Goal: Transaction & Acquisition: Download file/media

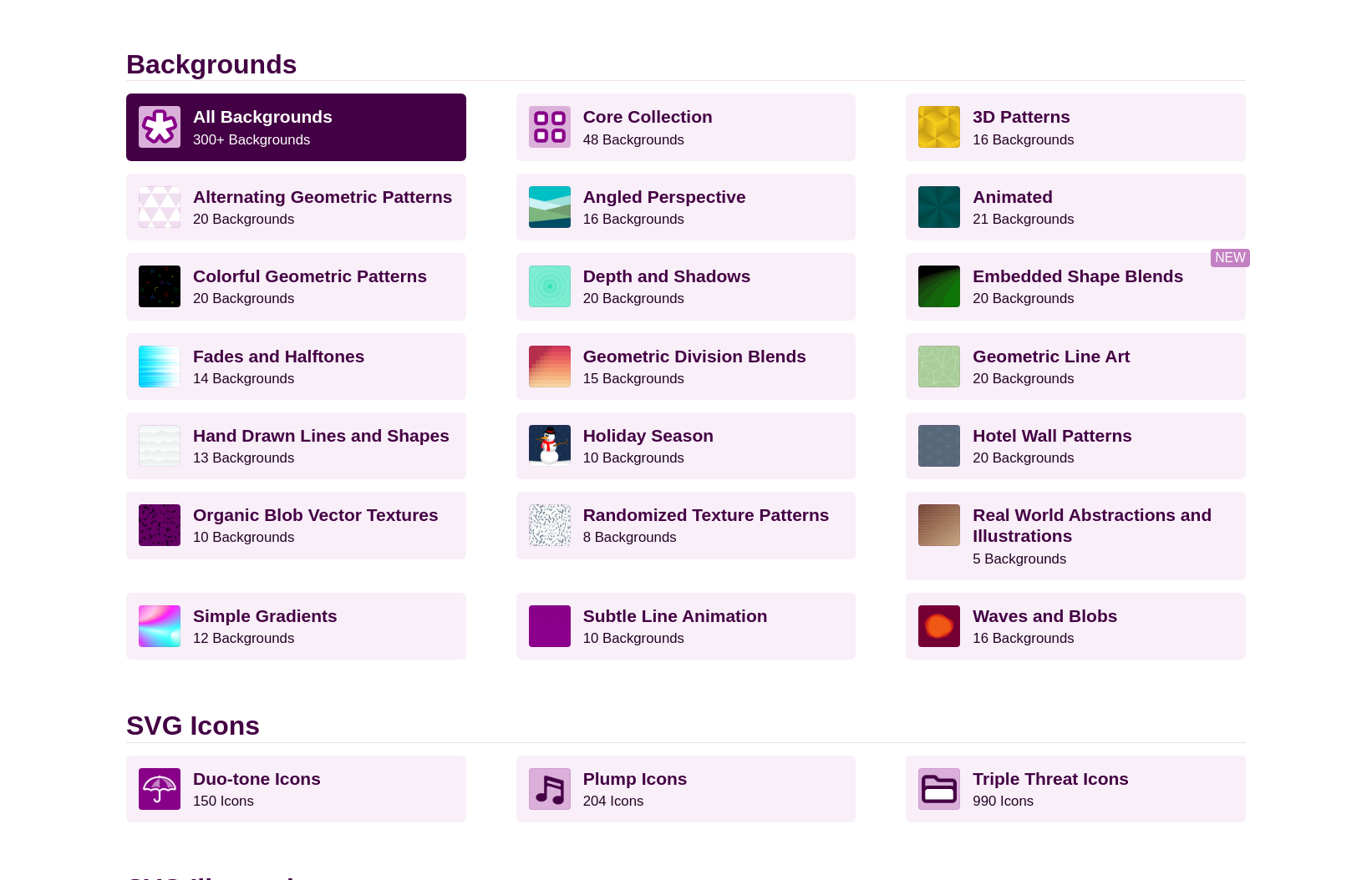
scroll to position [443, 0]
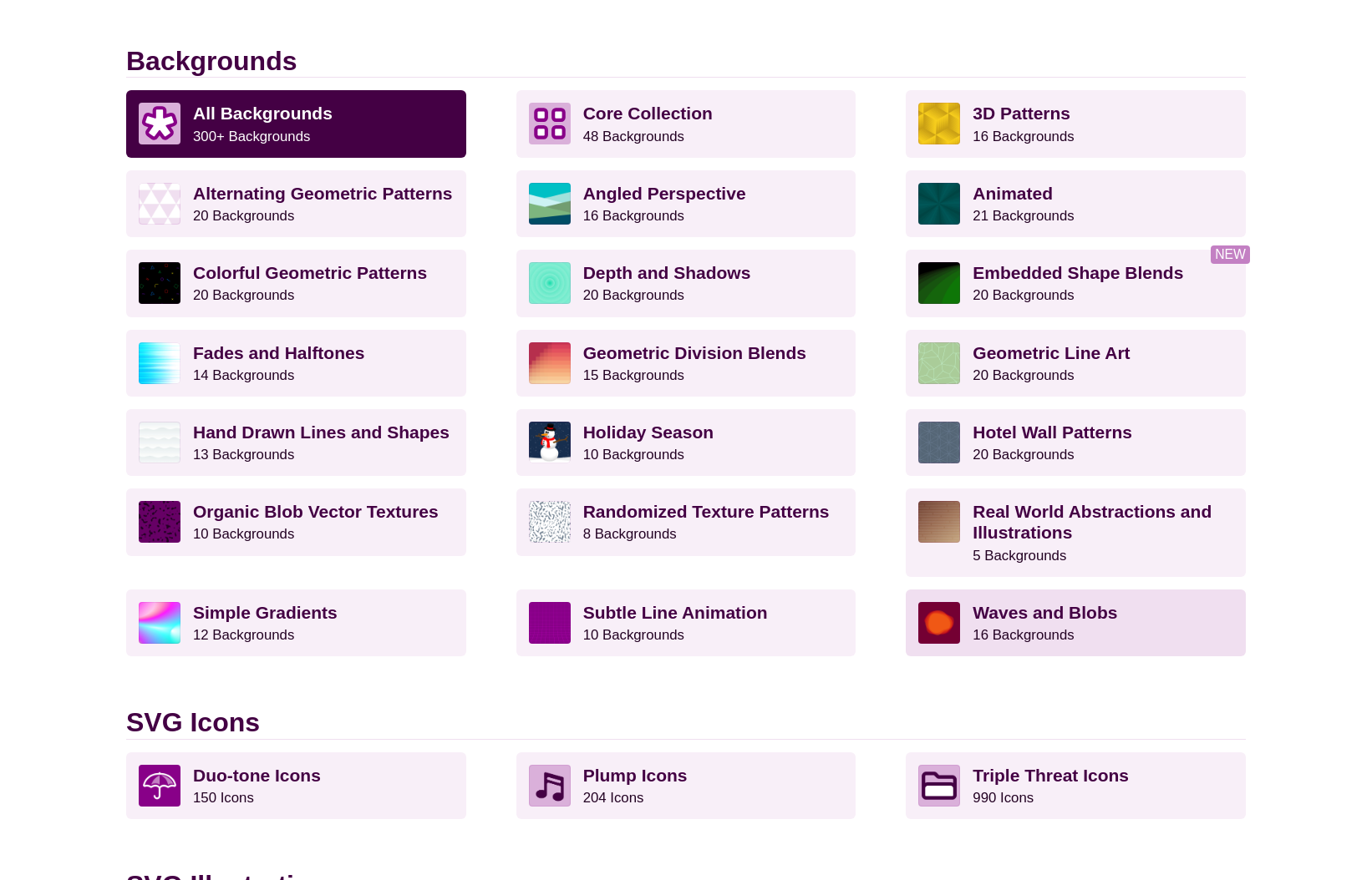
click at [1017, 618] on strong "Waves and Blobs" at bounding box center [1045, 613] width 145 height 20
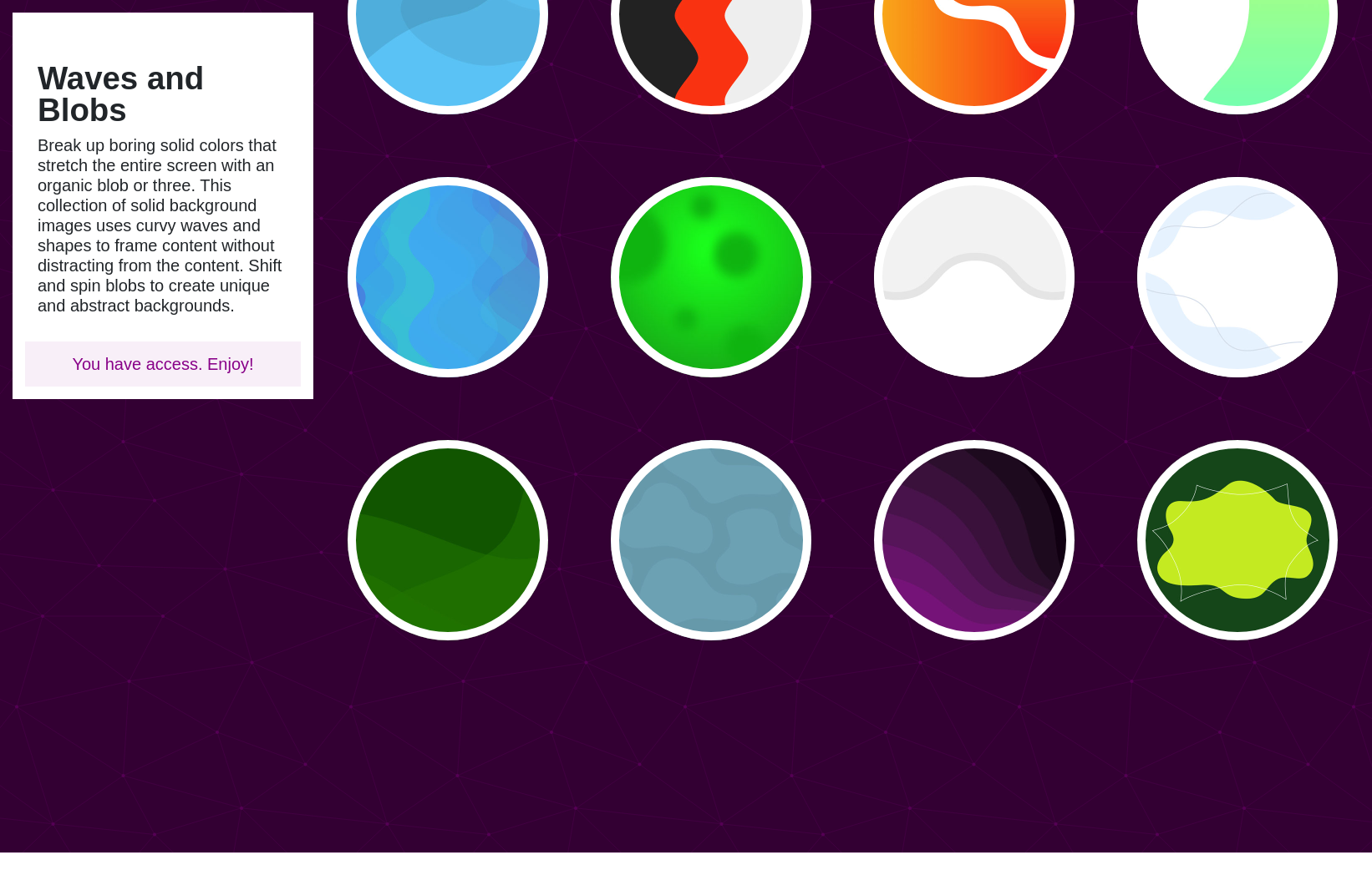
scroll to position [544, 0]
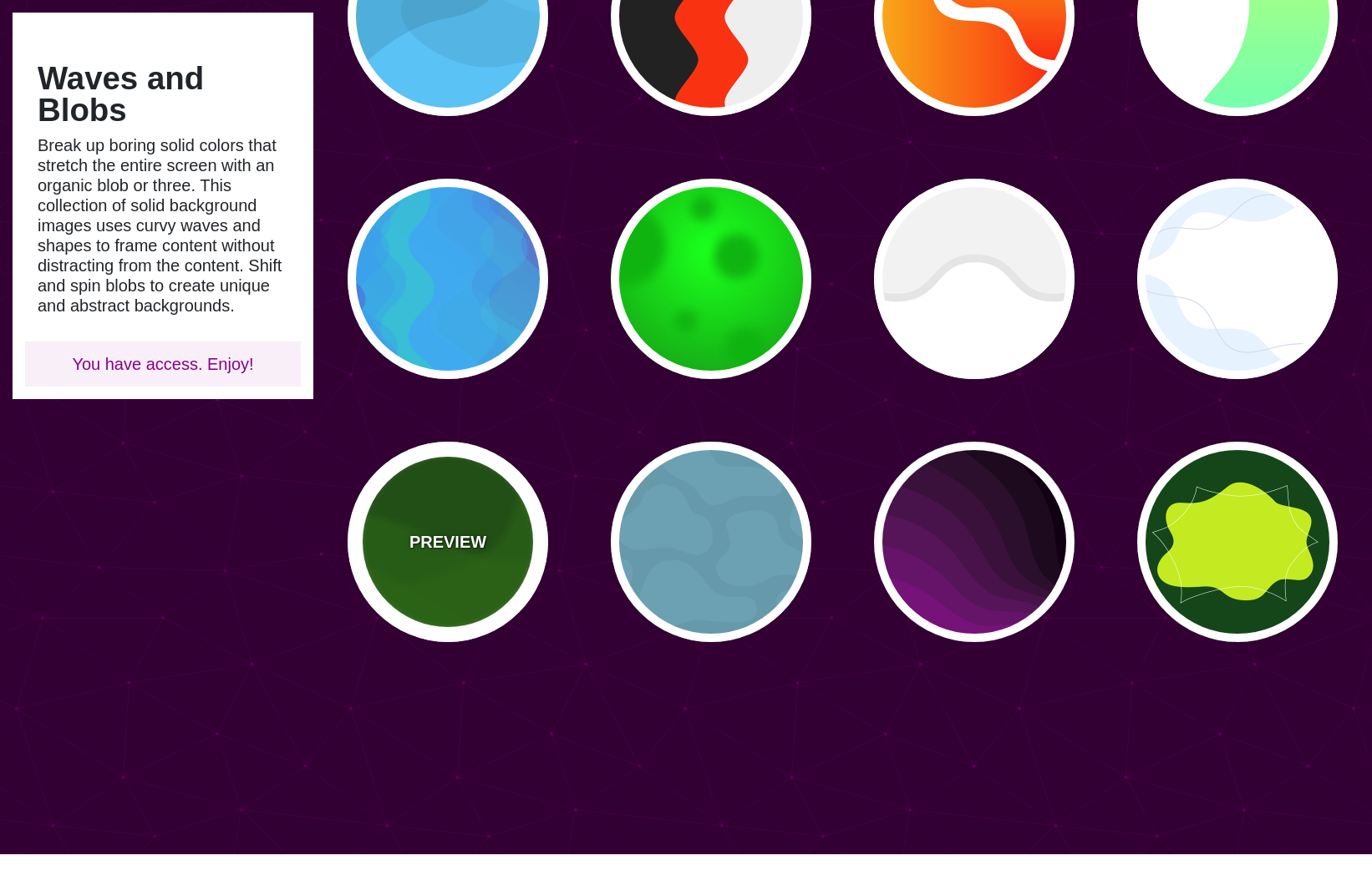
click at [443, 595] on div "PREVIEW" at bounding box center [447, 542] width 200 height 200
type input "#115500"
type input "#227700"
type input "0.5"
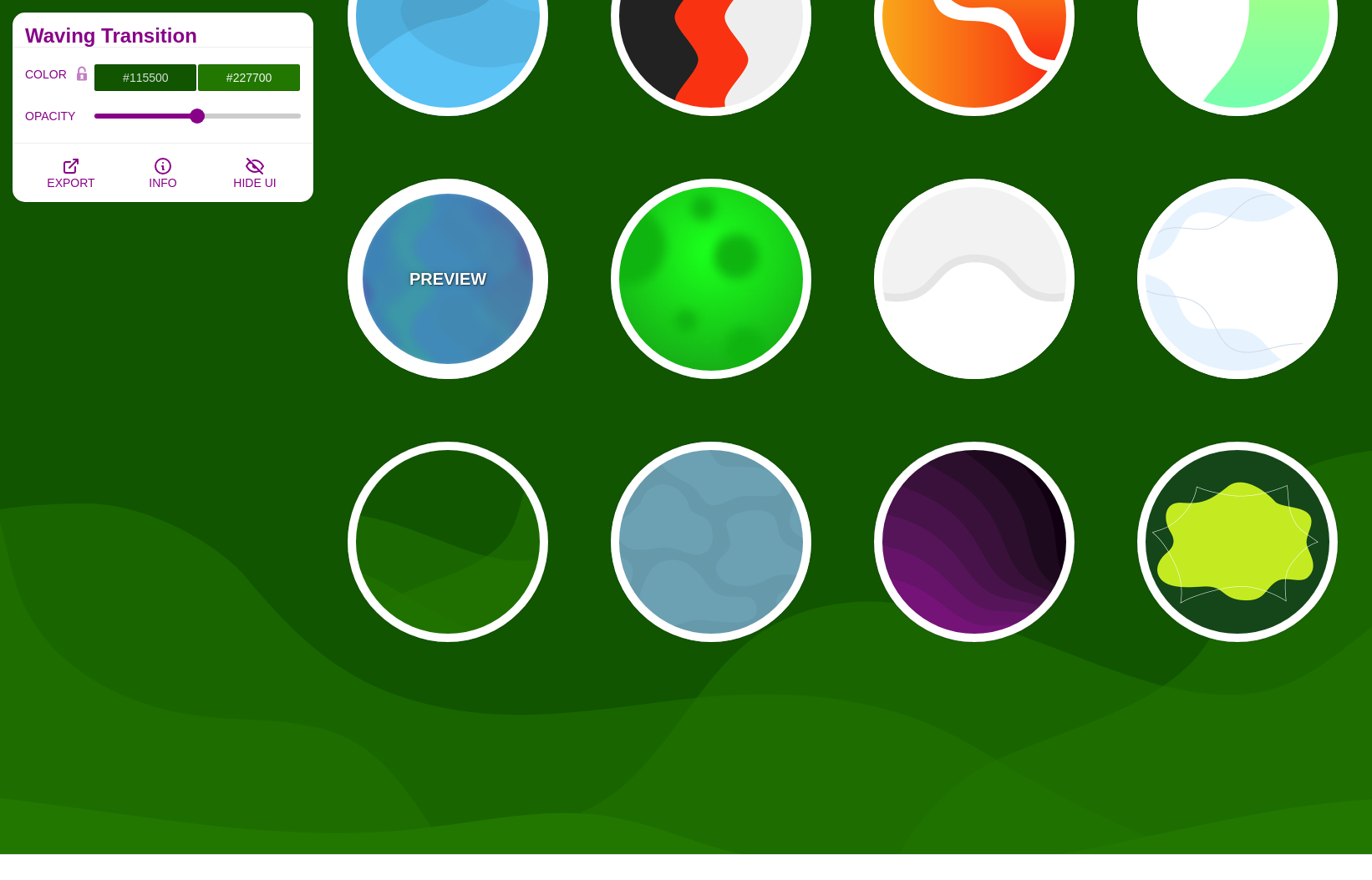
click at [435, 277] on p "PREVIEW" at bounding box center [447, 279] width 77 height 25
type input "#0088FF"
type input "#00FF77"
type input "#BB00CC"
type input "0"
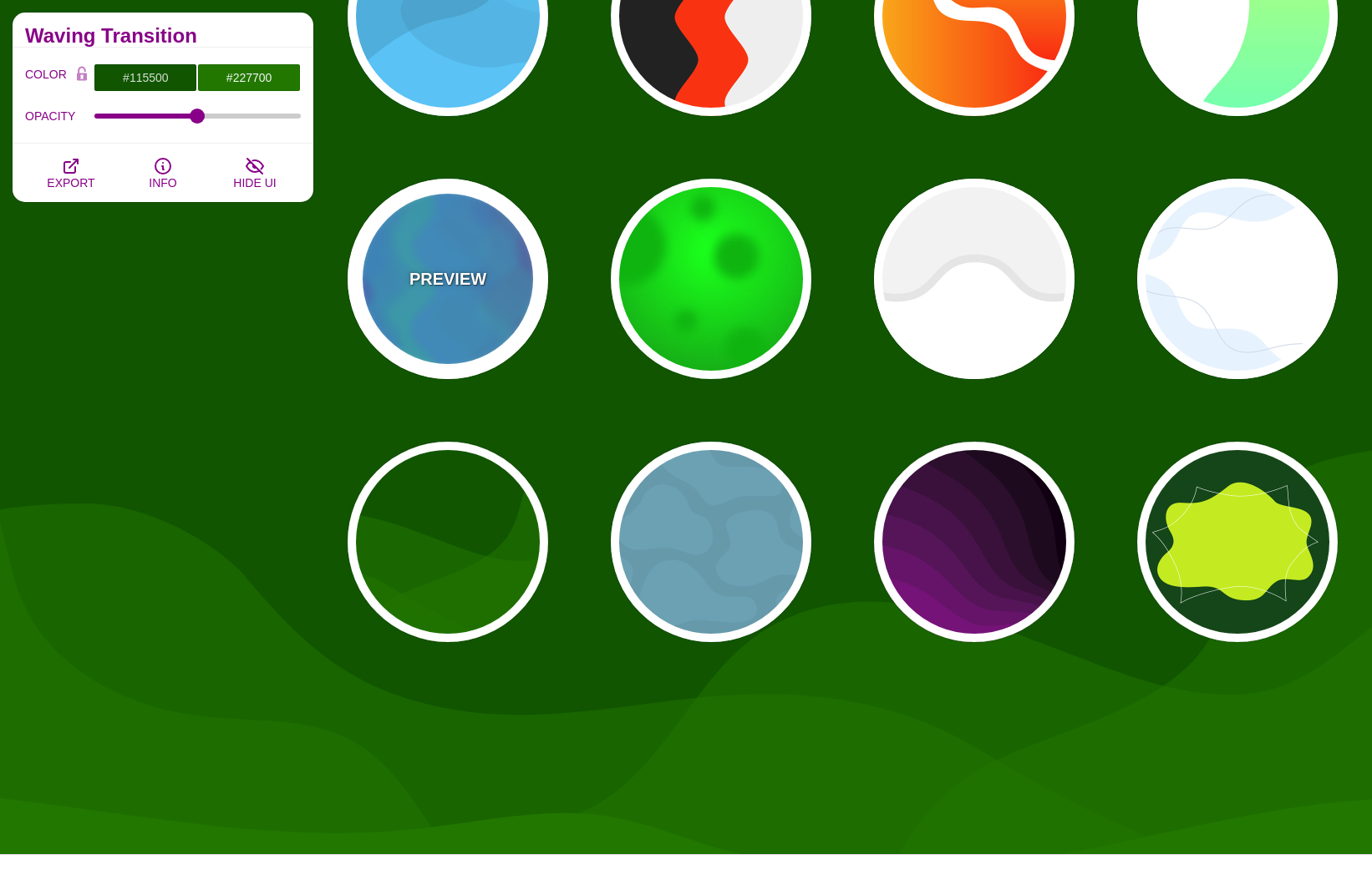
type input "0"
type input "0.2"
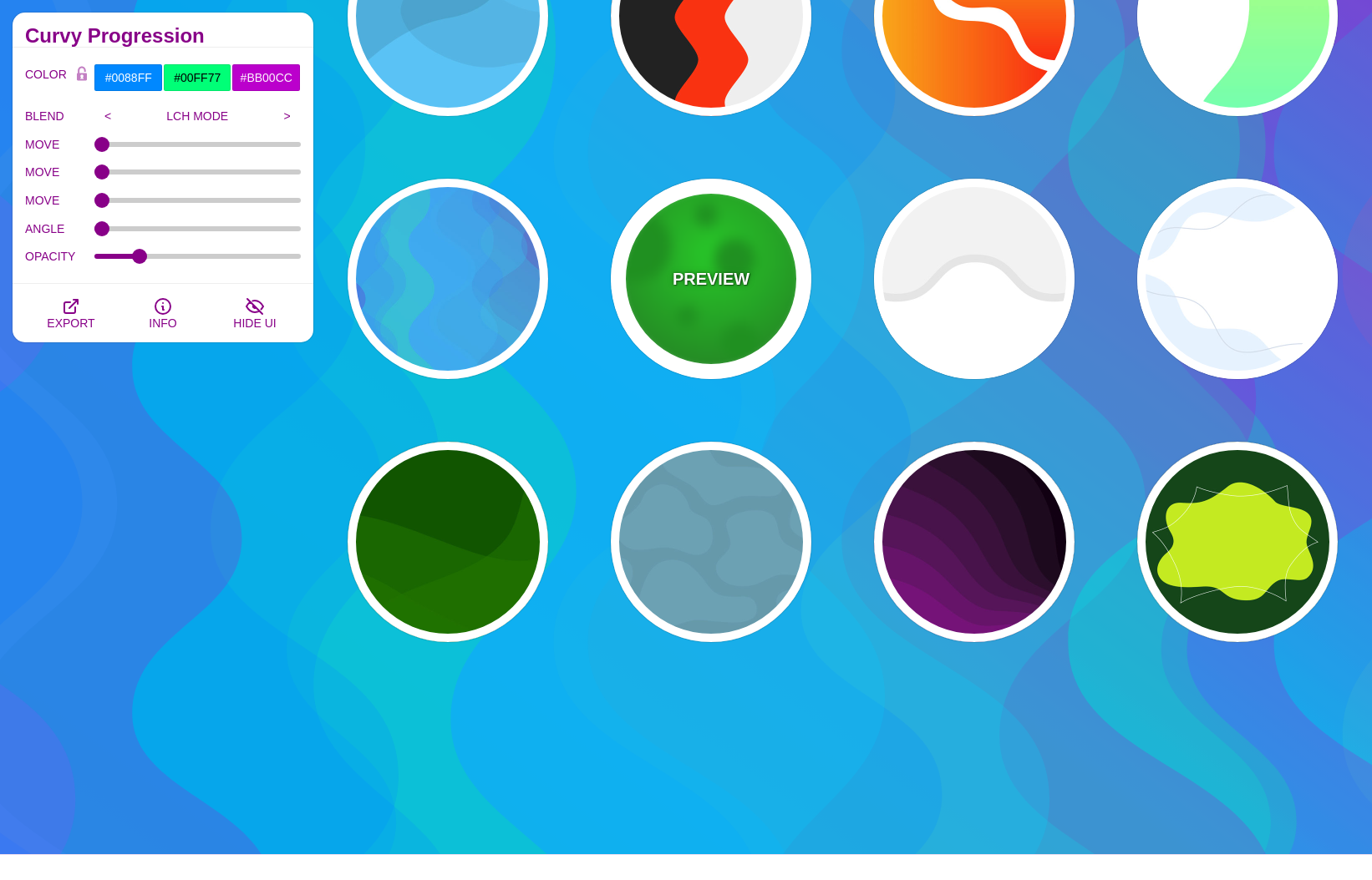
click at [746, 267] on p "PREVIEW" at bounding box center [711, 279] width 77 height 25
type input "#00B000"
type input "#00FF00"
type input "#195C17"
type input "50"
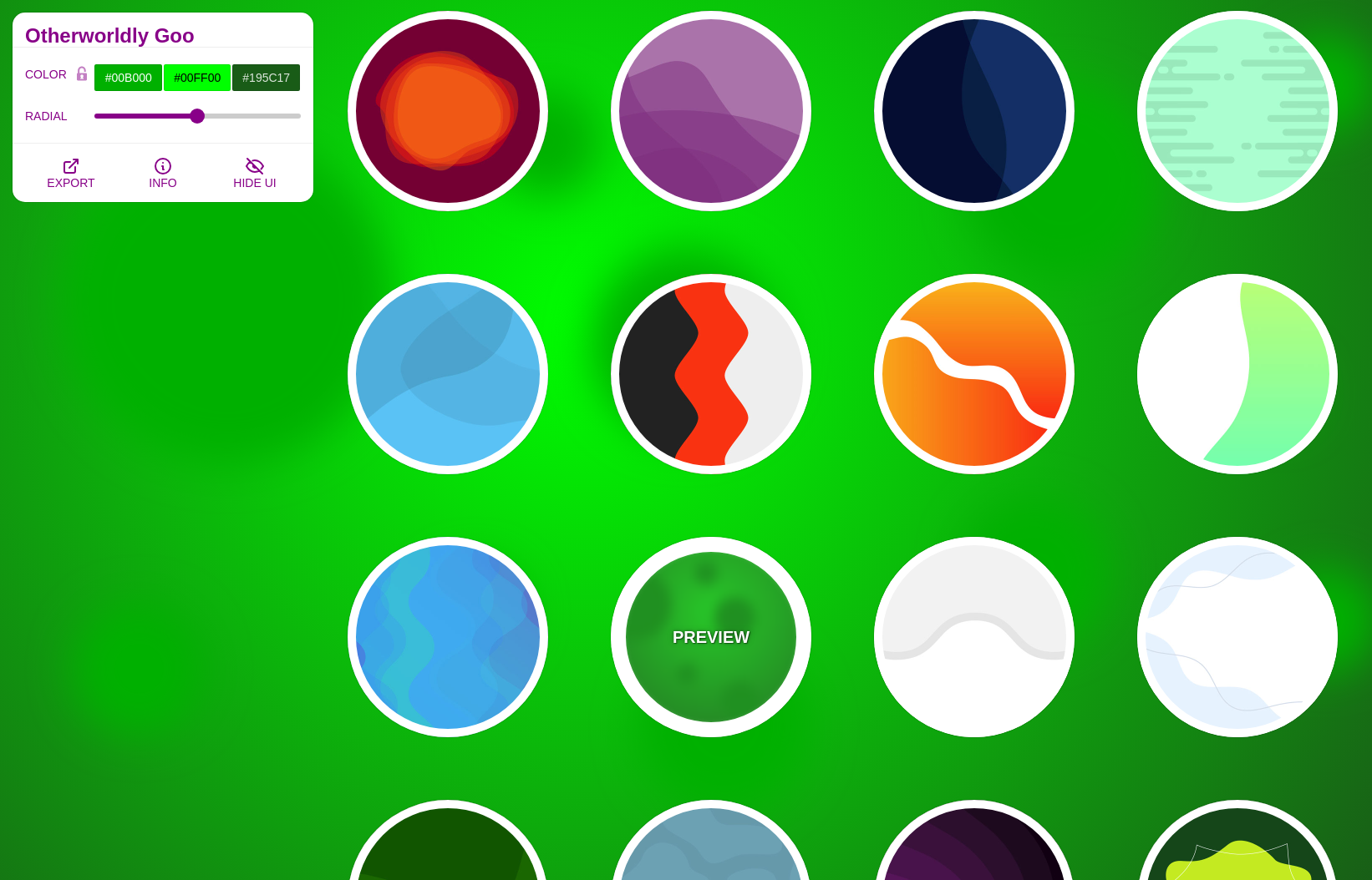
scroll to position [0, 0]
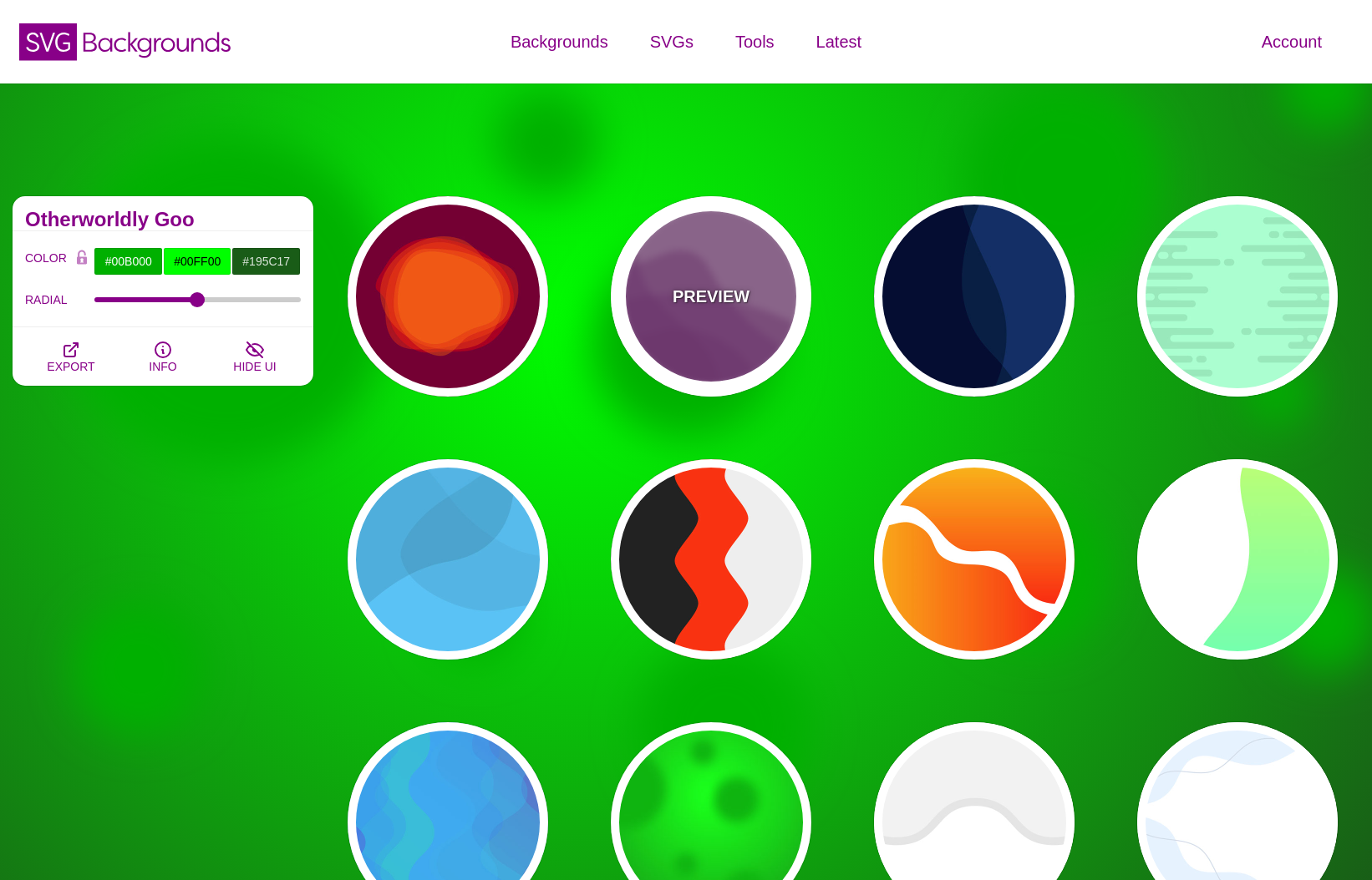
click at [701, 251] on div "PREVIEW" at bounding box center [711, 296] width 200 height 200
type input "#AA77AA"
type input "#7F3681"
type input "0"
type input "0.5"
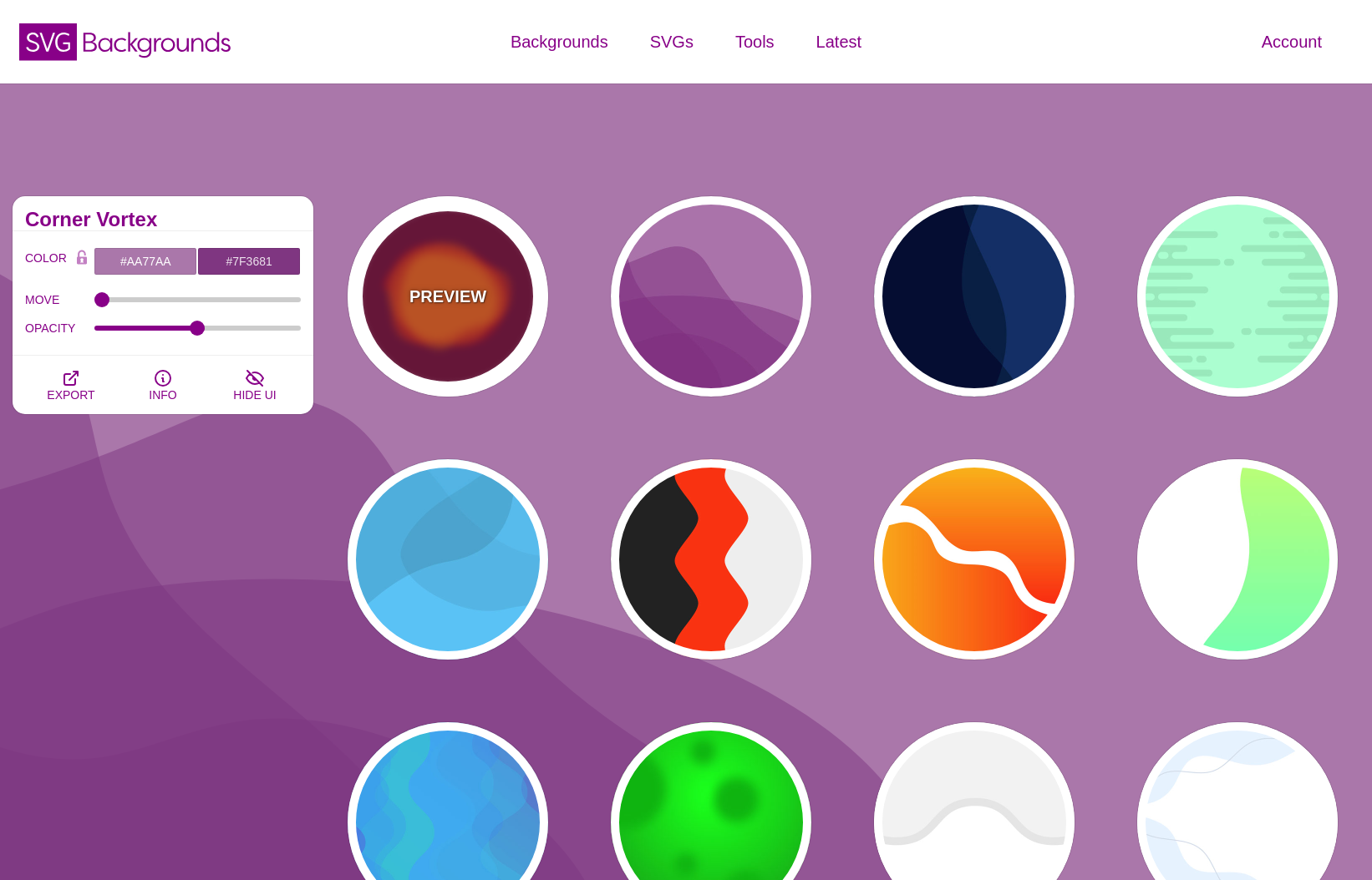
click at [429, 284] on p "PREVIEW" at bounding box center [447, 296] width 77 height 25
type input "#770033"
type input "#FF0000"
type input "#FF7700"
type input "2000"
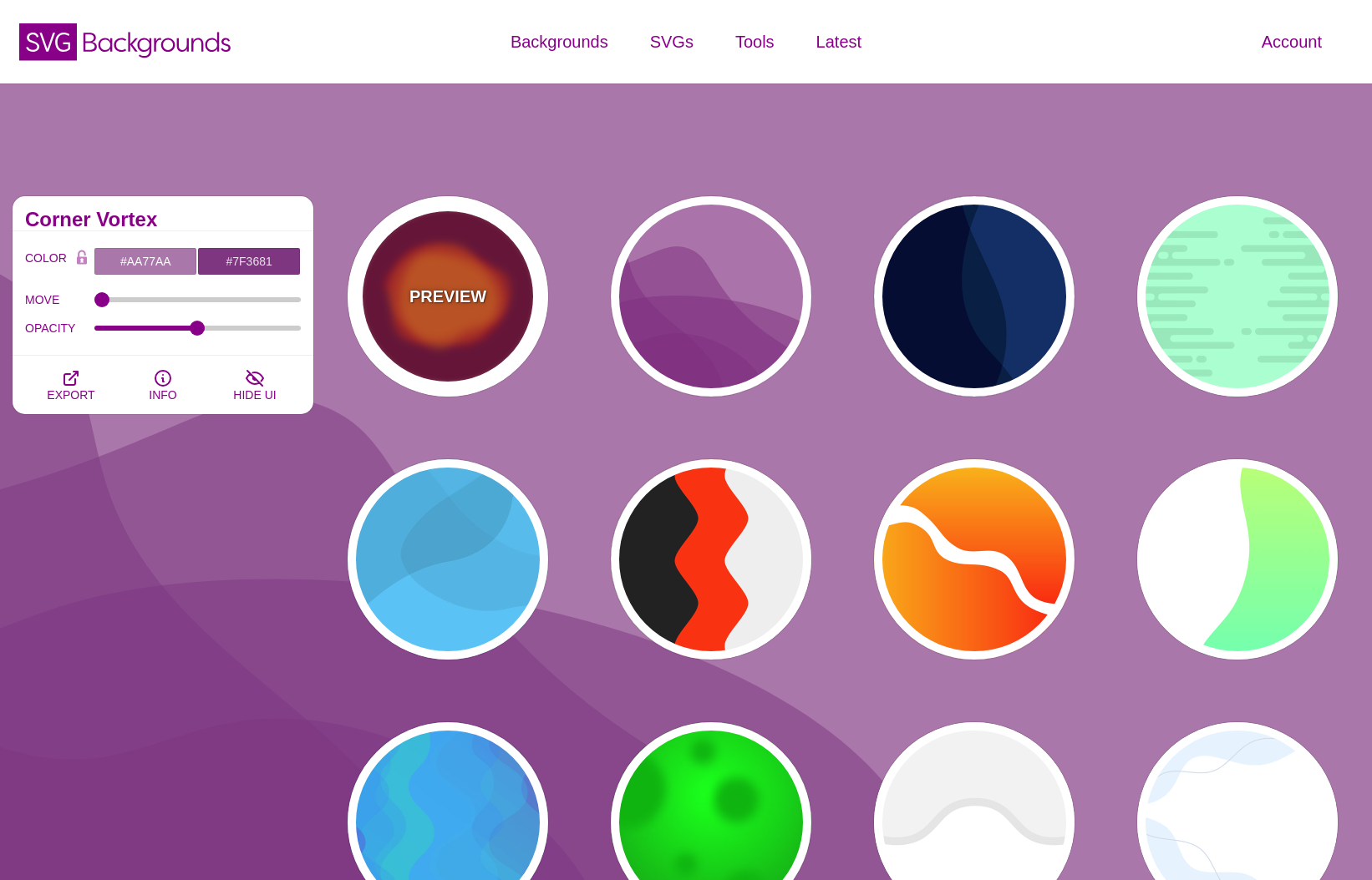
type input "0.5"
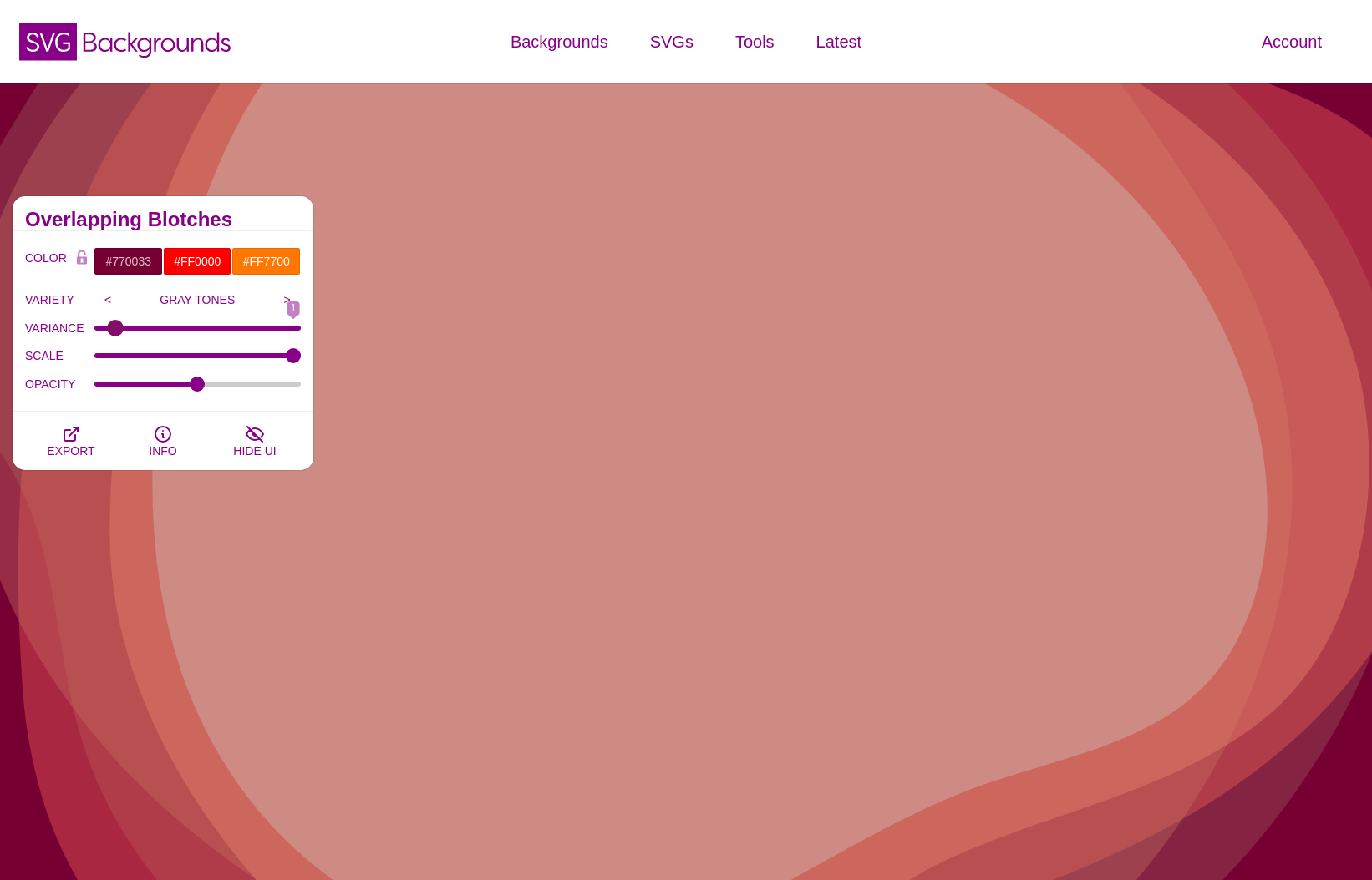
type input "0"
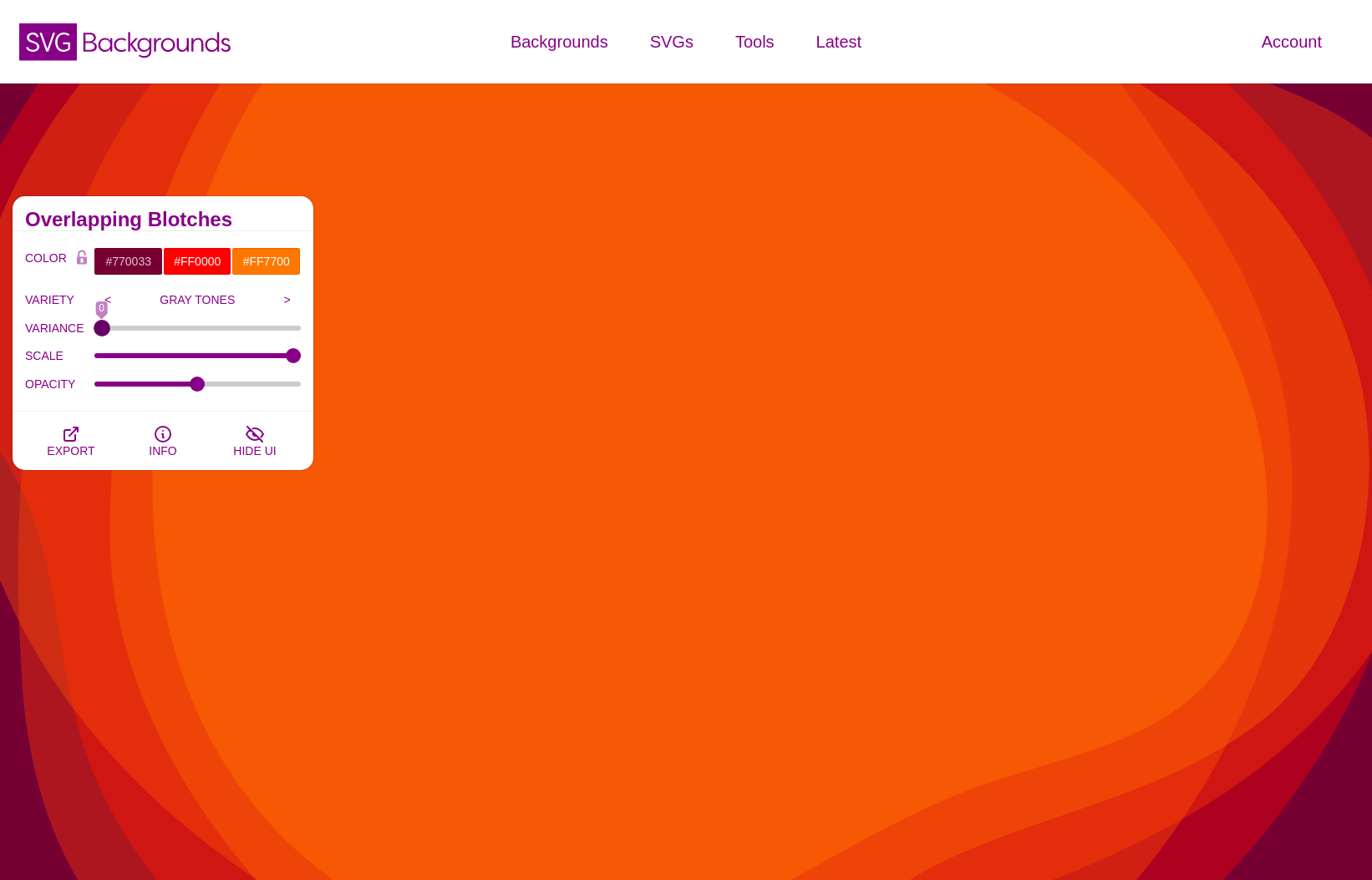
drag, startPoint x: 102, startPoint y: 325, endPoint x: 24, endPoint y: 351, distance: 82.2
click at [95, 331] on input "VARIANCE" at bounding box center [198, 328] width 207 height 7
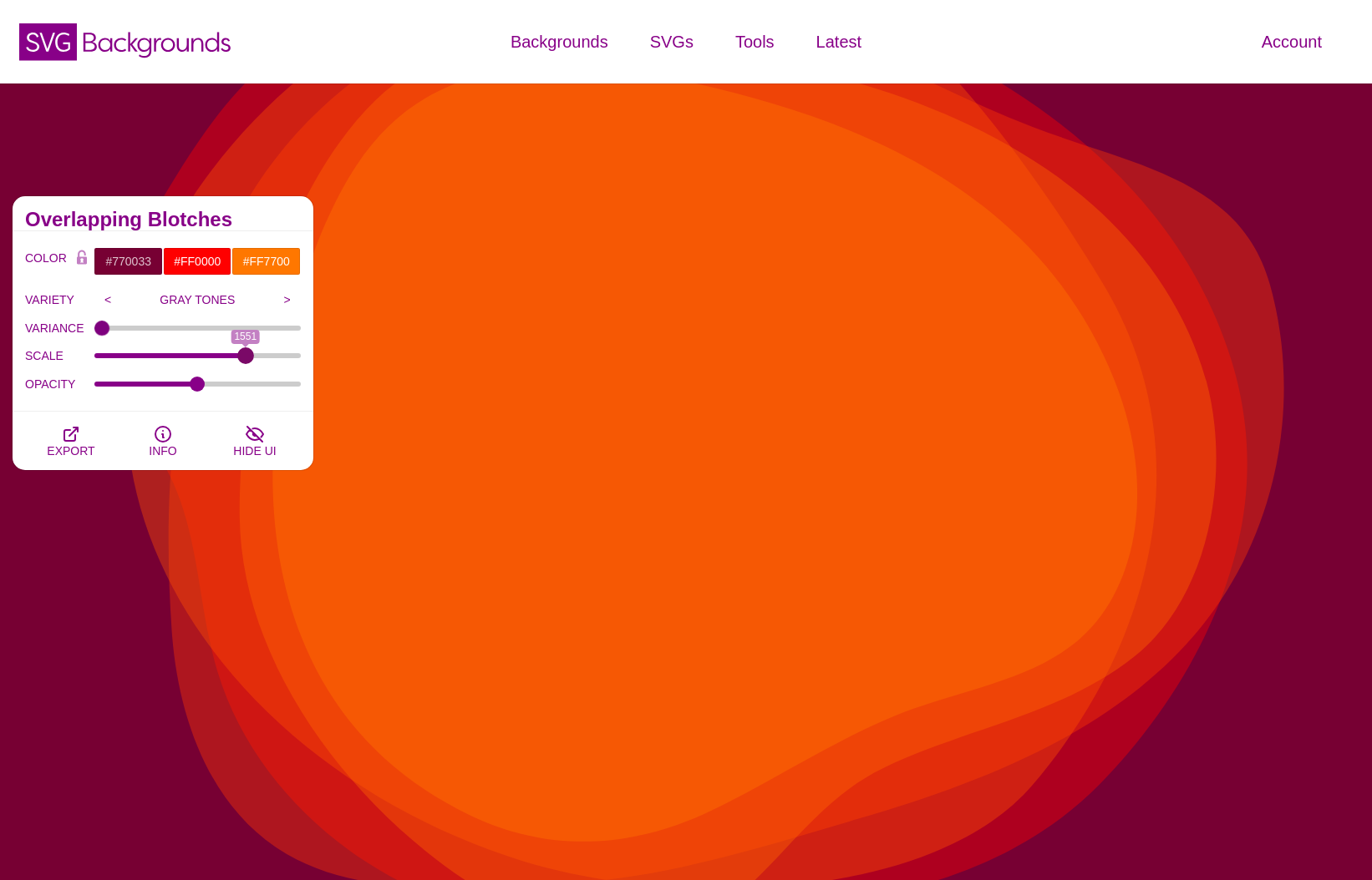
drag, startPoint x: 292, startPoint y: 353, endPoint x: 245, endPoint y: 359, distance: 47.4
type input "1551"
click at [245, 359] on input "SCALE" at bounding box center [198, 356] width 207 height 7
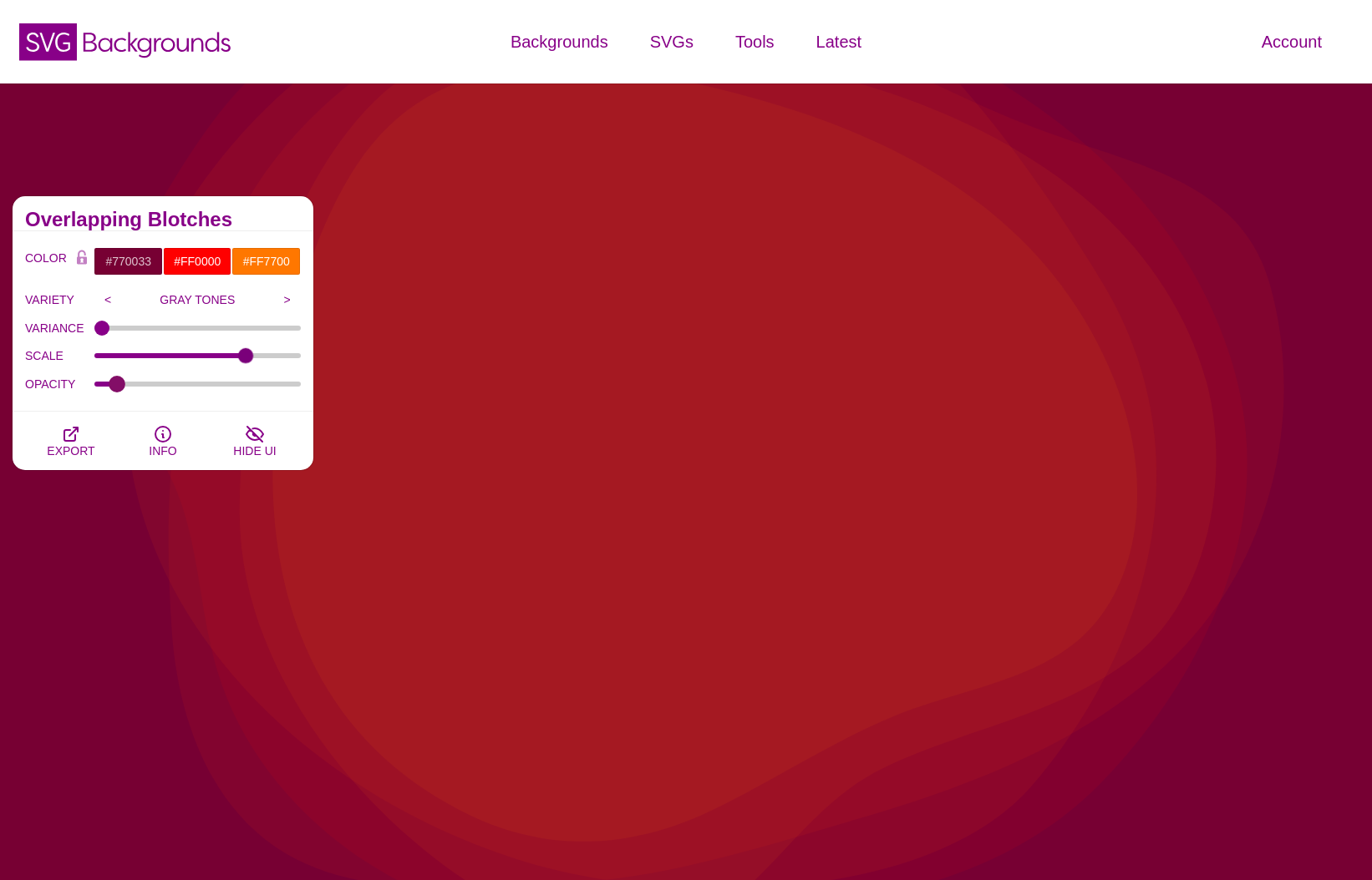
drag, startPoint x: 193, startPoint y: 382, endPoint x: 116, endPoint y: 387, distance: 77.2
type input "0.08"
click at [116, 387] on input "OPACITY" at bounding box center [198, 384] width 207 height 7
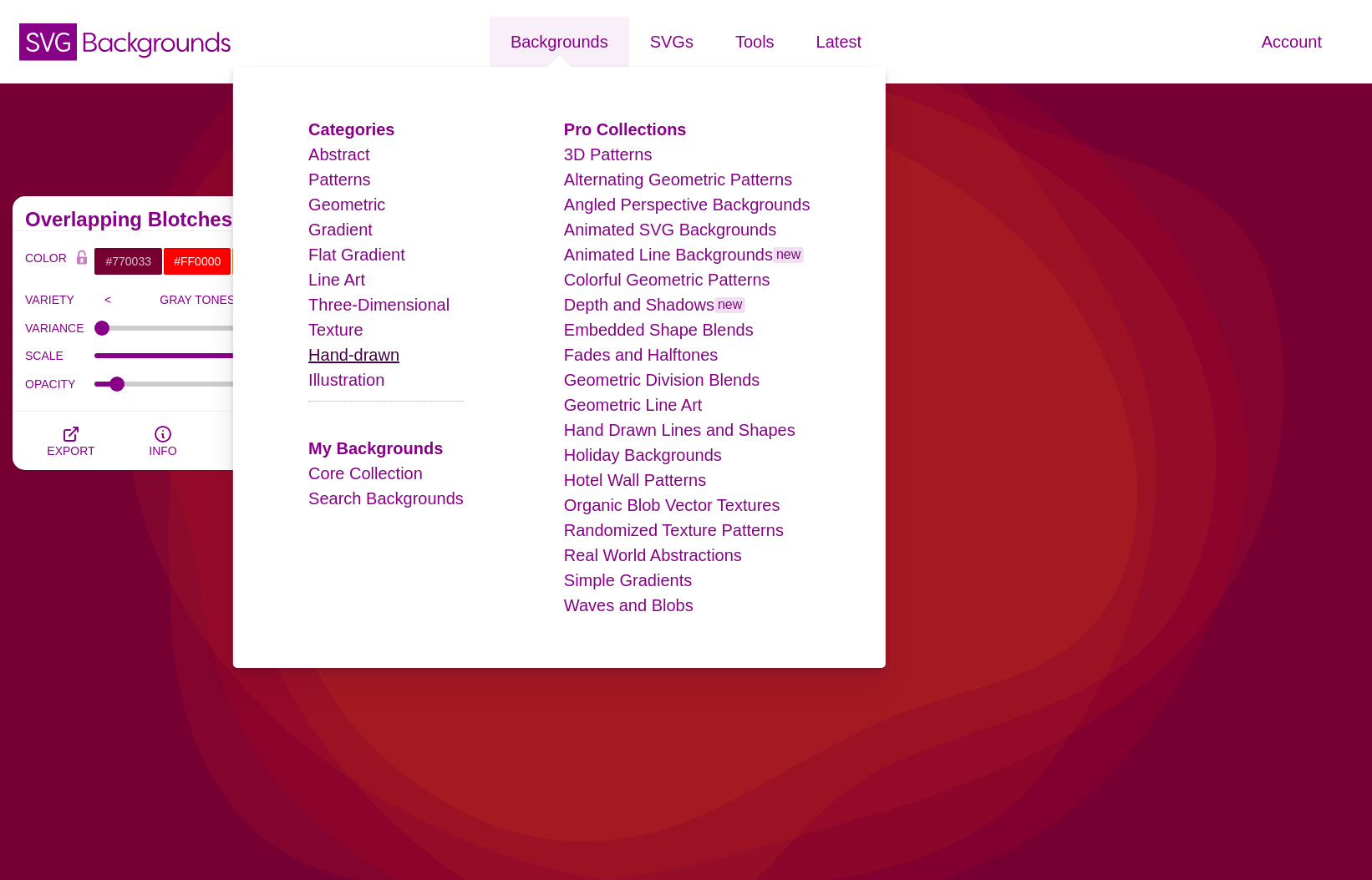
click at [360, 359] on link "Hand-drawn" at bounding box center [354, 355] width 91 height 19
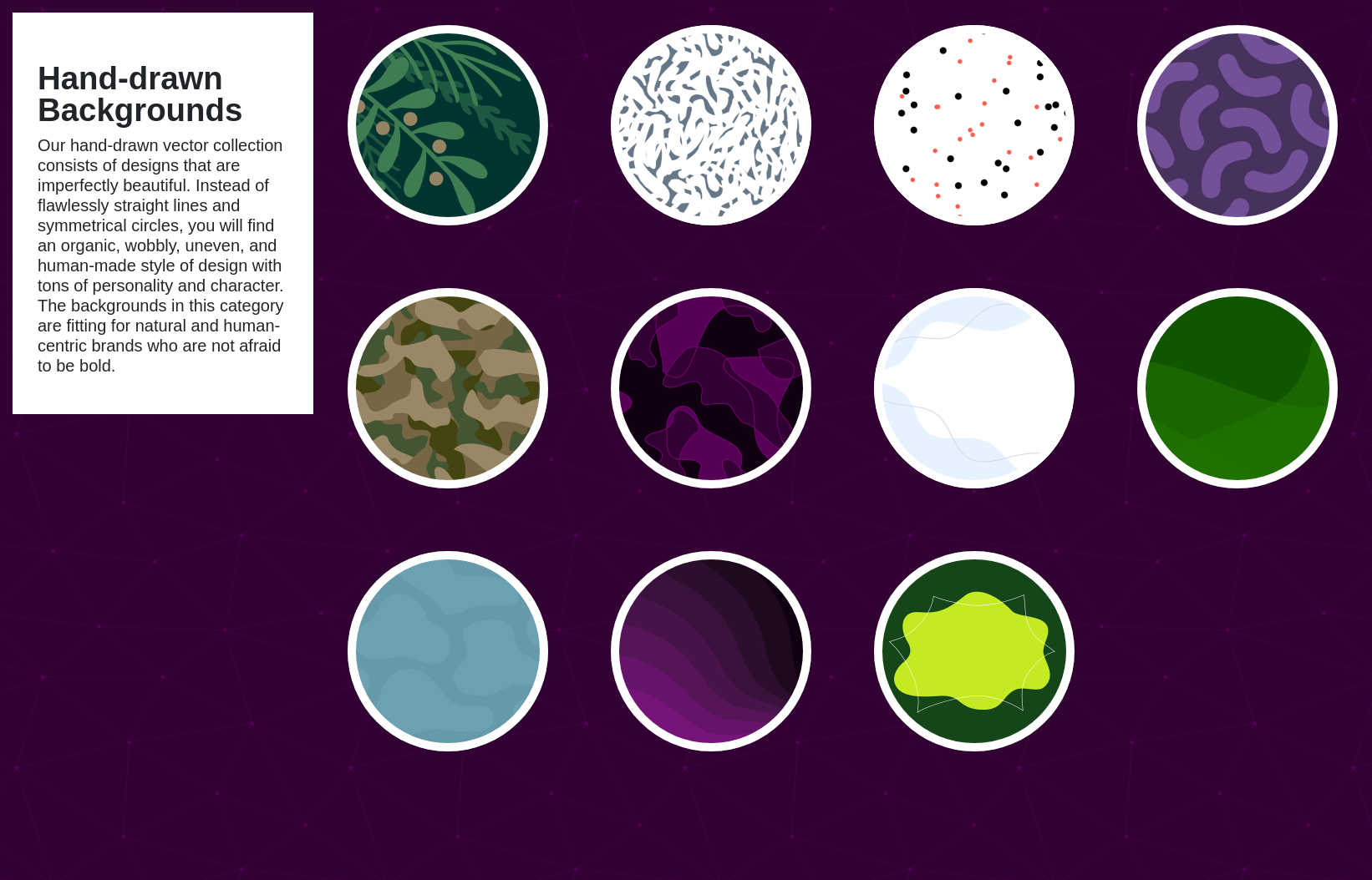
scroll to position [1487, 0]
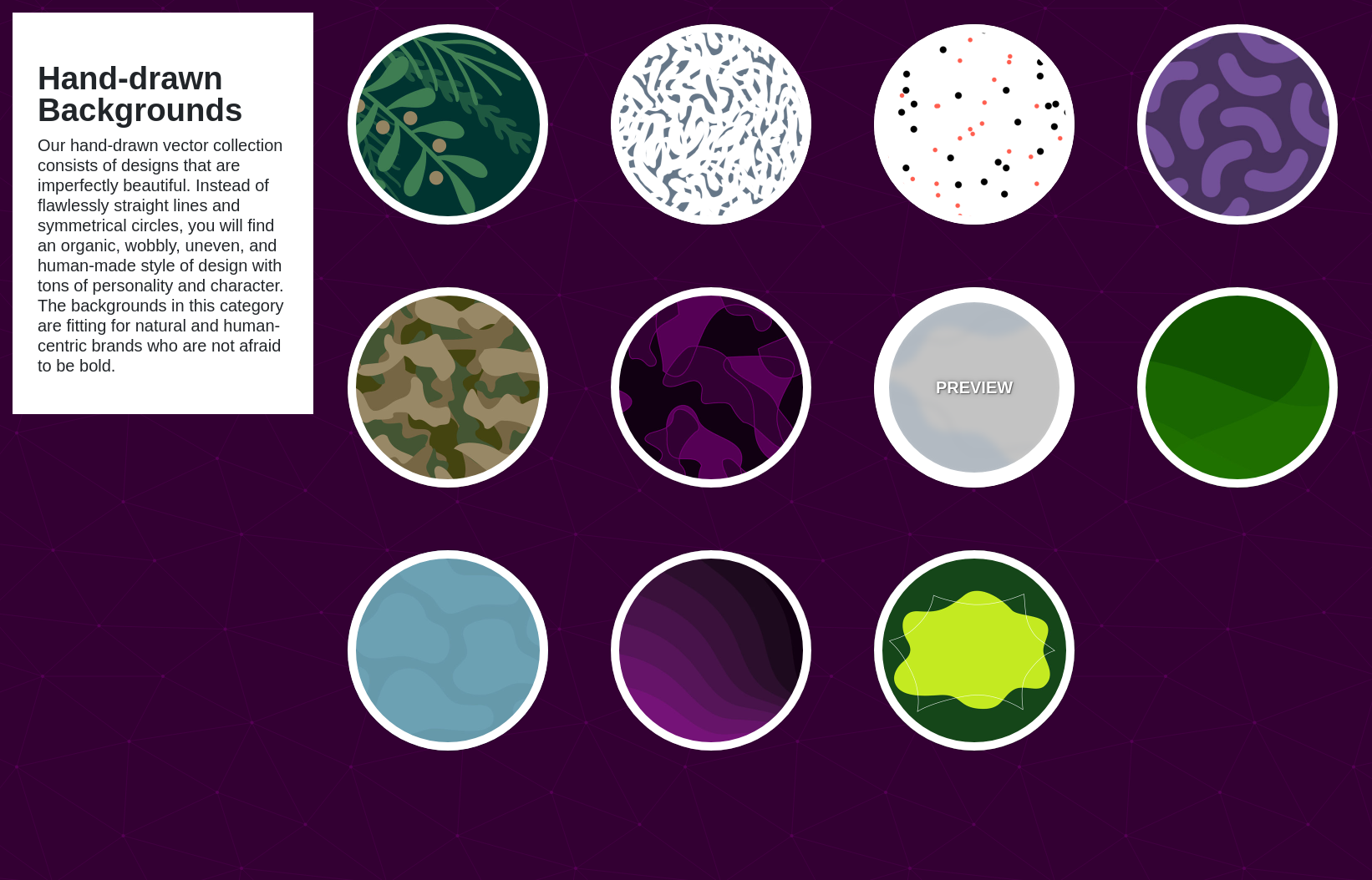
click at [1003, 371] on div "PREVIEW" at bounding box center [973, 387] width 200 height 200
type input "#FFFFFF"
type input "#E7F2FF"
type input "#D2DCE8"
type input "0"
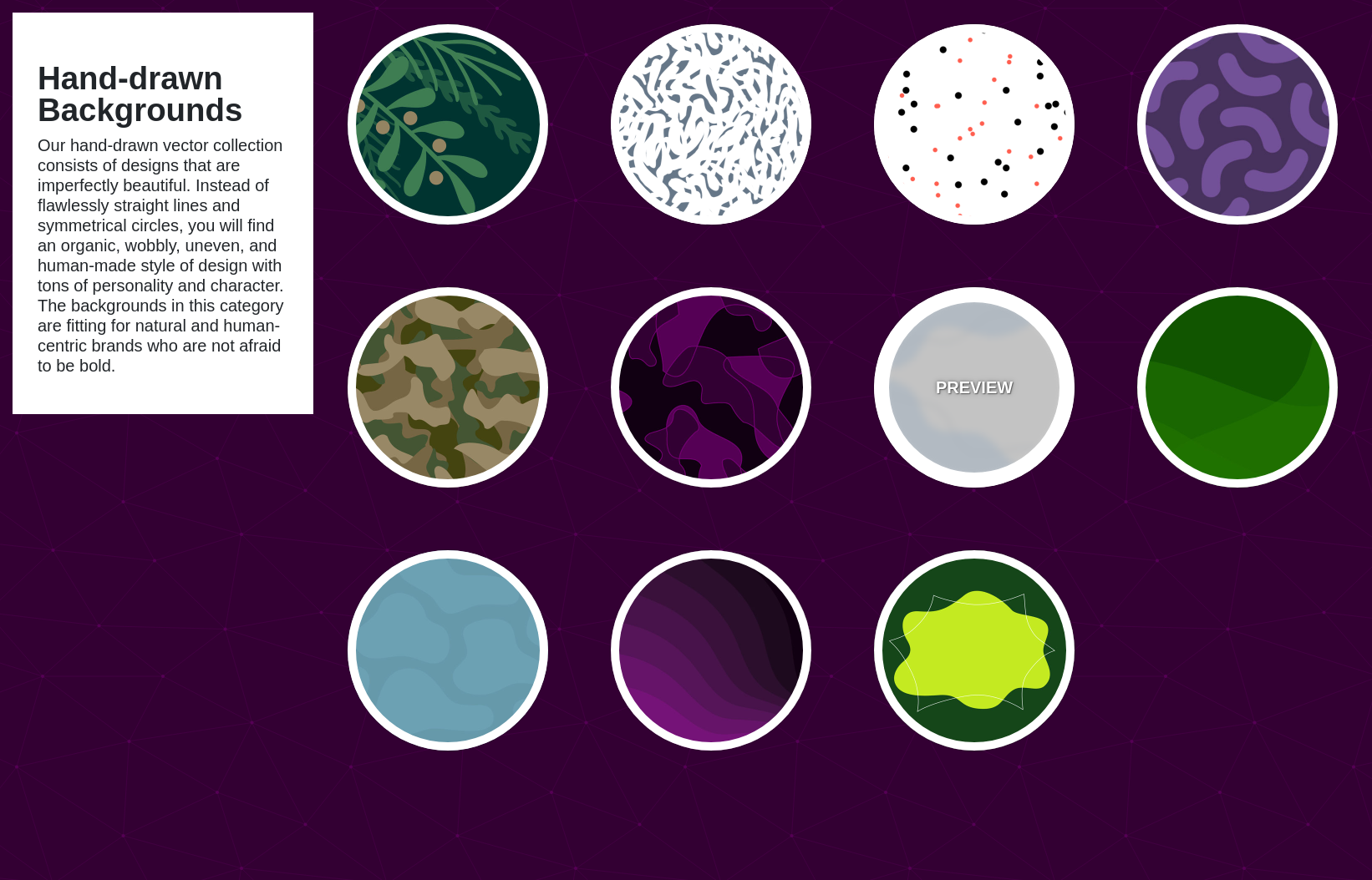
type input "0"
type input "4"
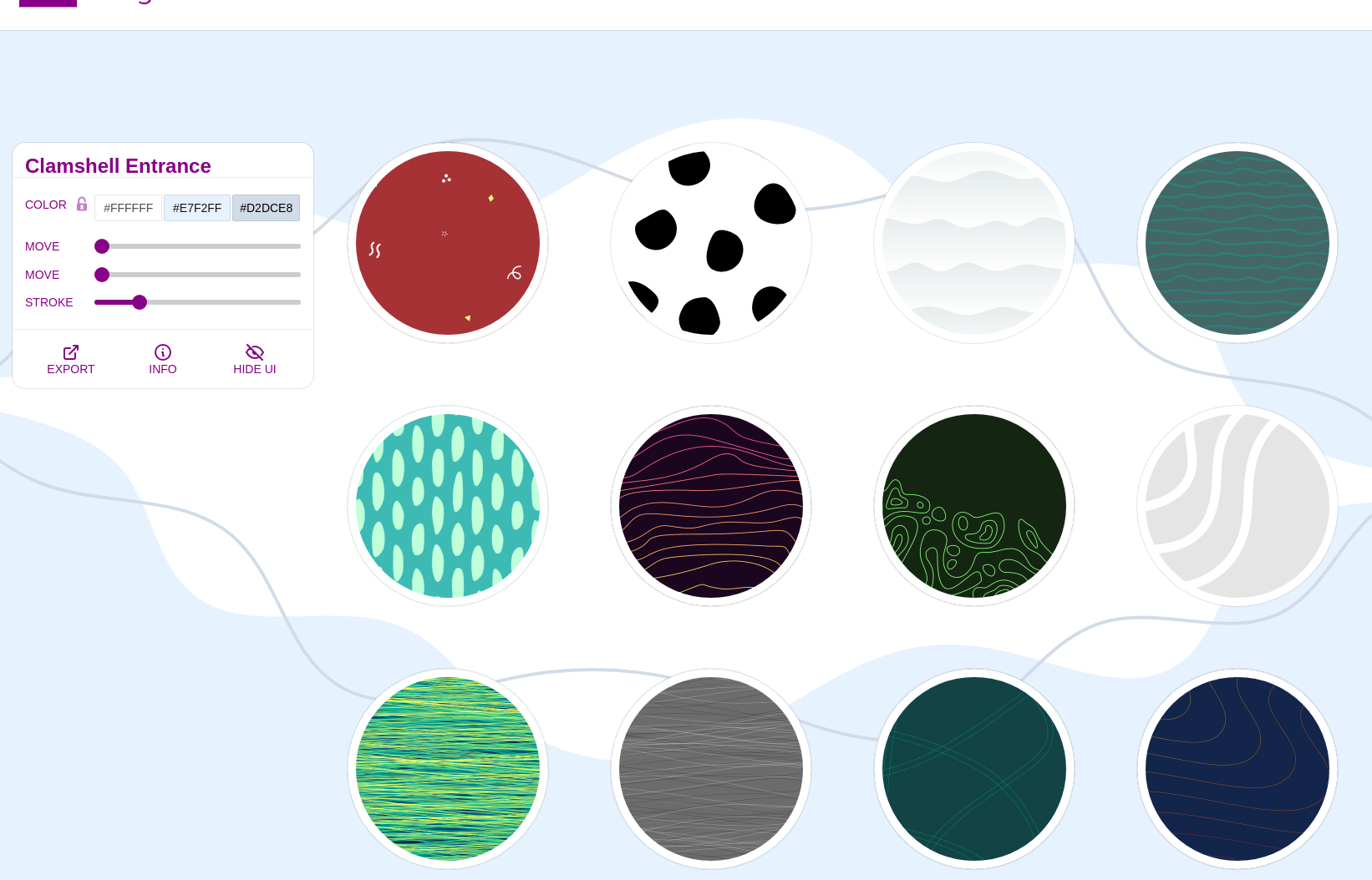
scroll to position [0, 0]
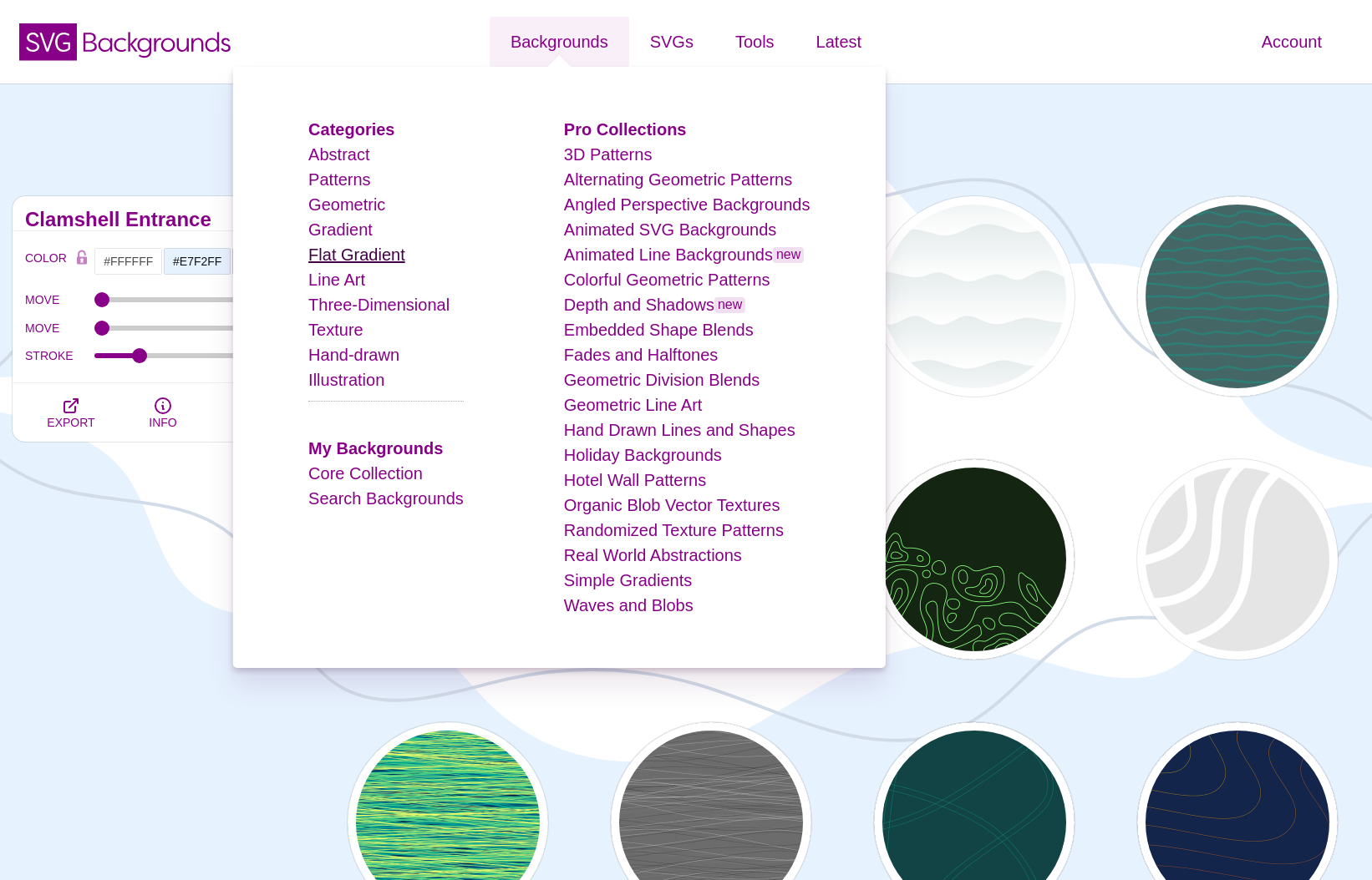
click at [357, 254] on link "Flat Gradient" at bounding box center [357, 255] width 97 height 19
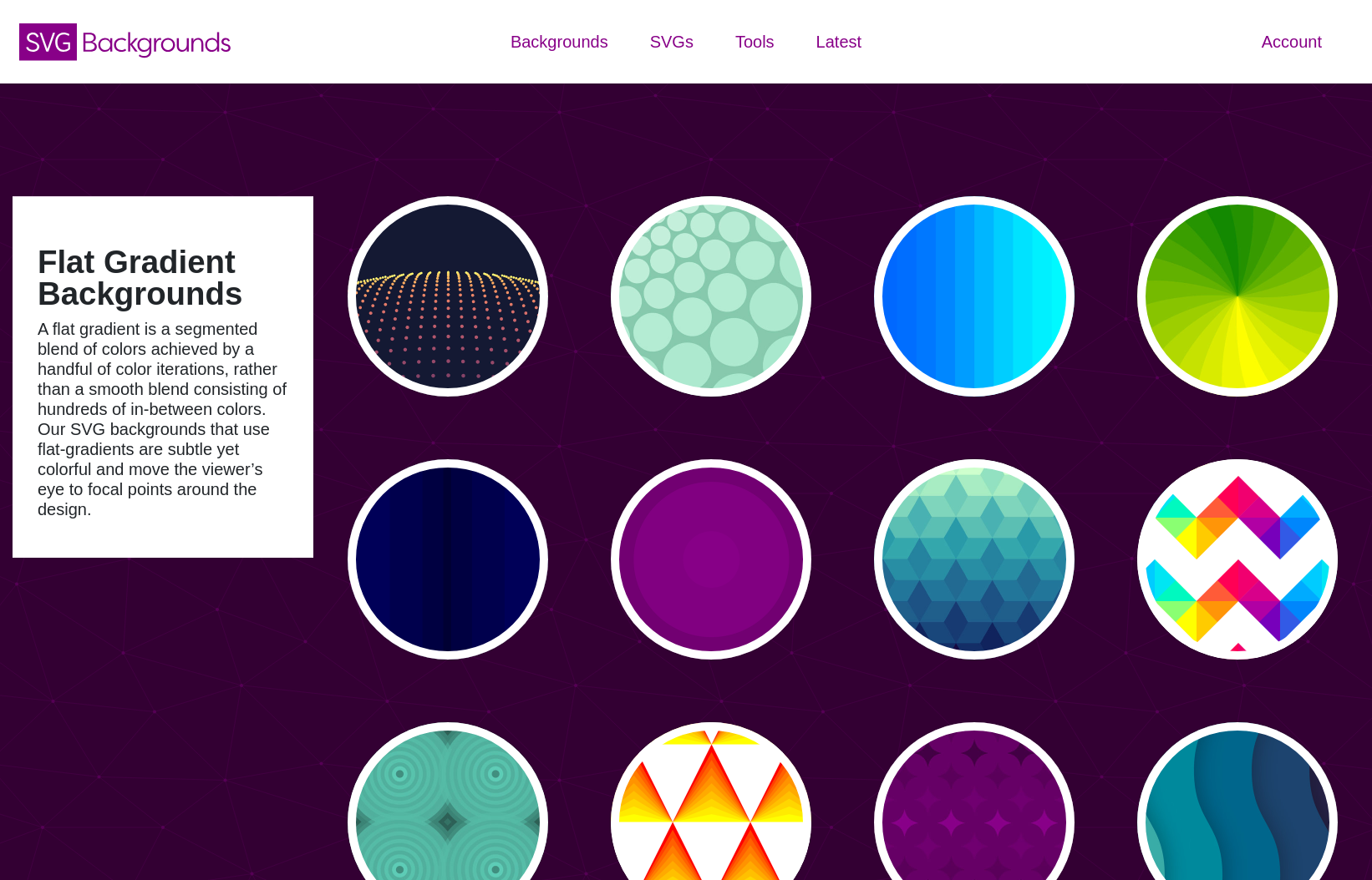
type input "#450057"
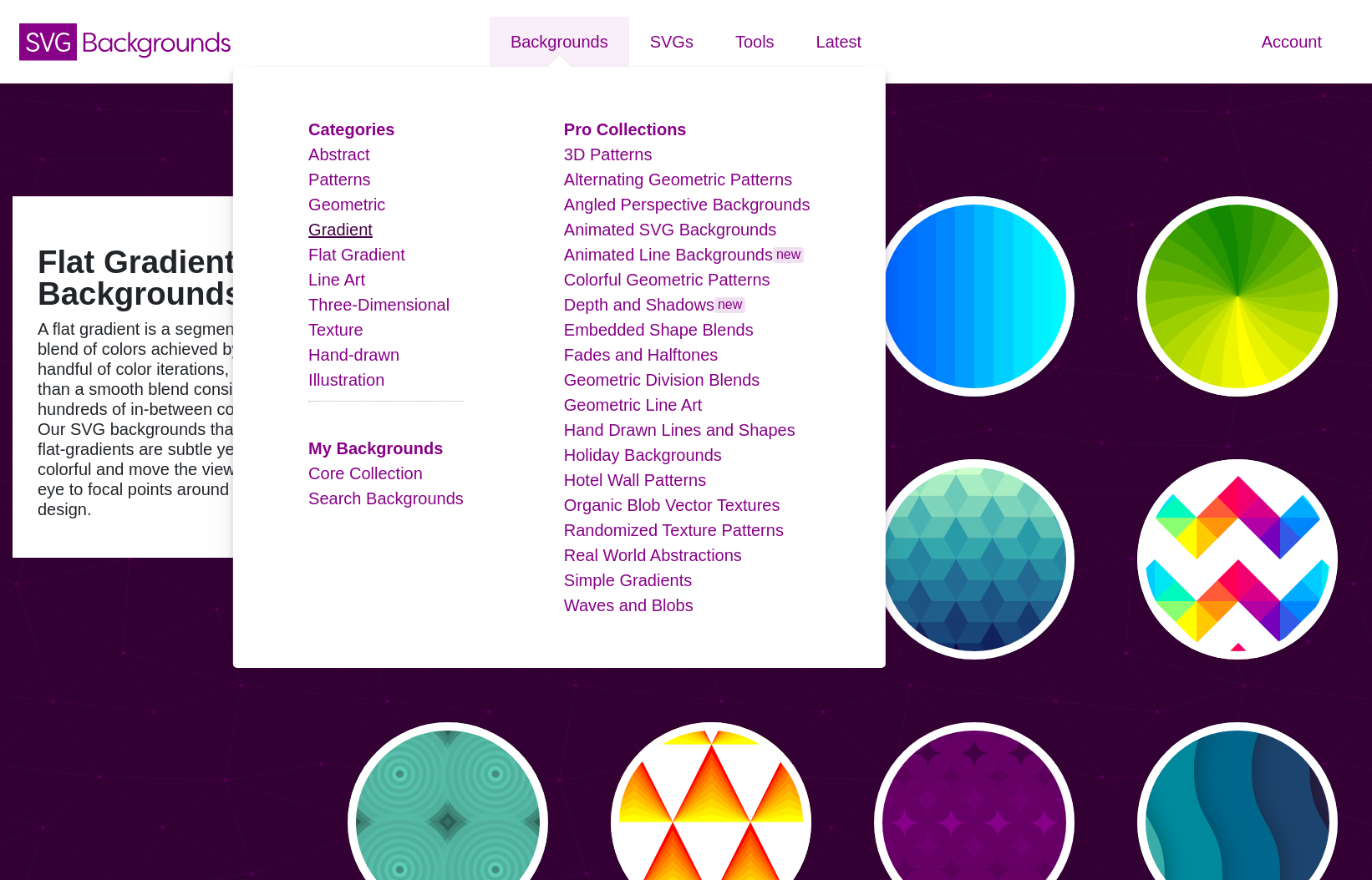
click at [339, 232] on link "Gradient" at bounding box center [340, 230] width 64 height 19
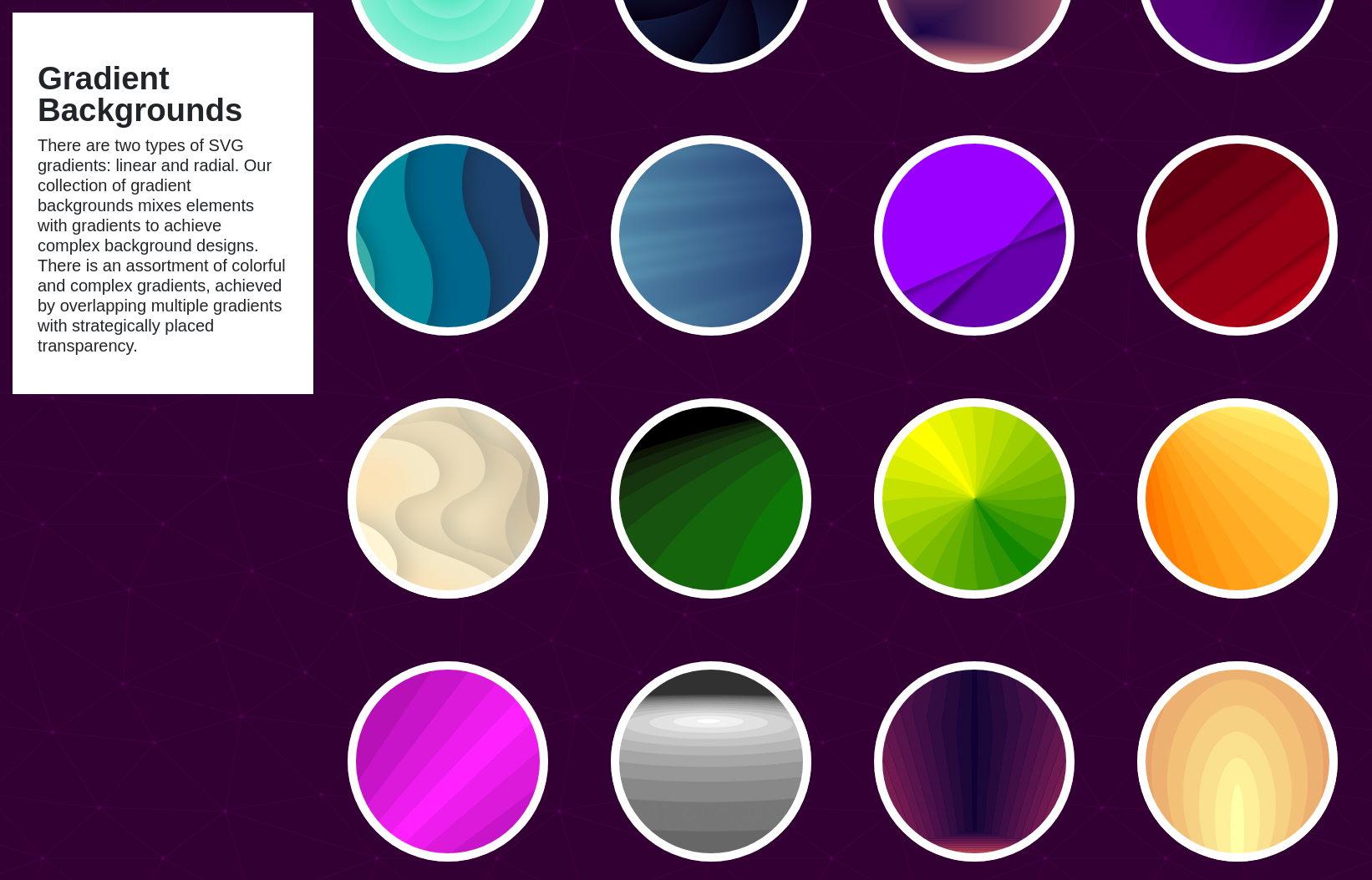
scroll to position [1640, 0]
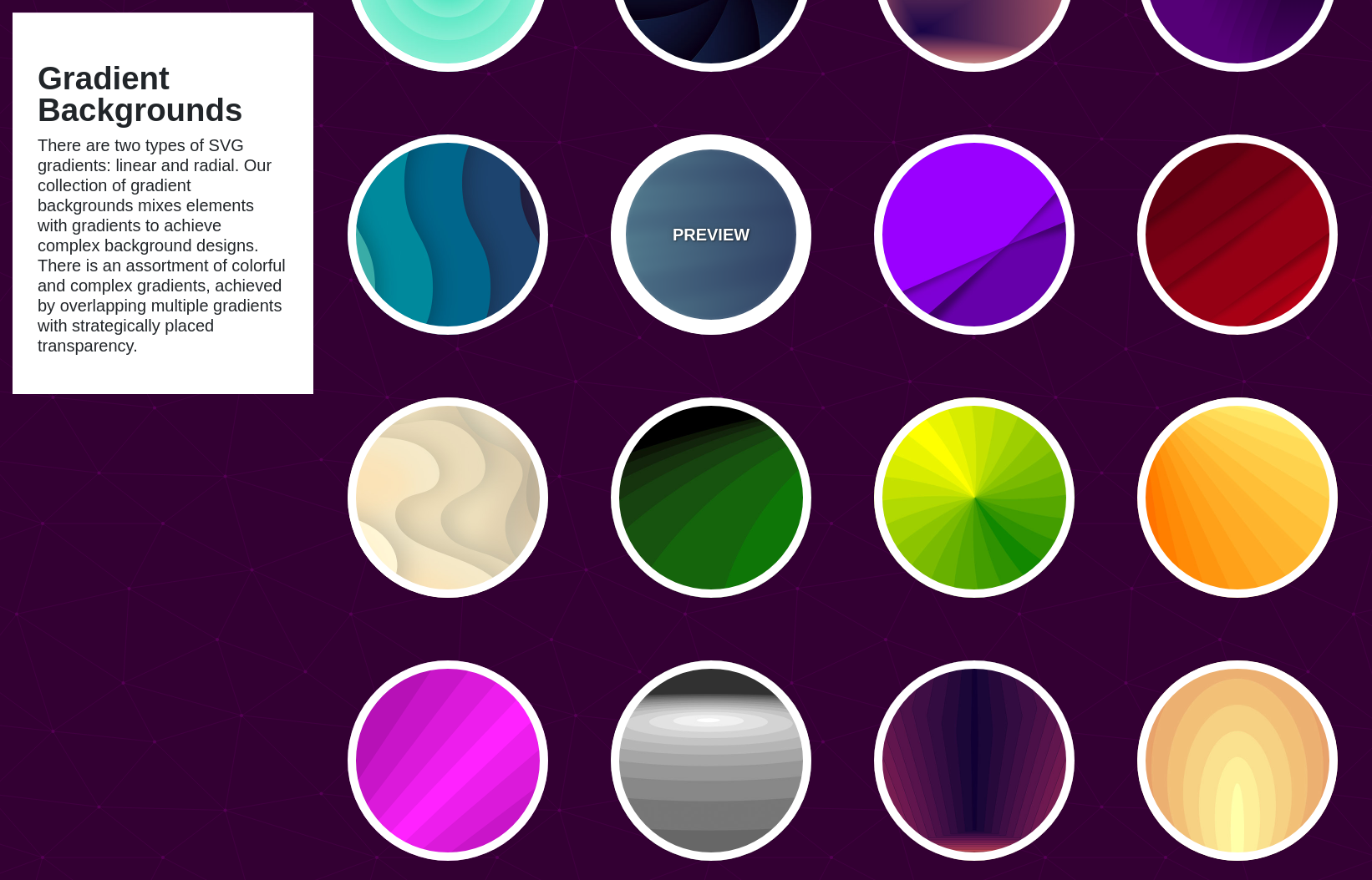
click at [688, 257] on div "PREVIEW" at bounding box center [711, 234] width 200 height 200
type input "#000044"
type input "#99FFFF"
type input "0.25"
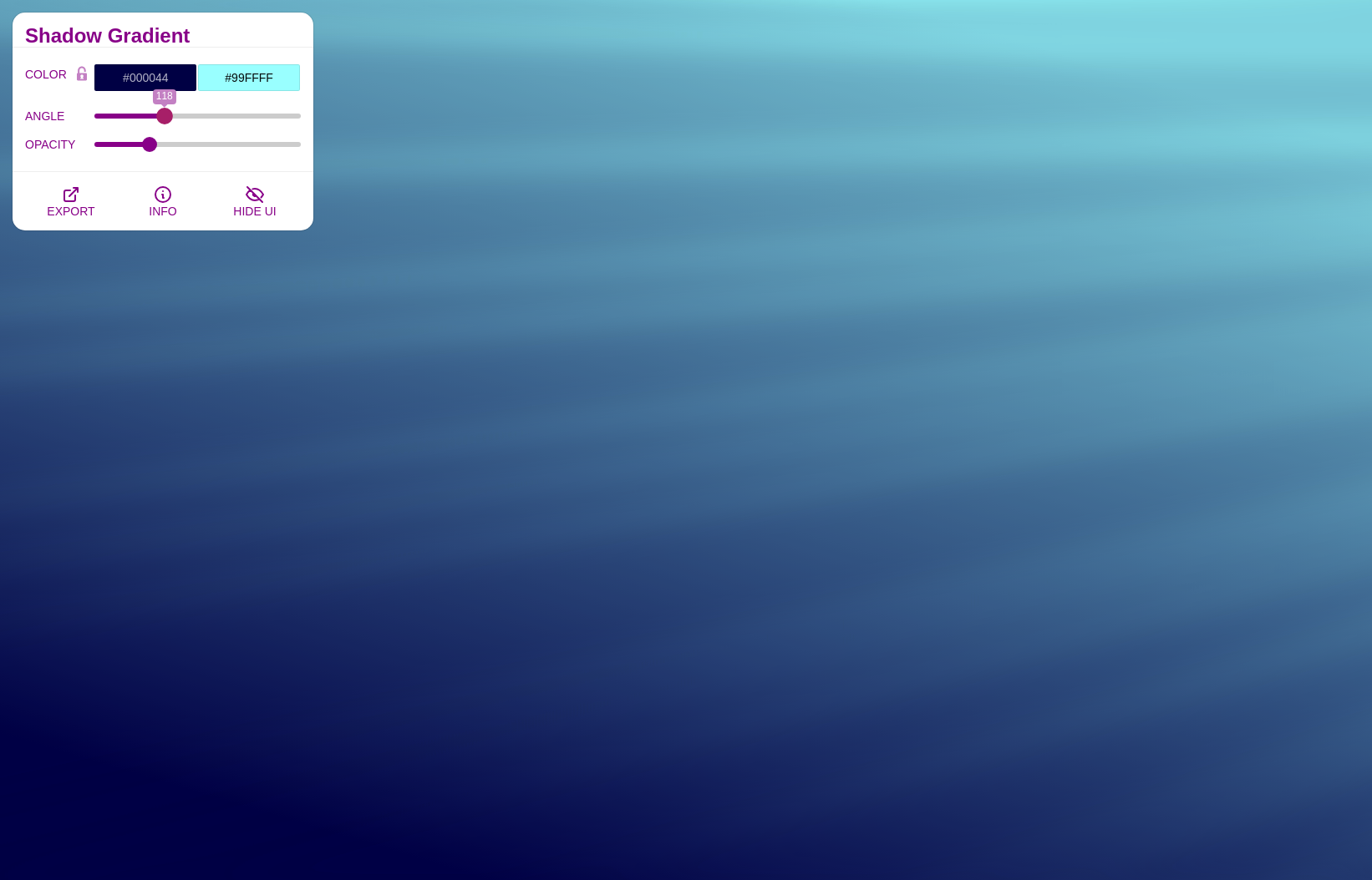
drag, startPoint x: 101, startPoint y: 115, endPoint x: 164, endPoint y: 124, distance: 63.6
type input "118"
click at [164, 119] on input "ANGLE" at bounding box center [198, 116] width 207 height 7
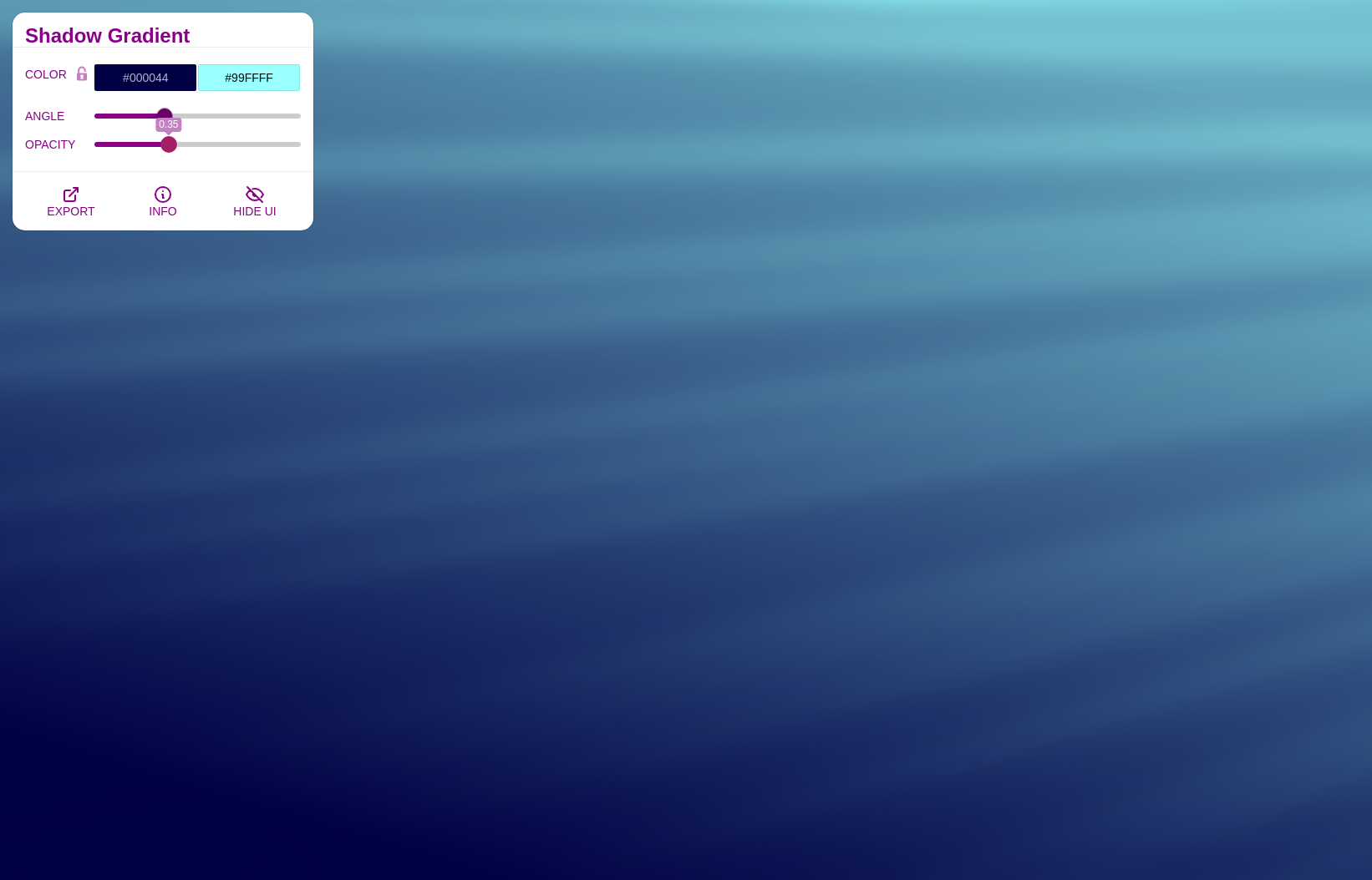
drag, startPoint x: 148, startPoint y: 145, endPoint x: 168, endPoint y: 149, distance: 20.4
type input "0.35"
click at [168, 148] on input "OPACITY" at bounding box center [198, 145] width 207 height 7
click at [250, 78] on input "#99FFFF" at bounding box center [249, 77] width 104 height 28
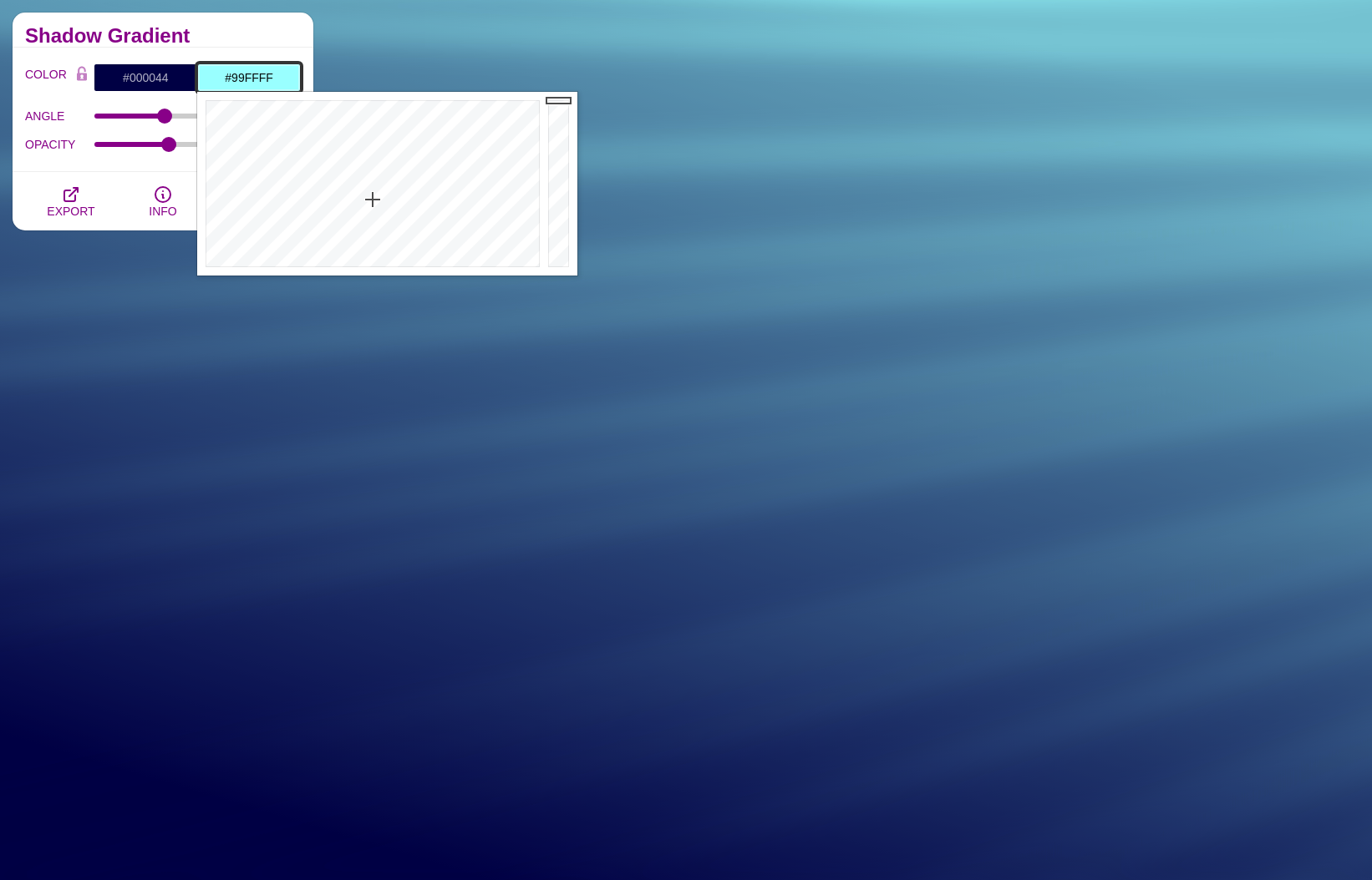
type input "#3239FF"
click at [426, 133] on div at bounding box center [370, 184] width 347 height 184
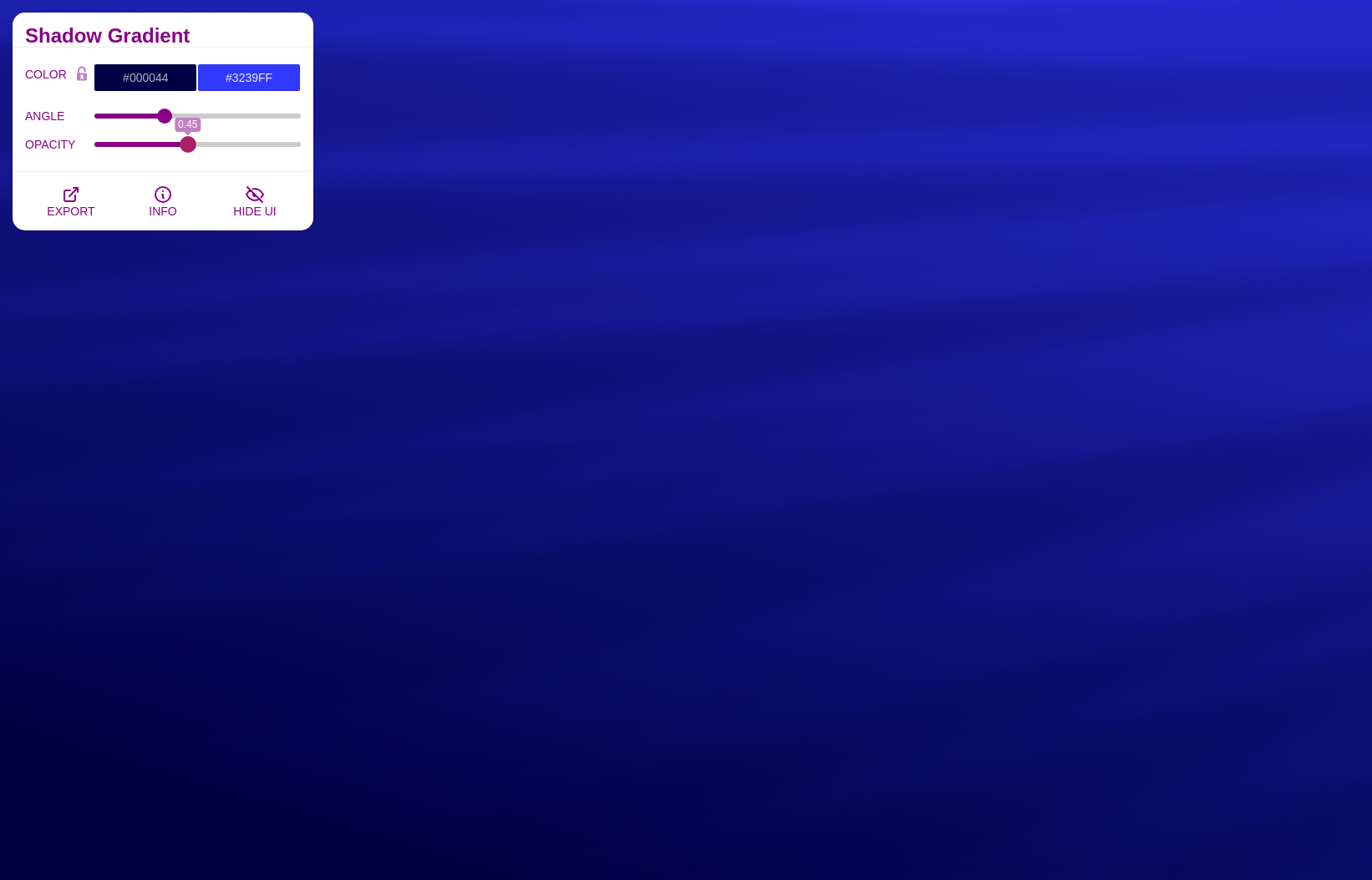
drag, startPoint x: 166, startPoint y: 145, endPoint x: 187, endPoint y: 152, distance: 22.1
type input "0.45"
click at [187, 148] on input "OPACITY" at bounding box center [198, 145] width 207 height 7
click at [247, 74] on input "#3239FF" at bounding box center [249, 77] width 104 height 28
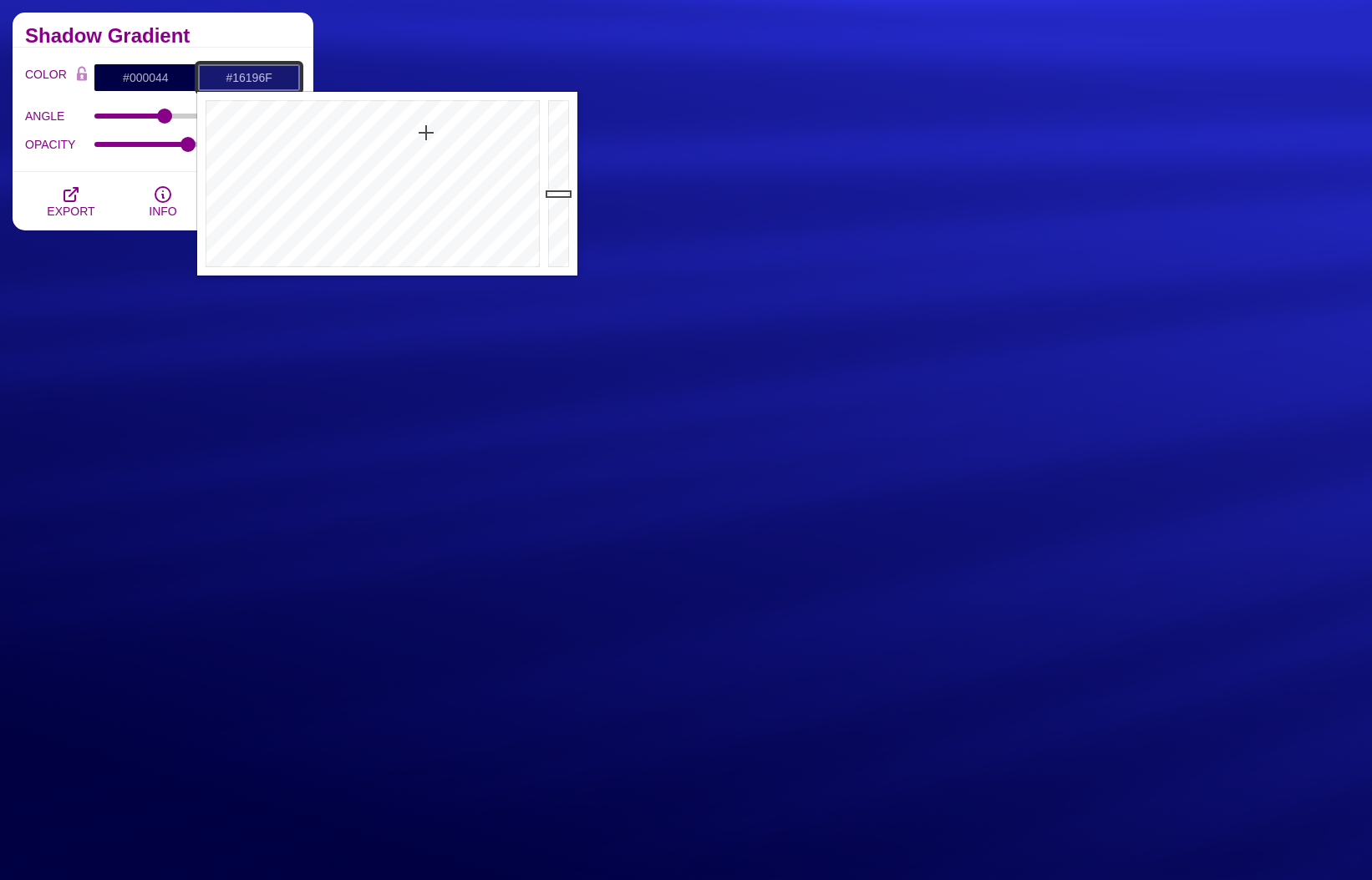
drag, startPoint x: 555, startPoint y: 100, endPoint x: 555, endPoint y: 193, distance: 93.0
click at [555, 193] on div at bounding box center [560, 184] width 33 height 184
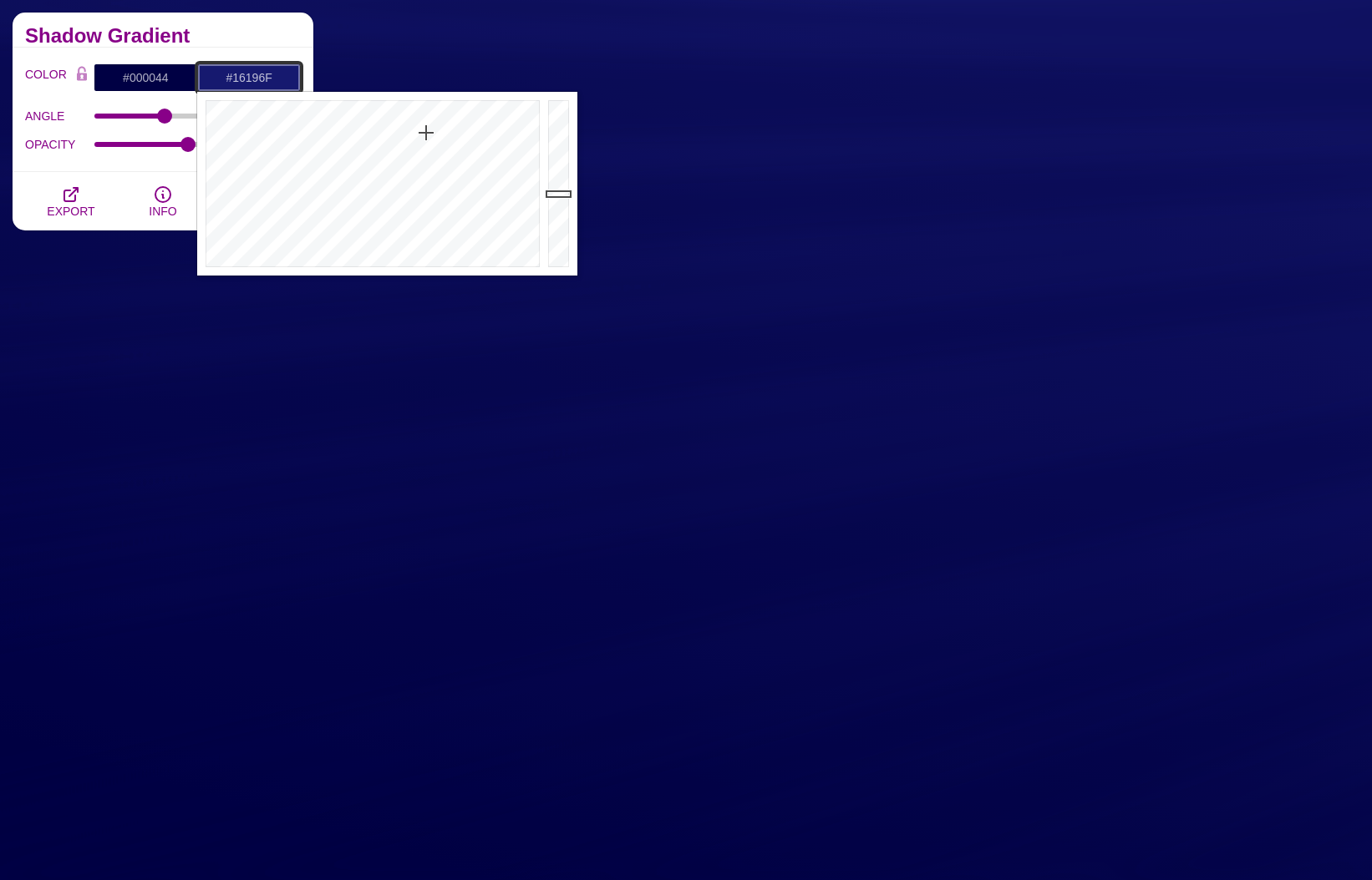
type input "#1E229A"
click at [564, 166] on div at bounding box center [560, 184] width 33 height 184
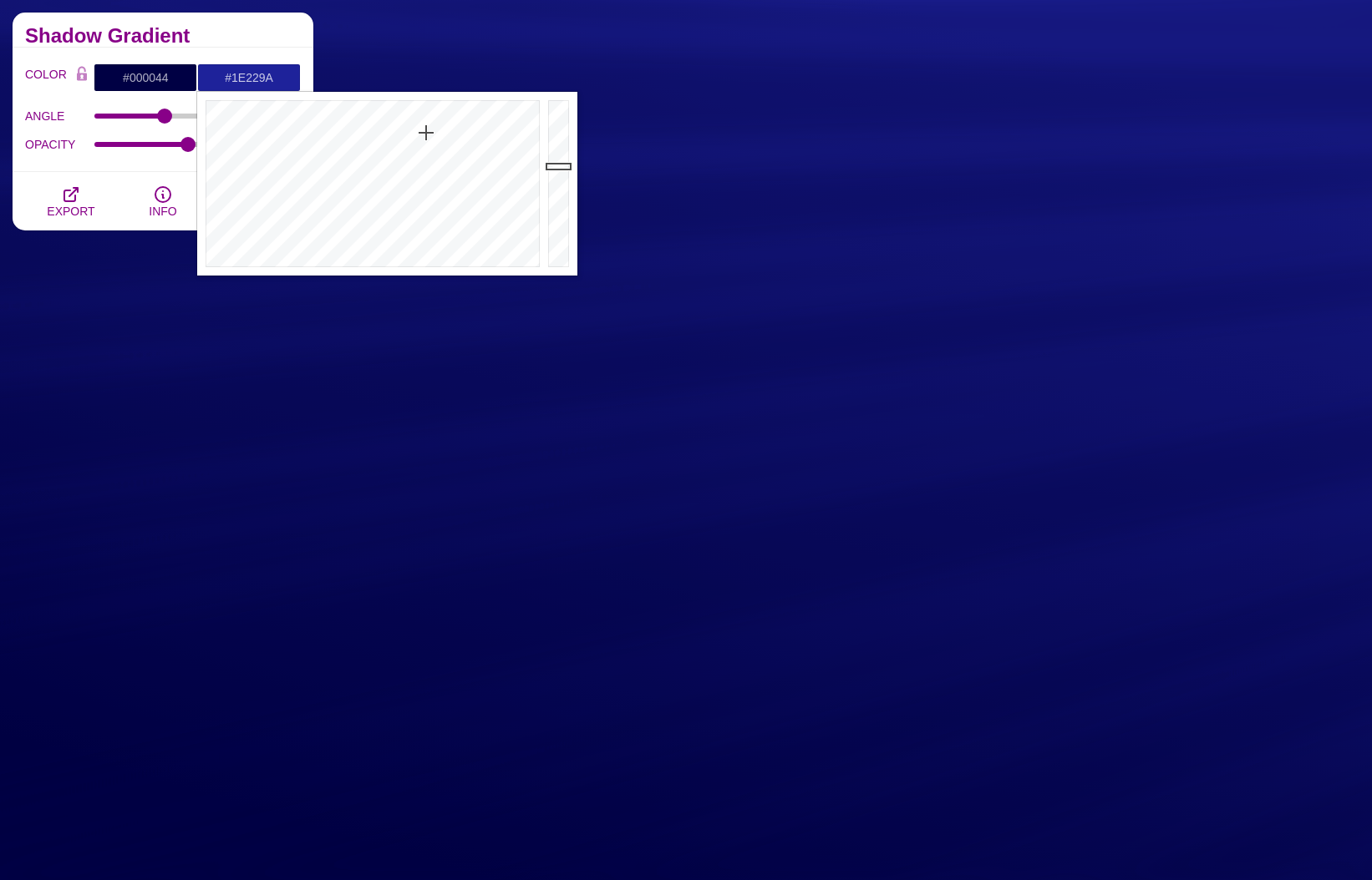
click at [148, 149] on div "OPACITY 0.45" at bounding box center [162, 144] width 275 height 28
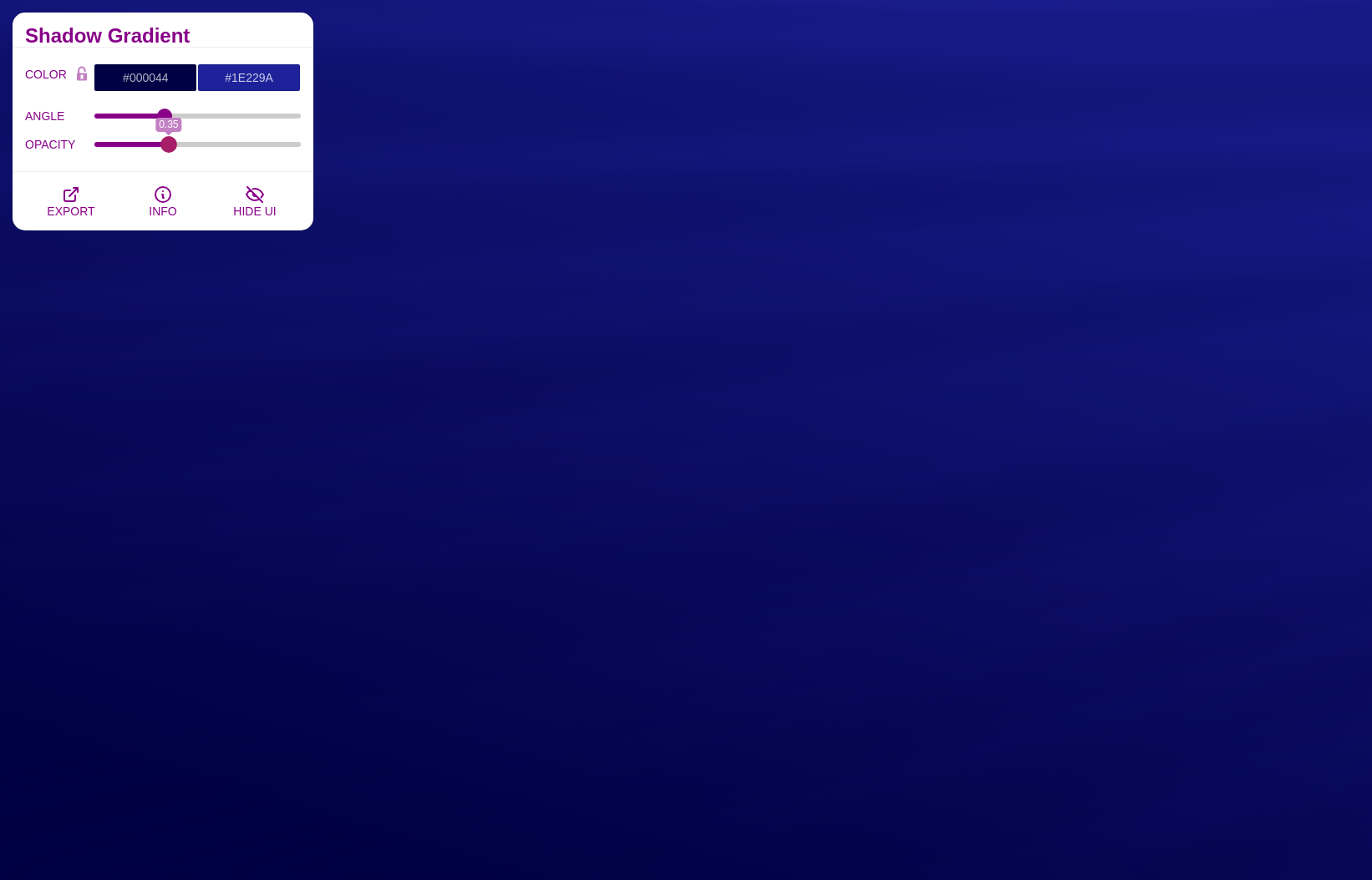
drag, startPoint x: 189, startPoint y: 144, endPoint x: 169, endPoint y: 160, distance: 25.6
type input "0.35"
click at [169, 148] on input "OPACITY" at bounding box center [198, 145] width 207 height 7
click at [77, 197] on icon "button" at bounding box center [72, 195] width 20 height 20
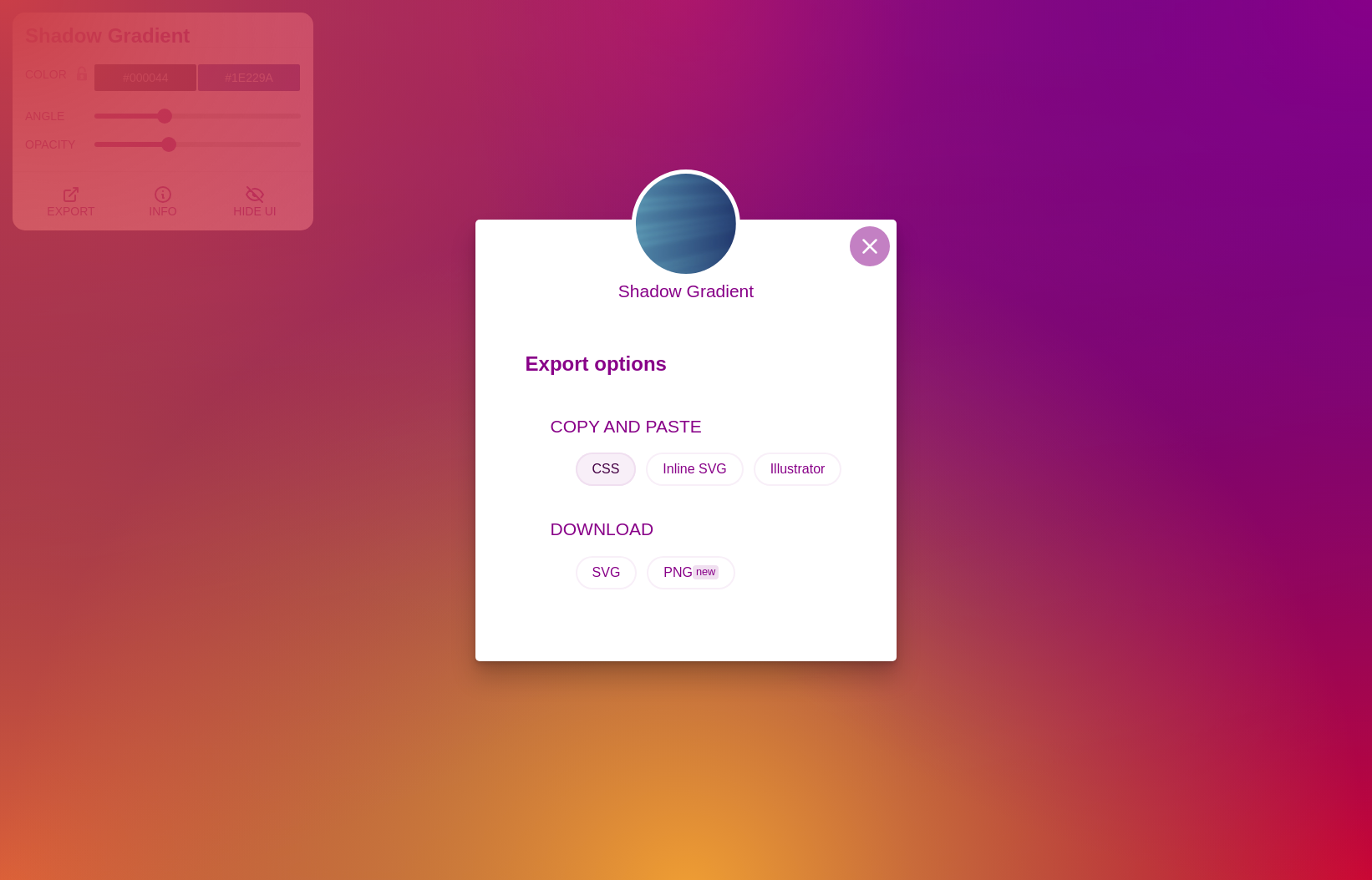
click at [606, 473] on button "CSS" at bounding box center [606, 469] width 61 height 33
click at [953, 148] on div "Shadow Gradient Export options COPY AND PASTE CSS Inline SVG Illustrator DOWNLO…" at bounding box center [686, 440] width 1372 height 880
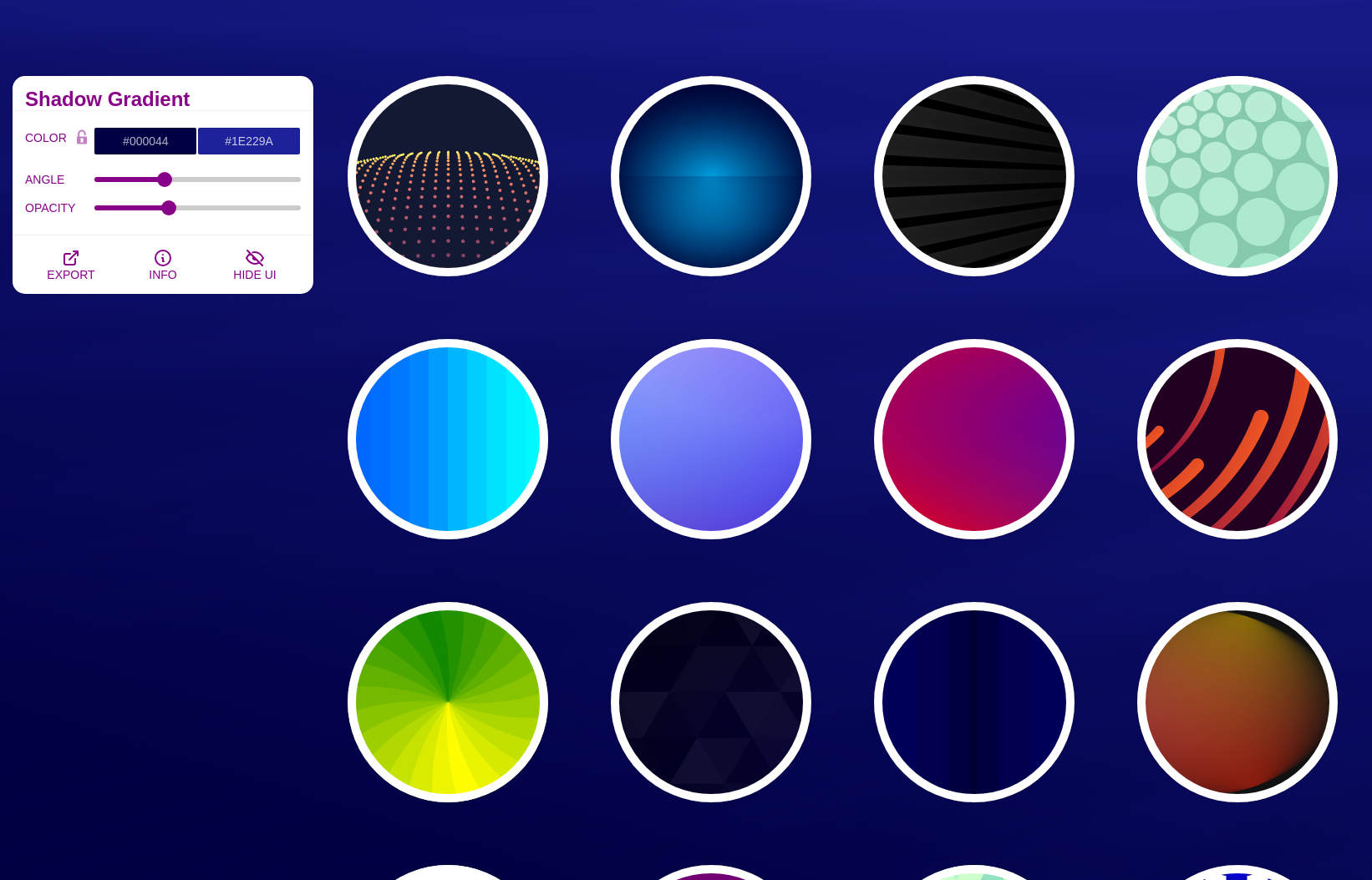
scroll to position [0, 0]
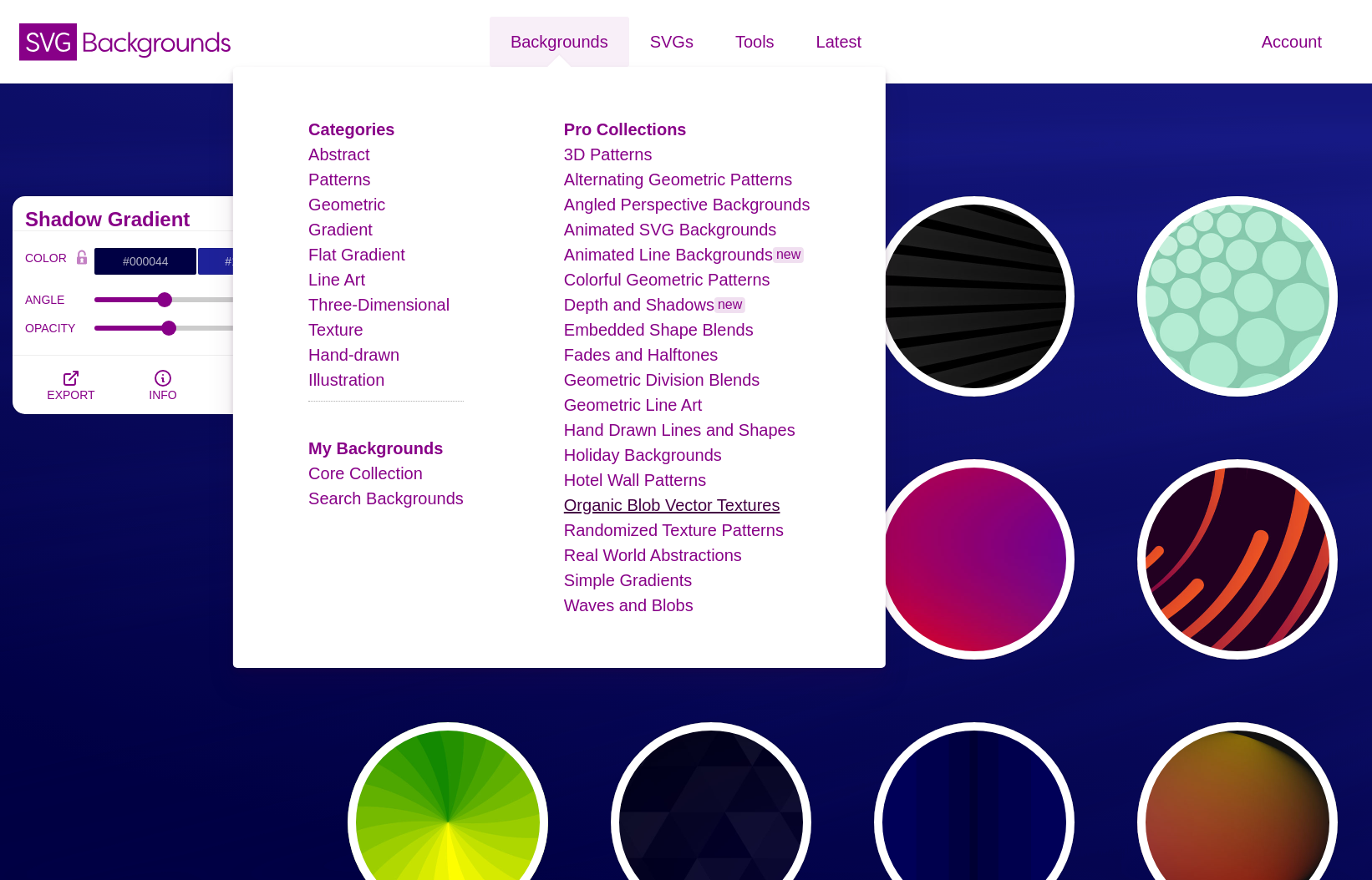
click at [640, 508] on link "Organic Blob Vector Textures" at bounding box center [672, 505] width 216 height 19
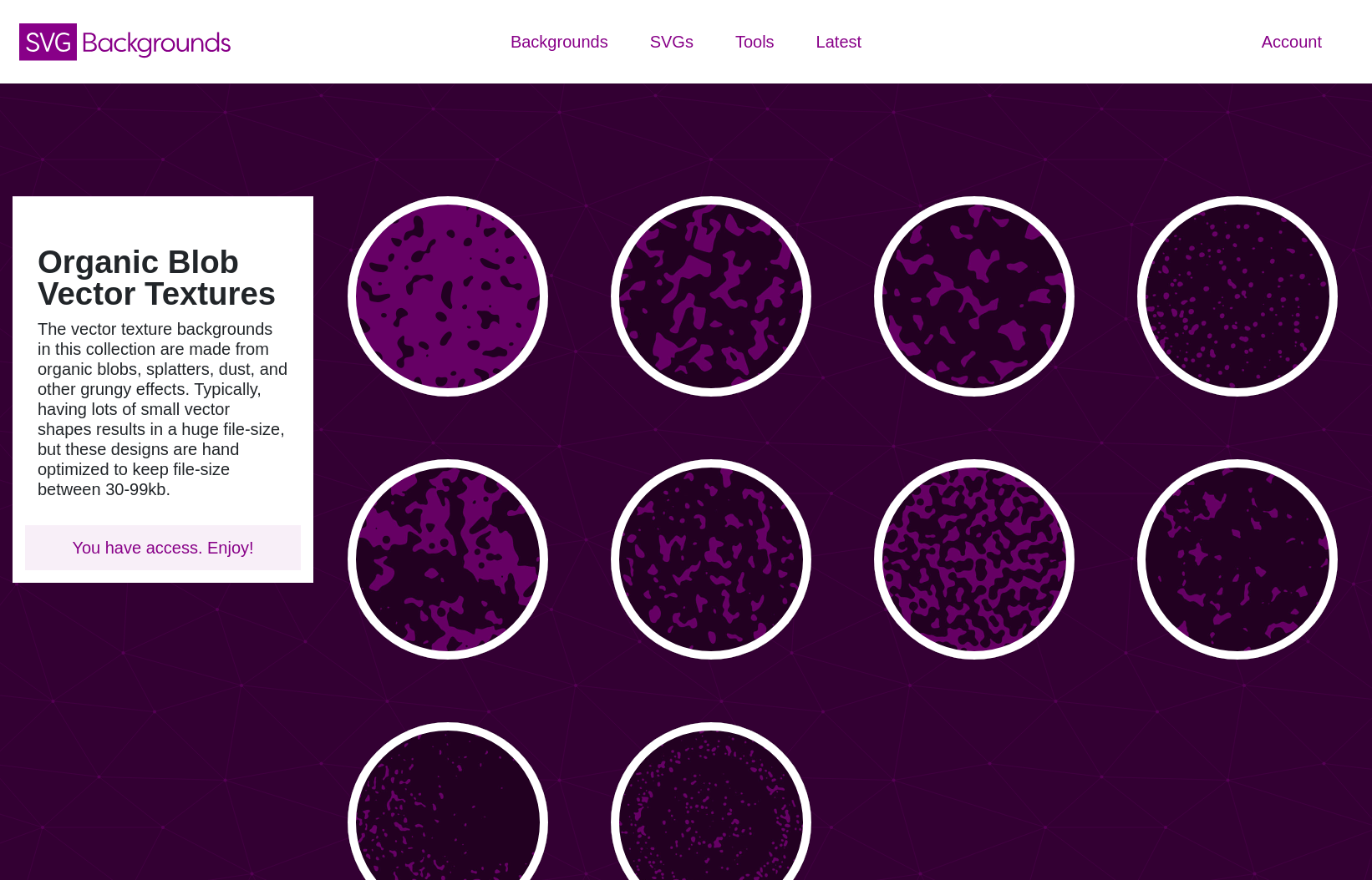
type input "#450057"
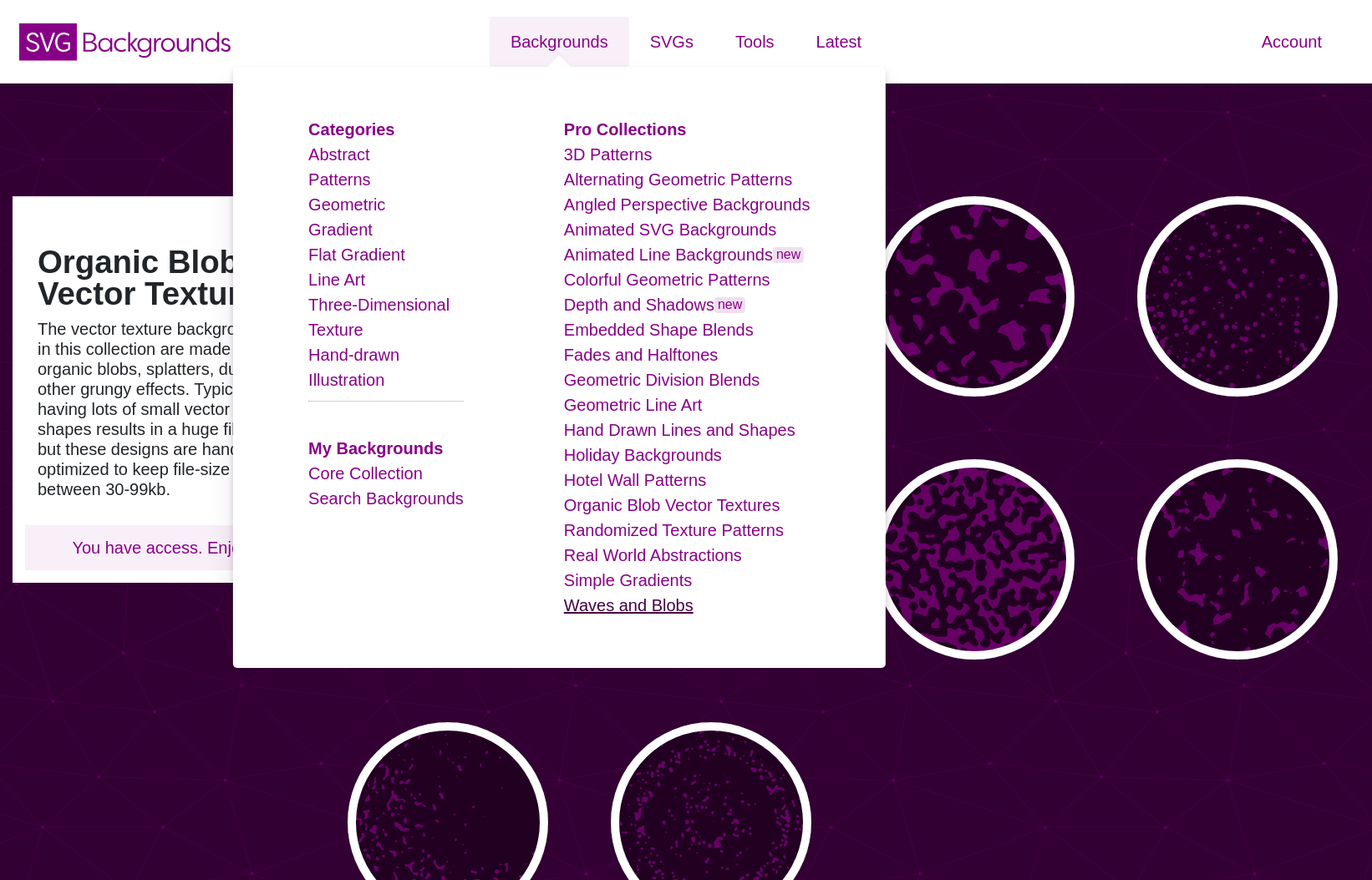
click at [607, 601] on link "Waves and Blobs" at bounding box center [629, 606] width 130 height 19
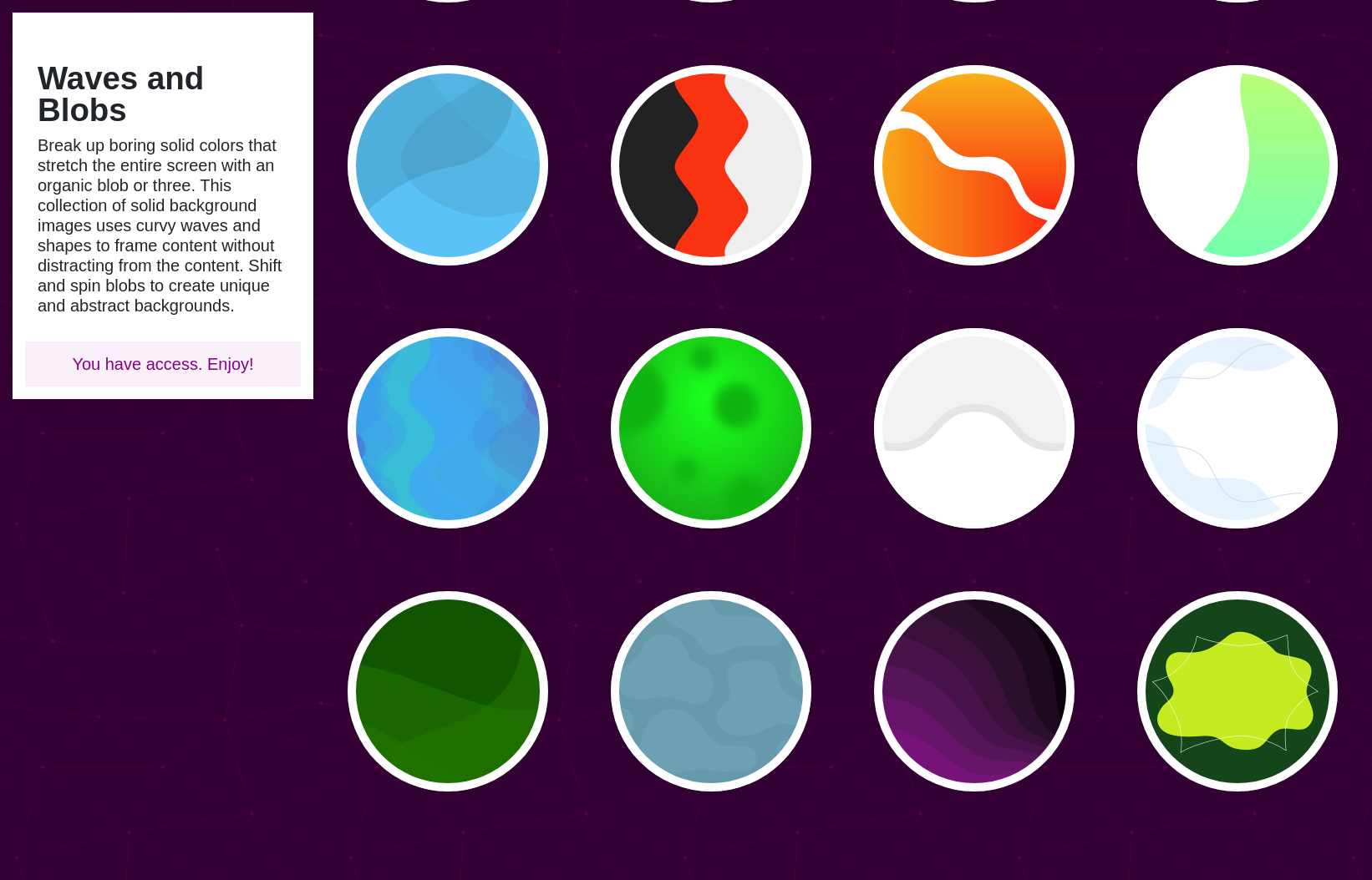
scroll to position [337, 0]
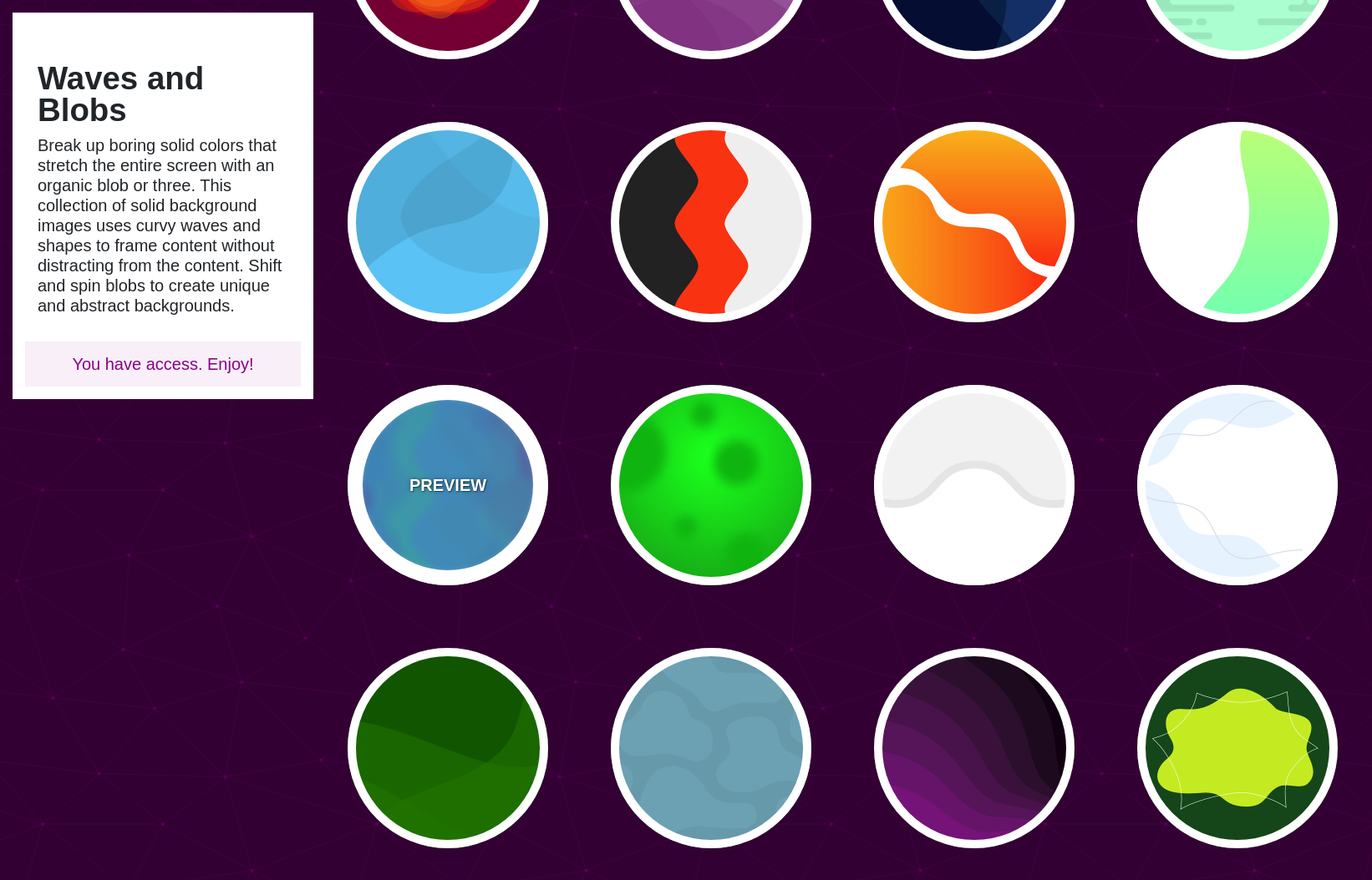
click at [483, 423] on div "PREVIEW" at bounding box center [447, 485] width 200 height 200
type input "#0088FF"
type input "#00FF77"
type input "#BB00CC"
type input "0"
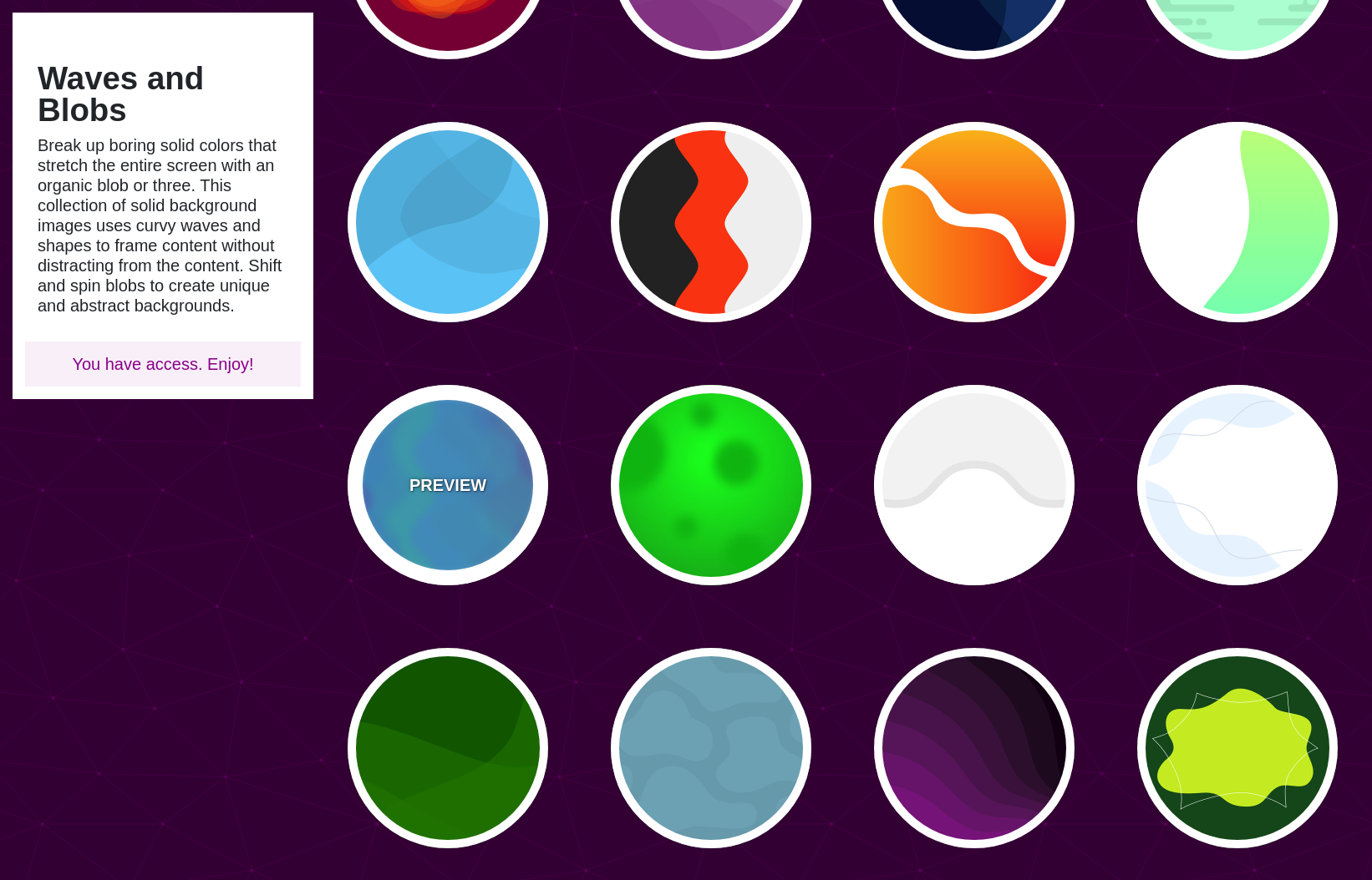
type input "0"
type input "0.2"
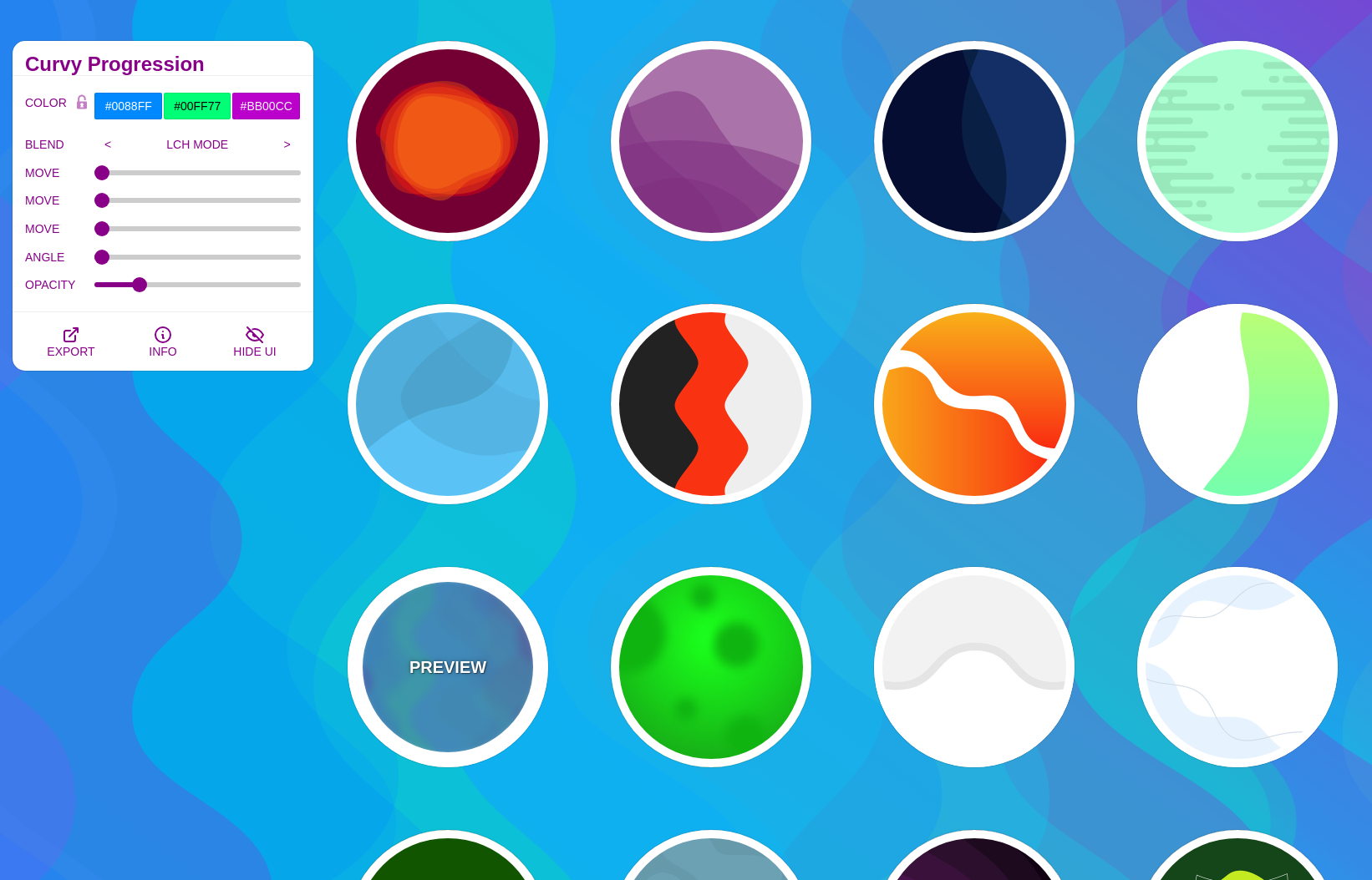
scroll to position [0, 0]
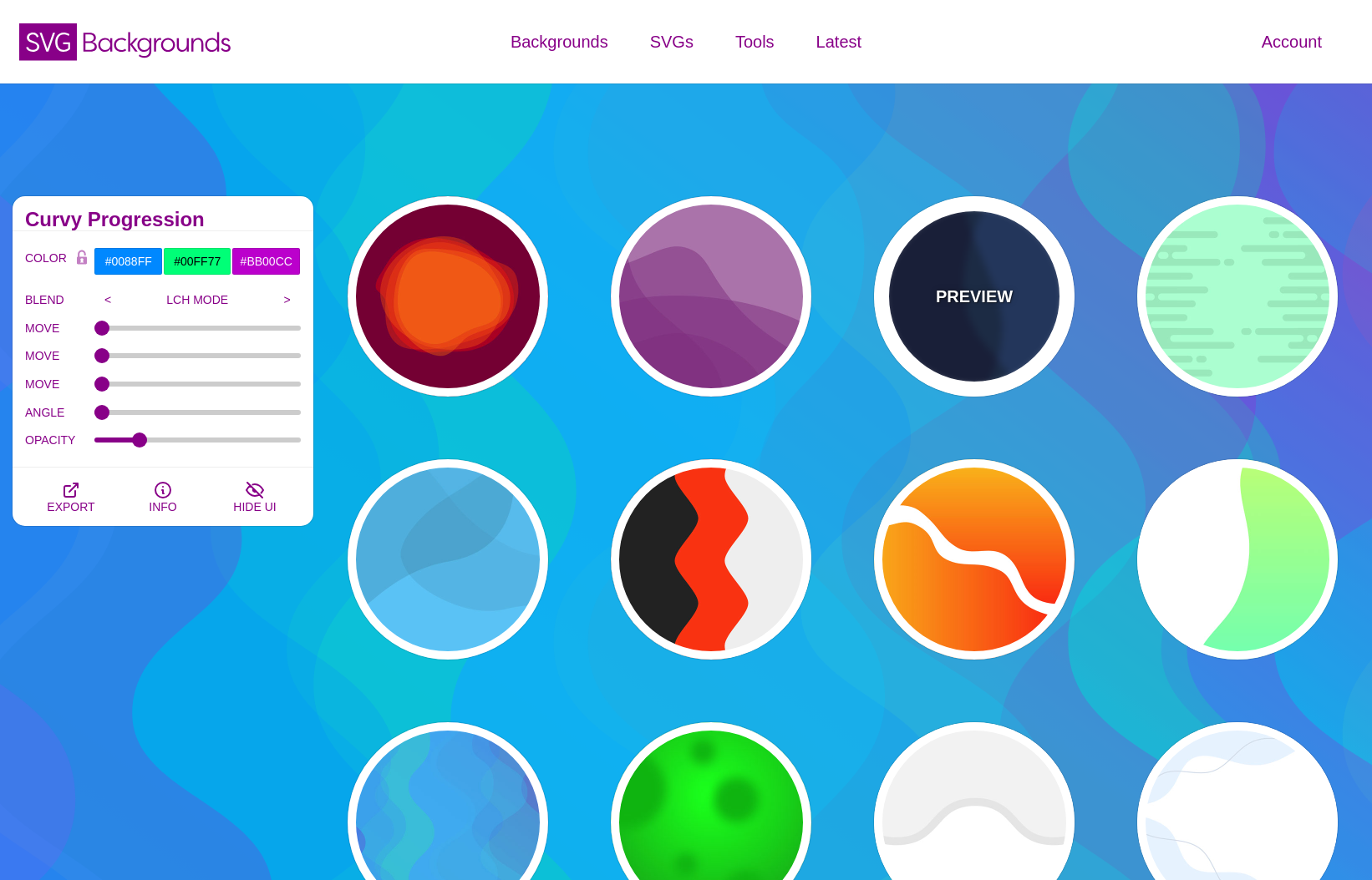
click at [994, 280] on div "PREVIEW" at bounding box center [973, 296] width 200 height 200
type input "#003366"
type input "#002244"
type input "#001133"
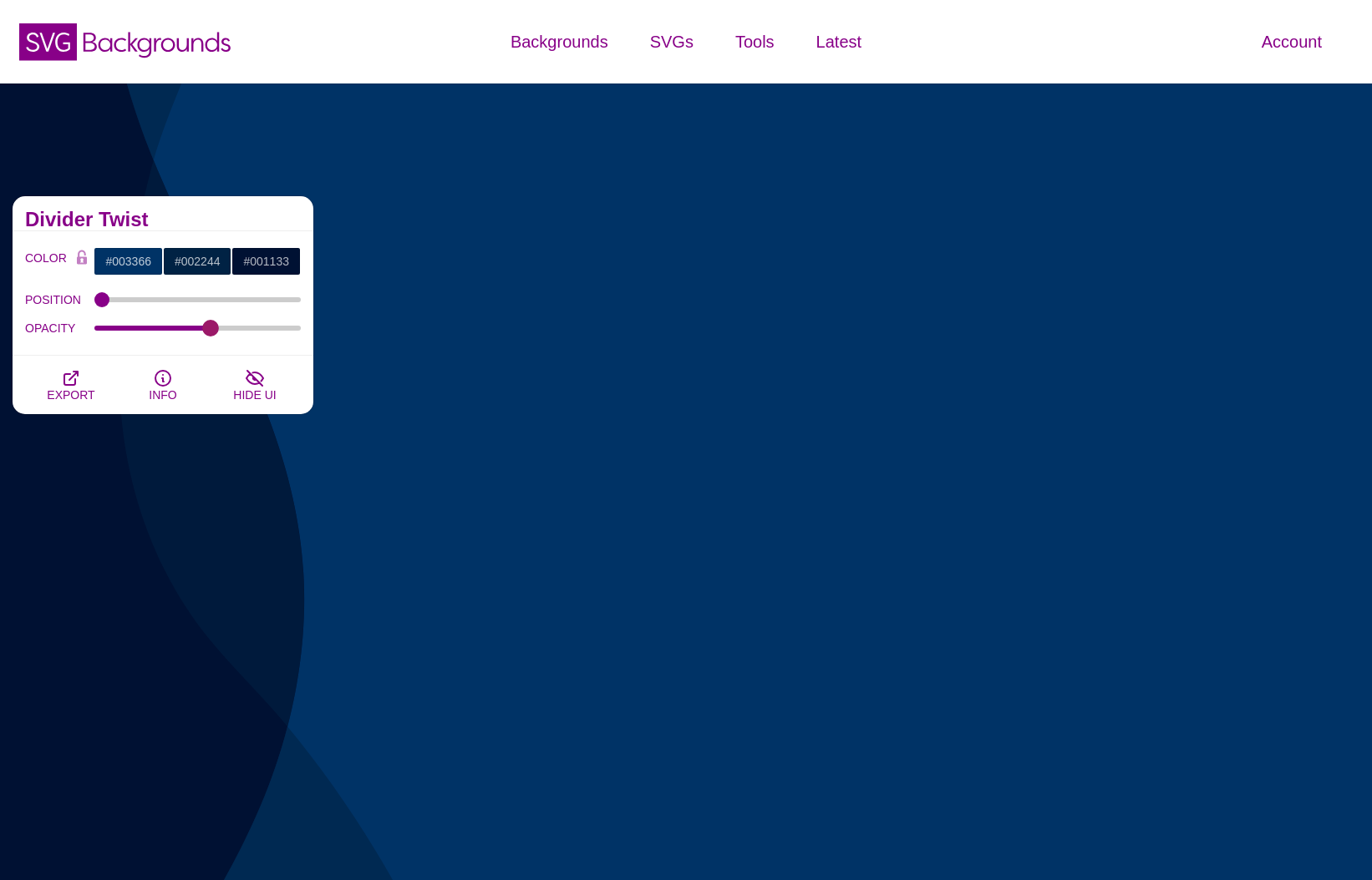
drag, startPoint x: 291, startPoint y: 325, endPoint x: 210, endPoint y: 355, distance: 86.4
type input "0.57"
click at [210, 331] on input "OPACITY" at bounding box center [198, 328] width 207 height 7
click at [72, 396] on span "EXPORT" at bounding box center [71, 395] width 48 height 14
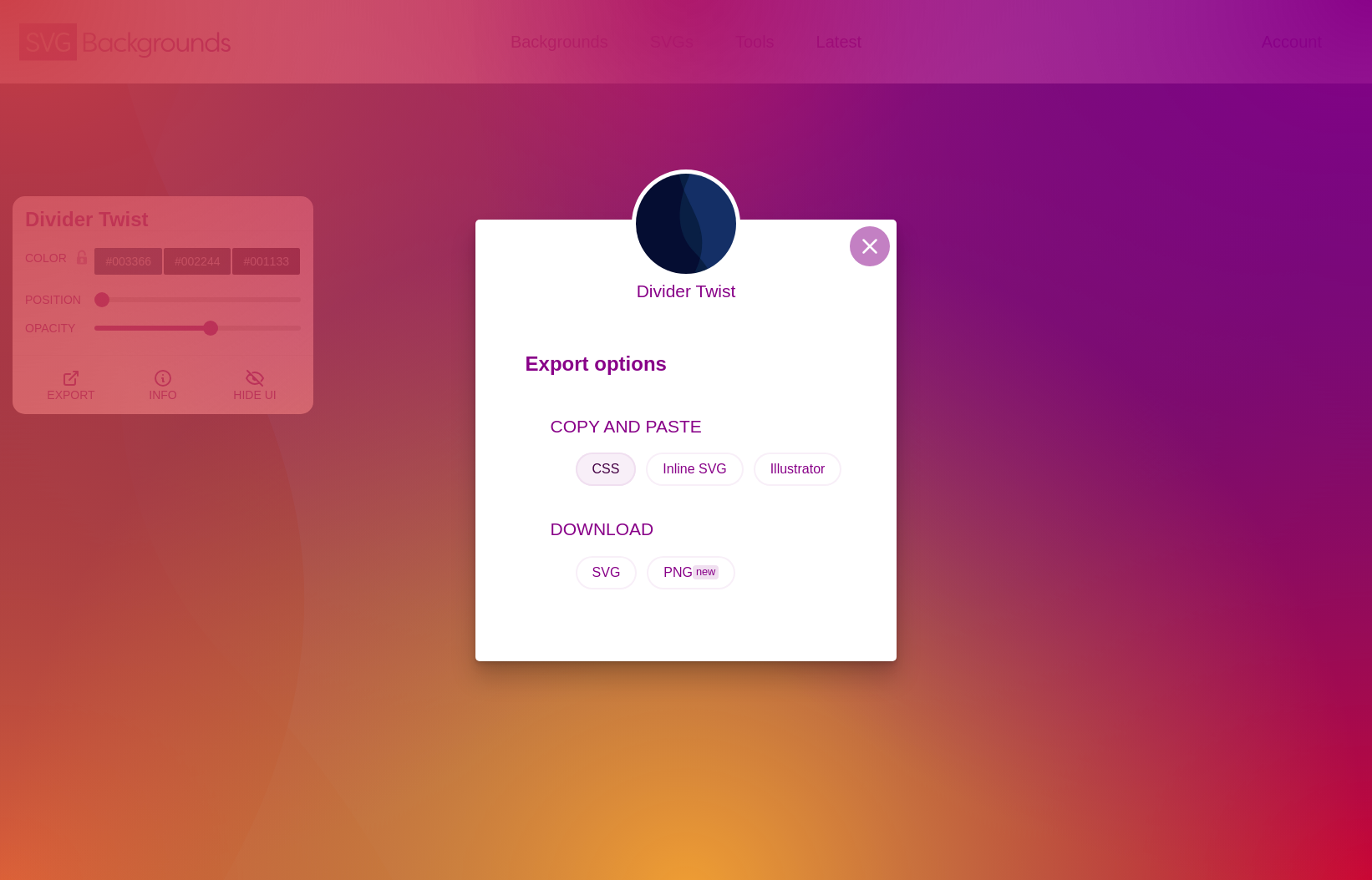
click at [609, 473] on button "CSS" at bounding box center [606, 469] width 61 height 33
click at [199, 513] on div "Divider Twist Export options COPY AND PASTE CSS Inline SVG Illustrator DOWNLOAD…" at bounding box center [686, 440] width 1372 height 880
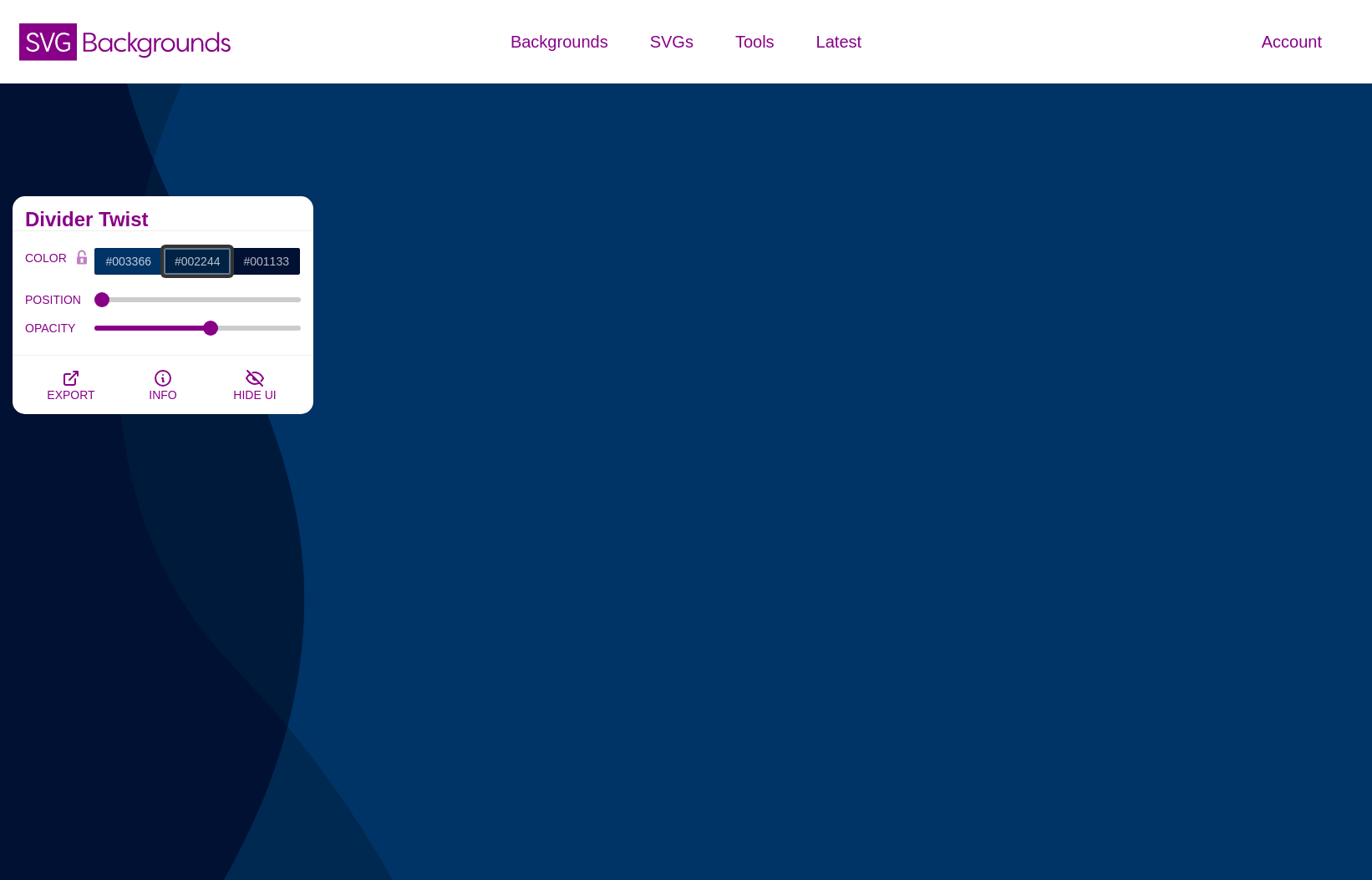
click at [210, 263] on input "#002244" at bounding box center [197, 261] width 69 height 28
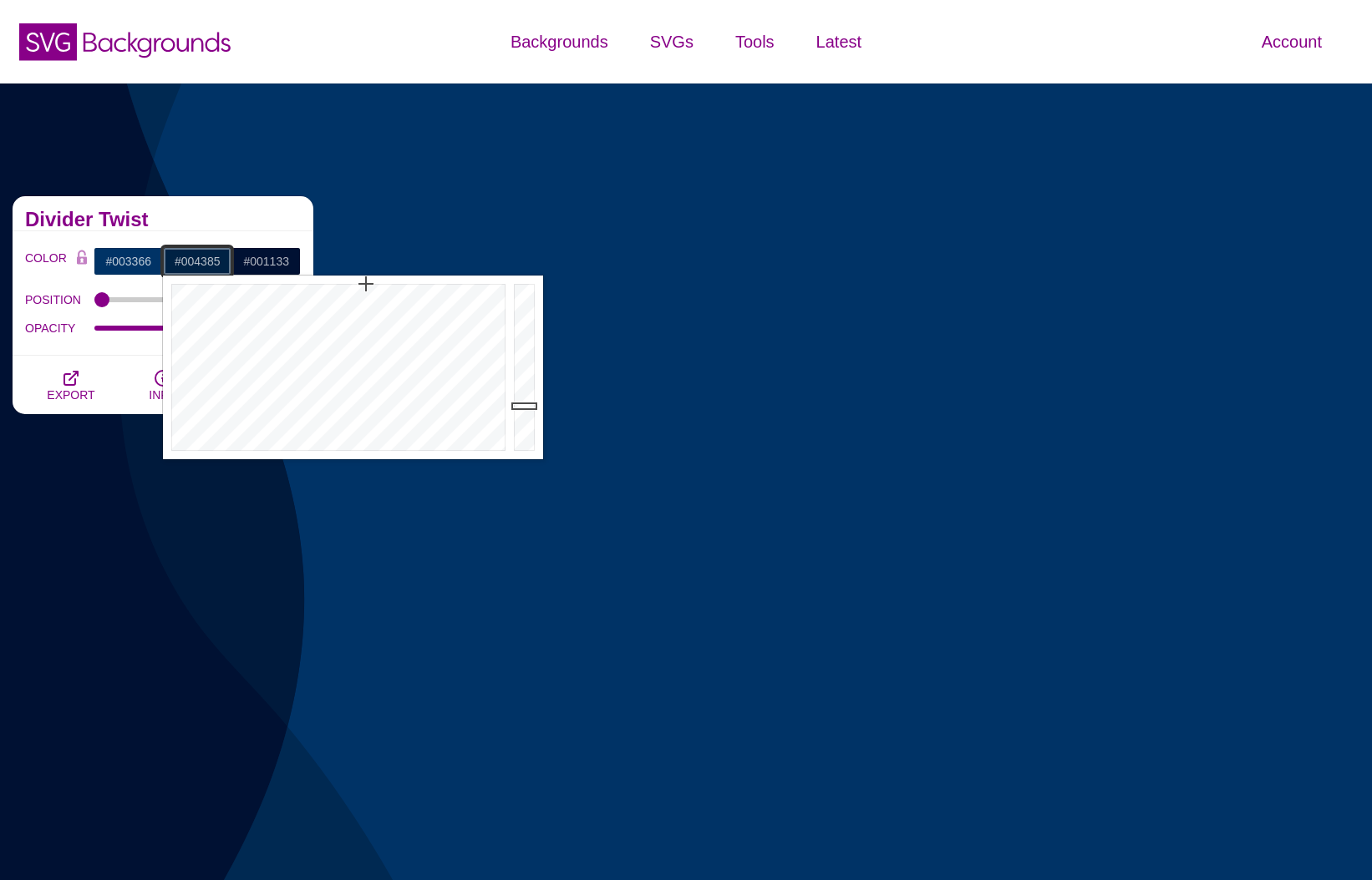
click at [526, 363] on div at bounding box center [526, 367] width 33 height 184
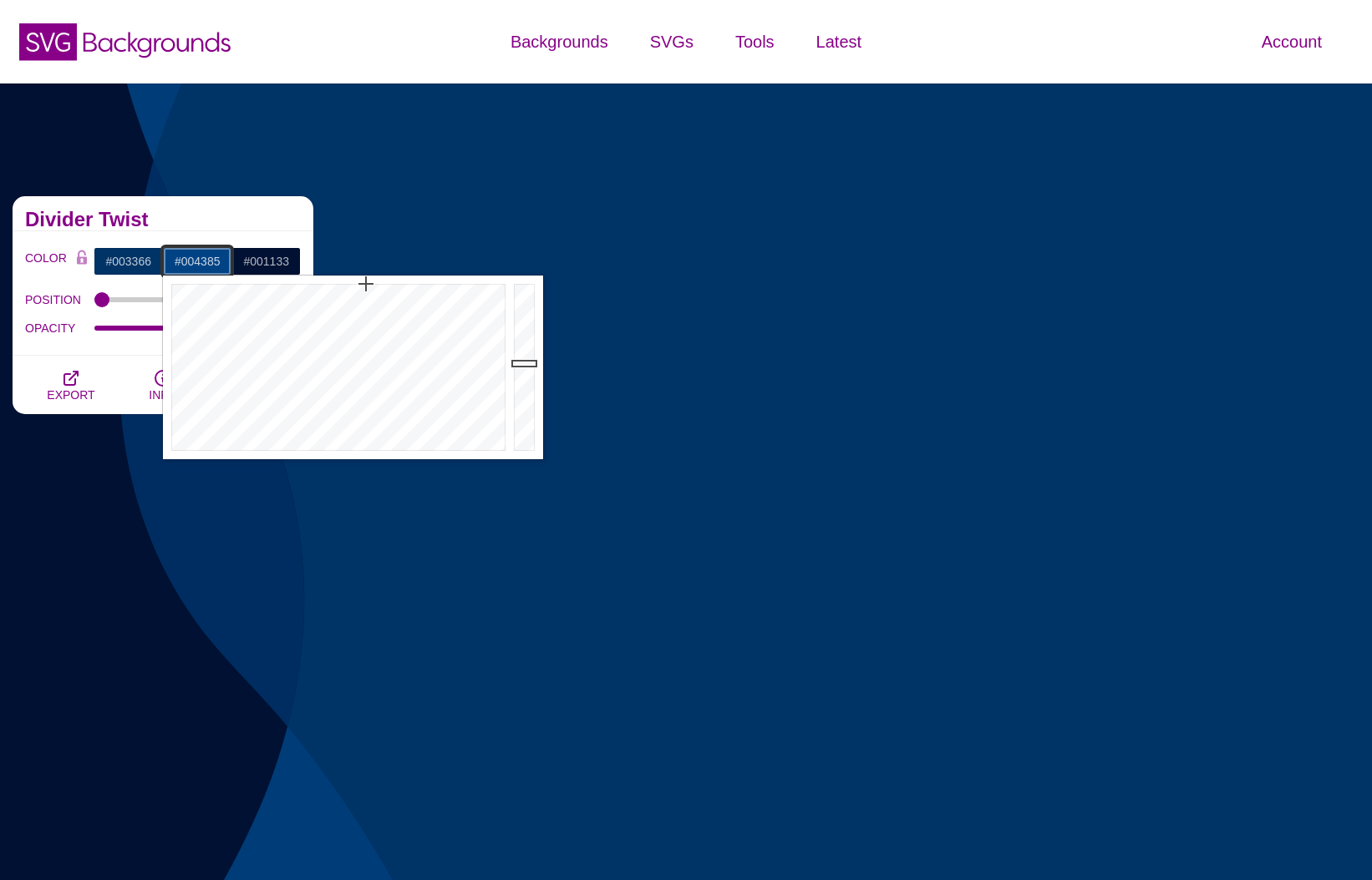
type input "#003C77"
click at [528, 372] on div at bounding box center [526, 367] width 33 height 184
click at [136, 263] on input "#003366" at bounding box center [128, 261] width 69 height 28
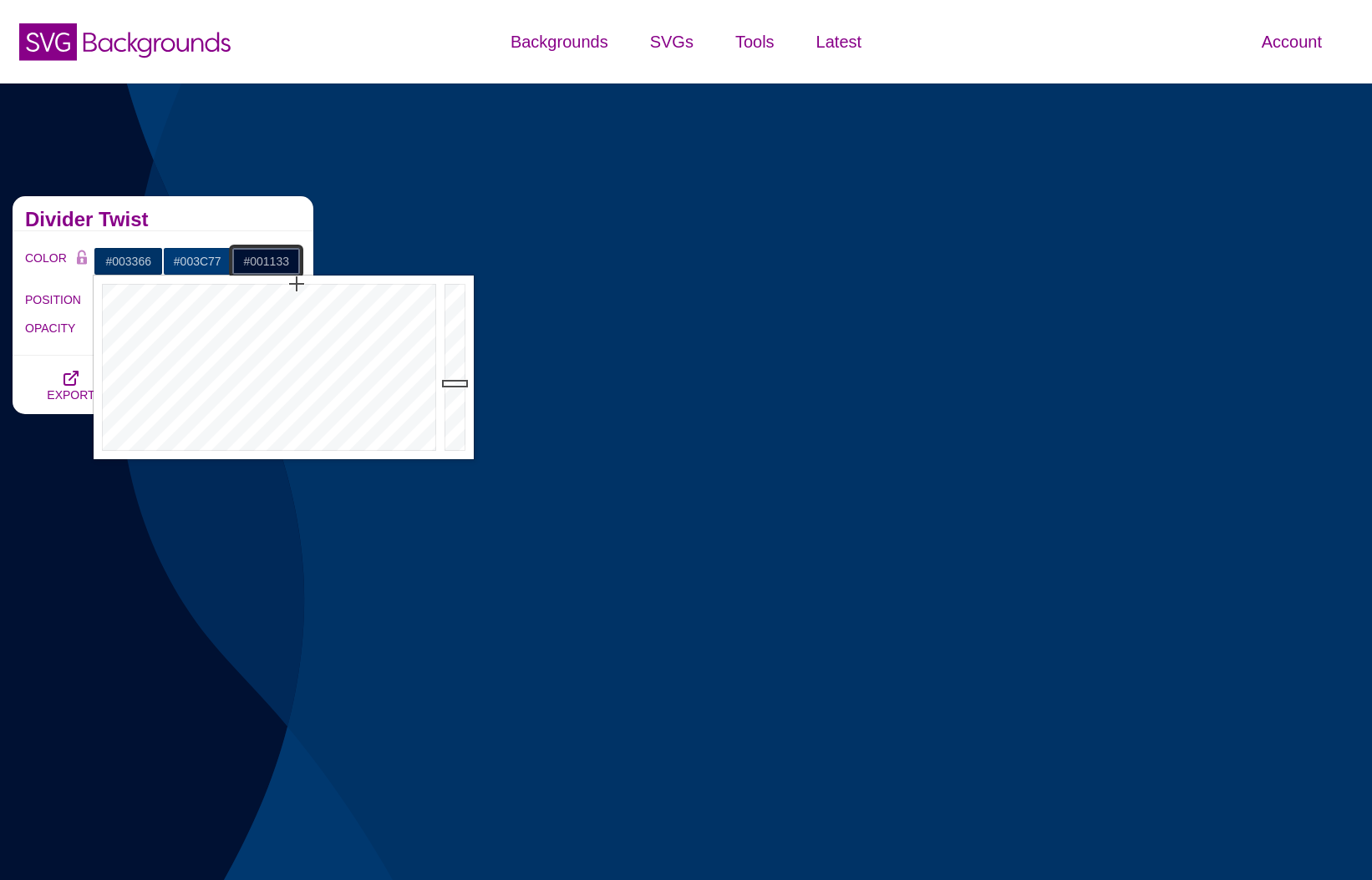
click at [272, 258] on input "#001133" at bounding box center [266, 261] width 69 height 28
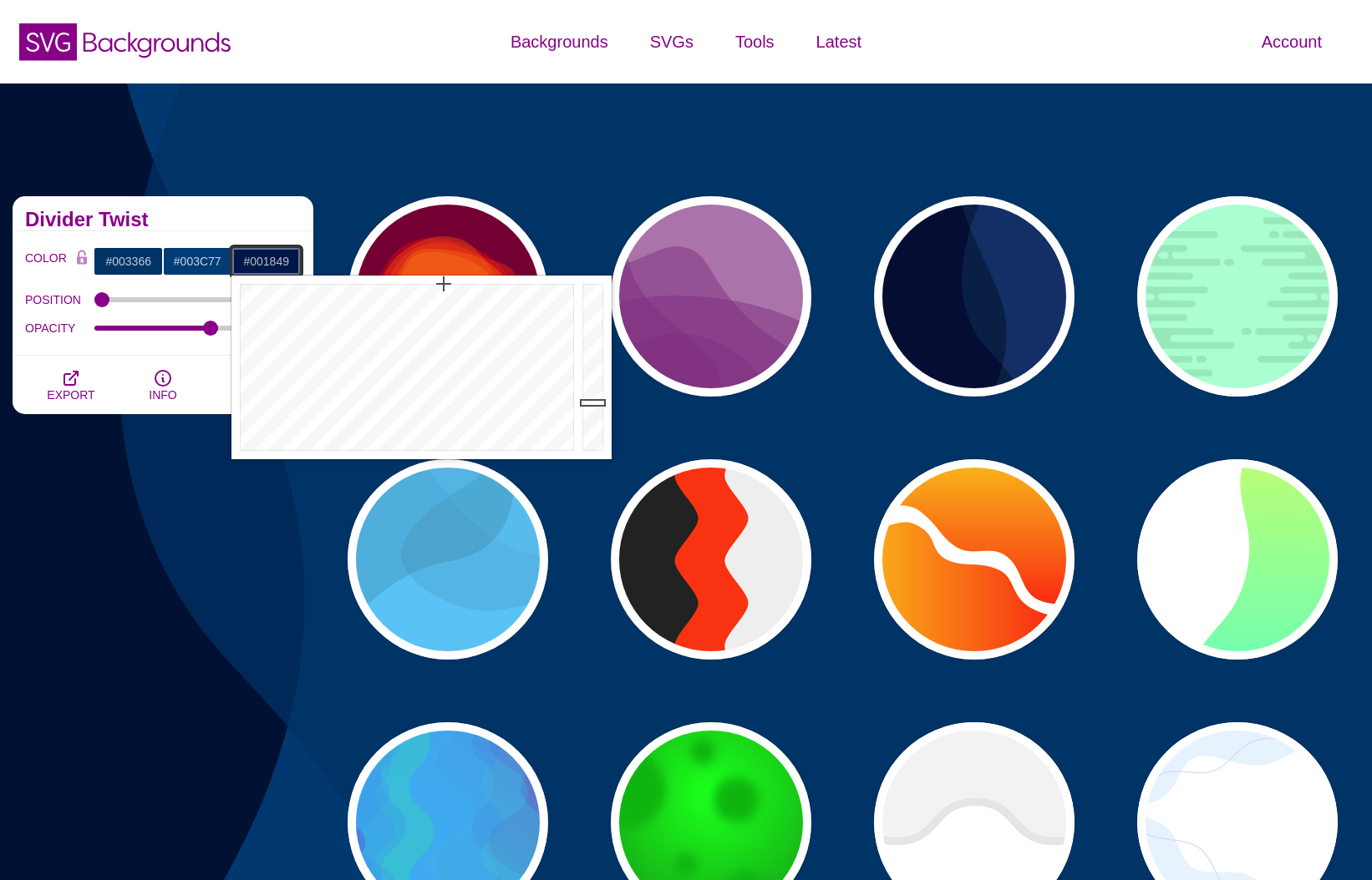
click at [593, 402] on div at bounding box center [594, 367] width 33 height 184
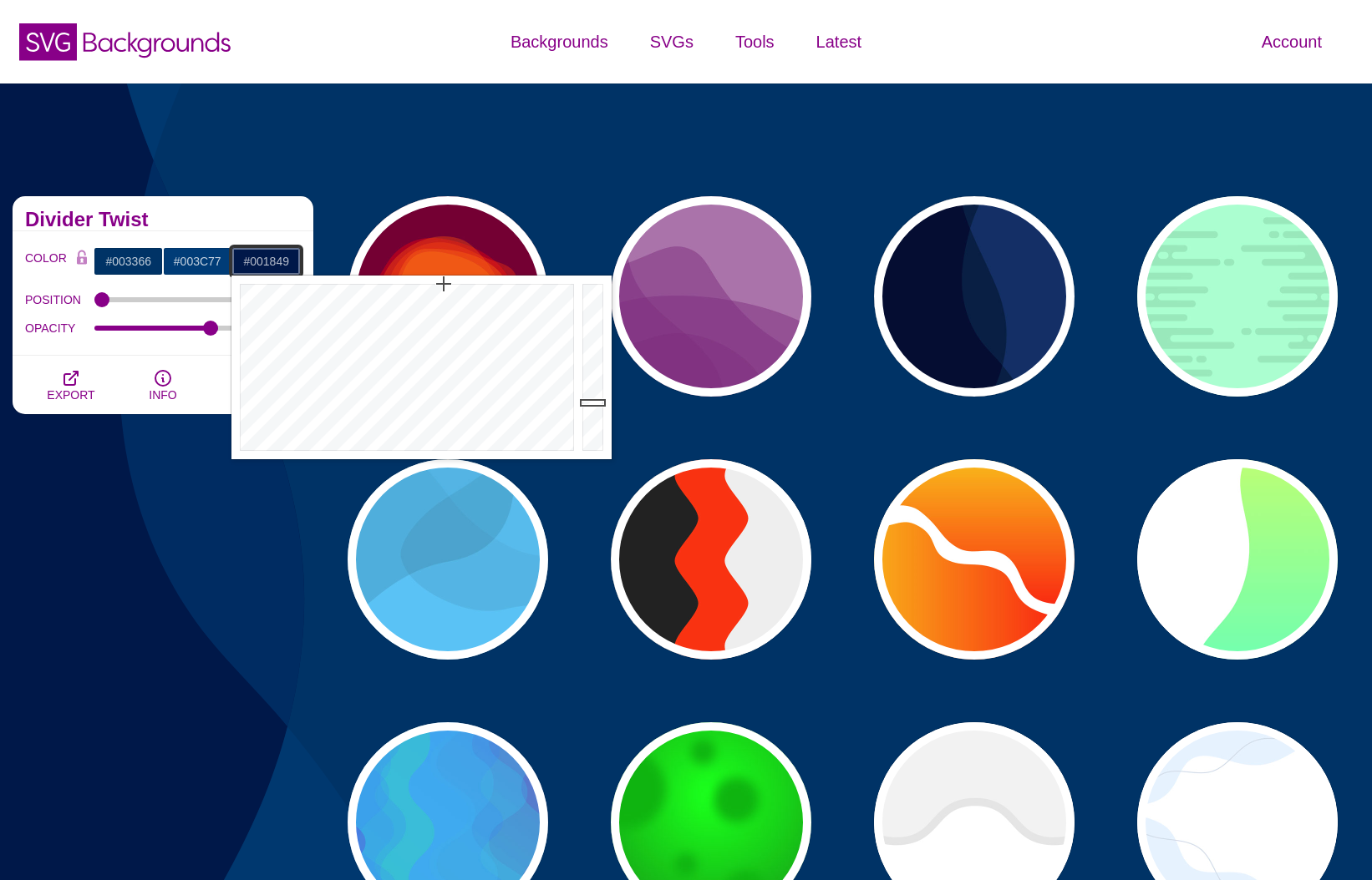
type input "#001E5B"
click at [593, 391] on div at bounding box center [594, 367] width 33 height 184
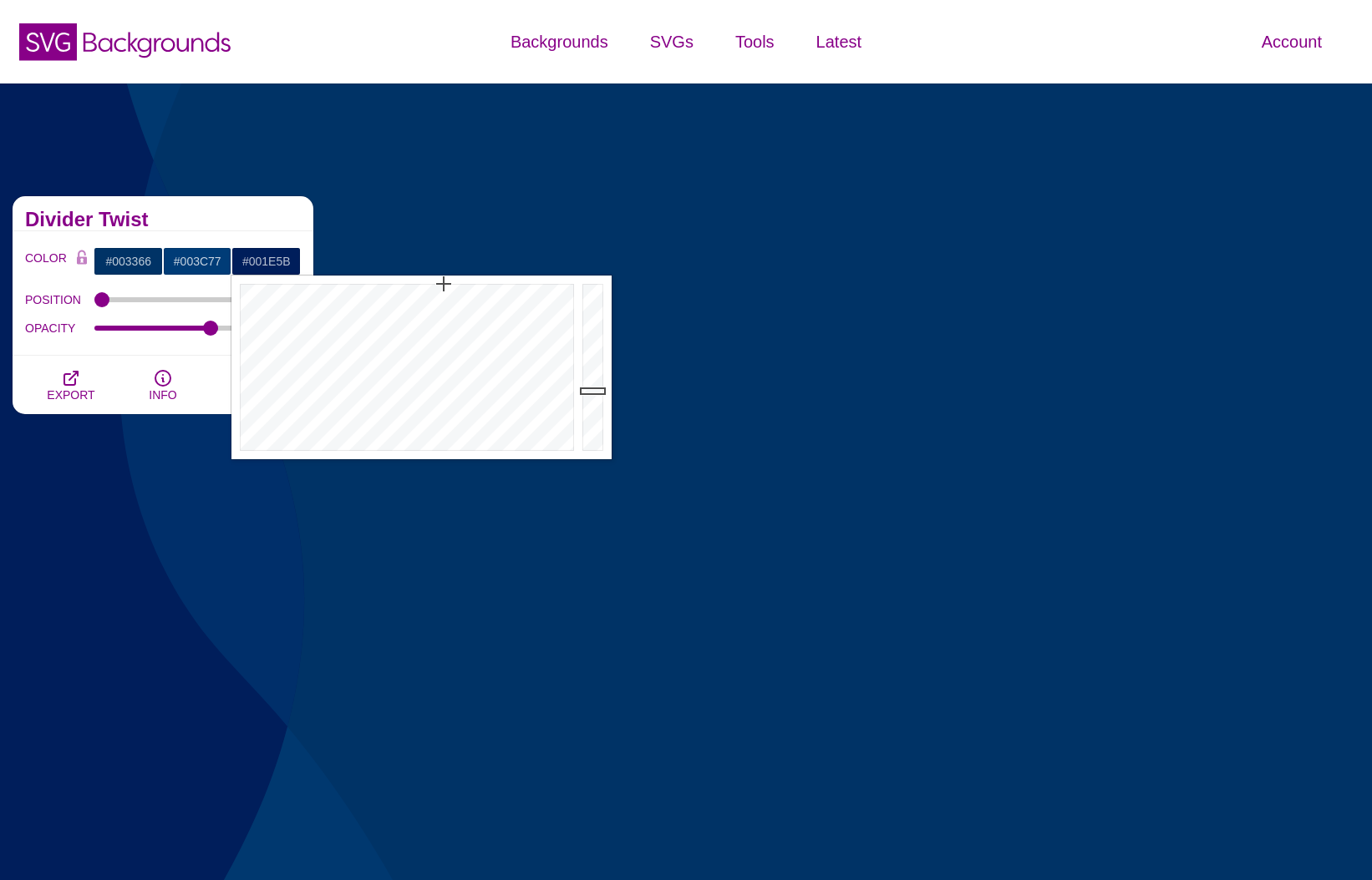
click at [147, 311] on div "POSITION" at bounding box center [162, 299] width 275 height 28
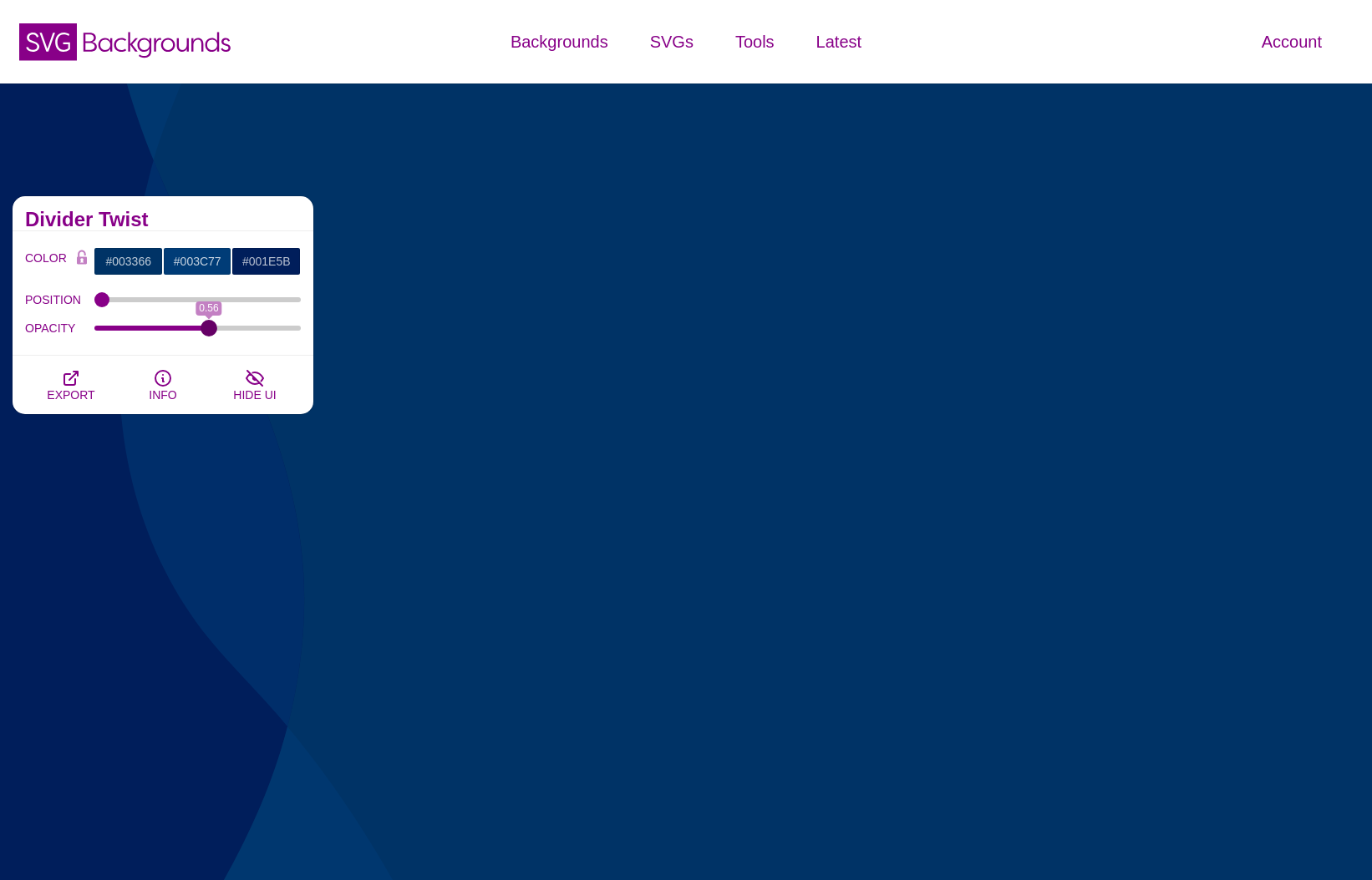
type input "0.56"
click at [209, 325] on input "OPACITY" at bounding box center [198, 328] width 207 height 7
click at [135, 481] on div "Waves and Blobs Break up boring solid colors that stretch the entire screen wit…" at bounding box center [163, 691] width 326 height 1015
click at [77, 399] on span "EXPORT" at bounding box center [71, 395] width 48 height 14
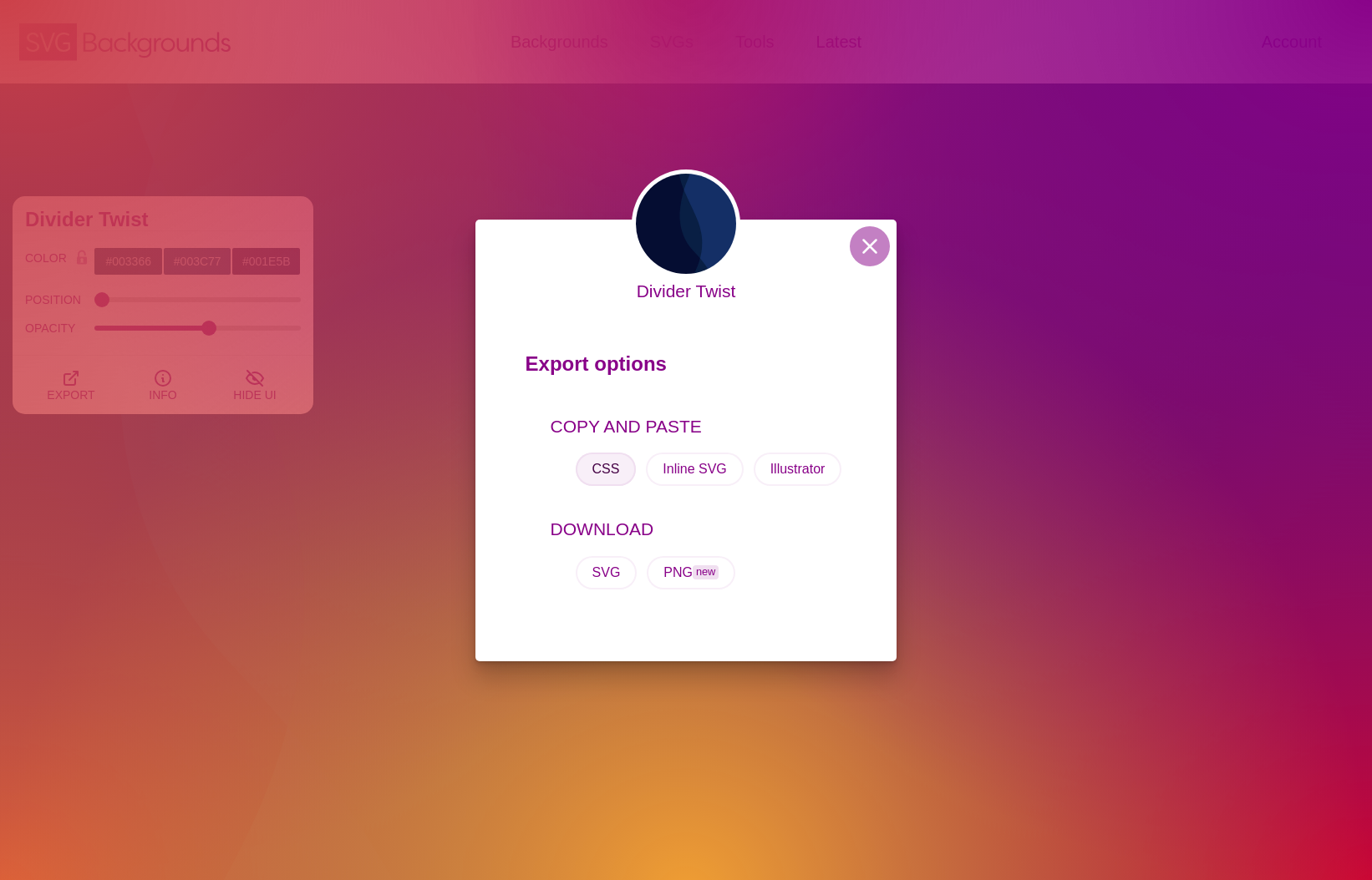
click at [602, 477] on button "CSS" at bounding box center [606, 469] width 61 height 33
click at [359, 452] on div "Divider Twist Export options COPY AND PASTE CSS Inline SVG Illustrator DOWNLOAD…" at bounding box center [686, 440] width 1372 height 880
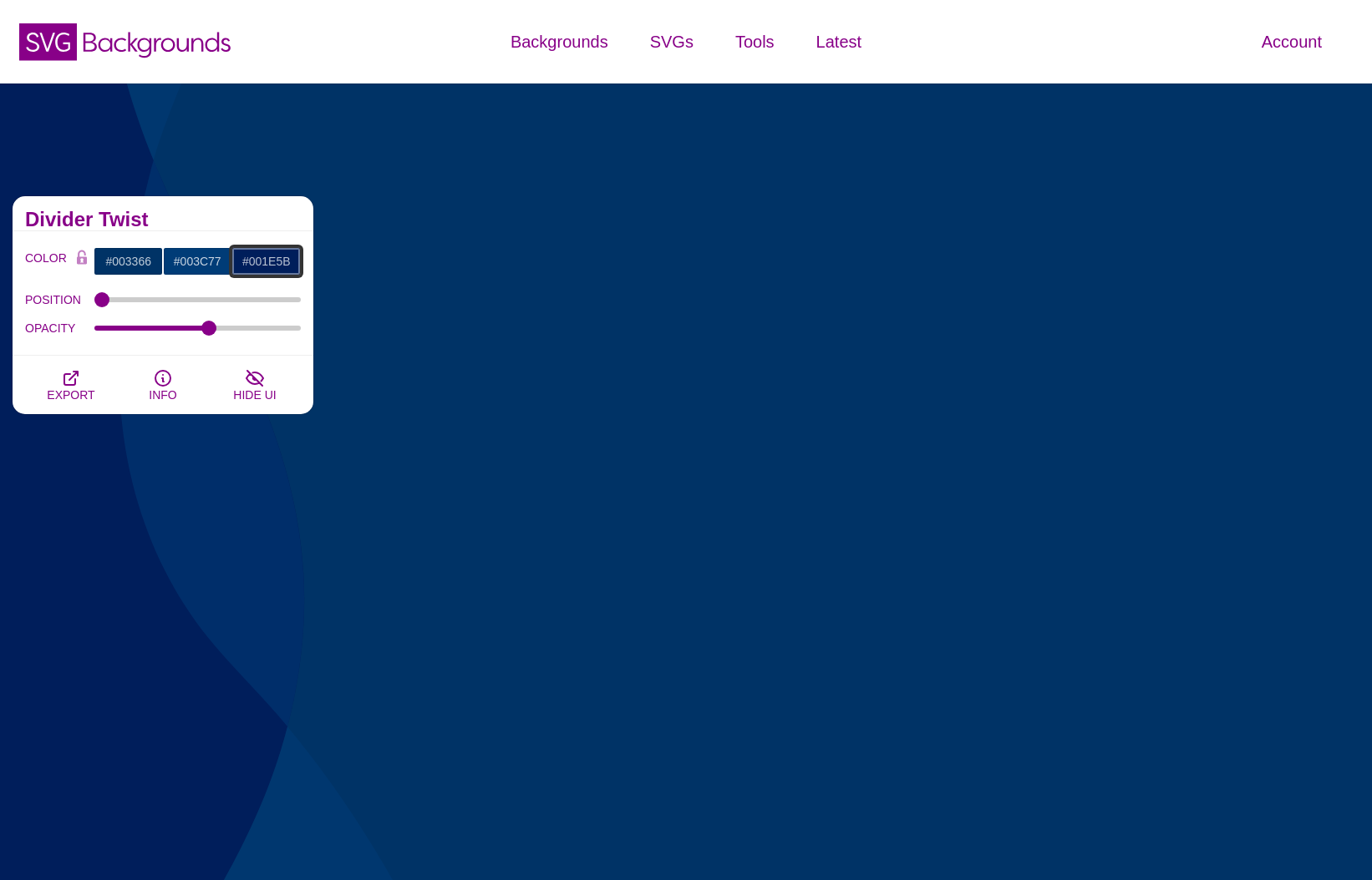
click at [262, 262] on input "#001E5B" at bounding box center [266, 261] width 69 height 28
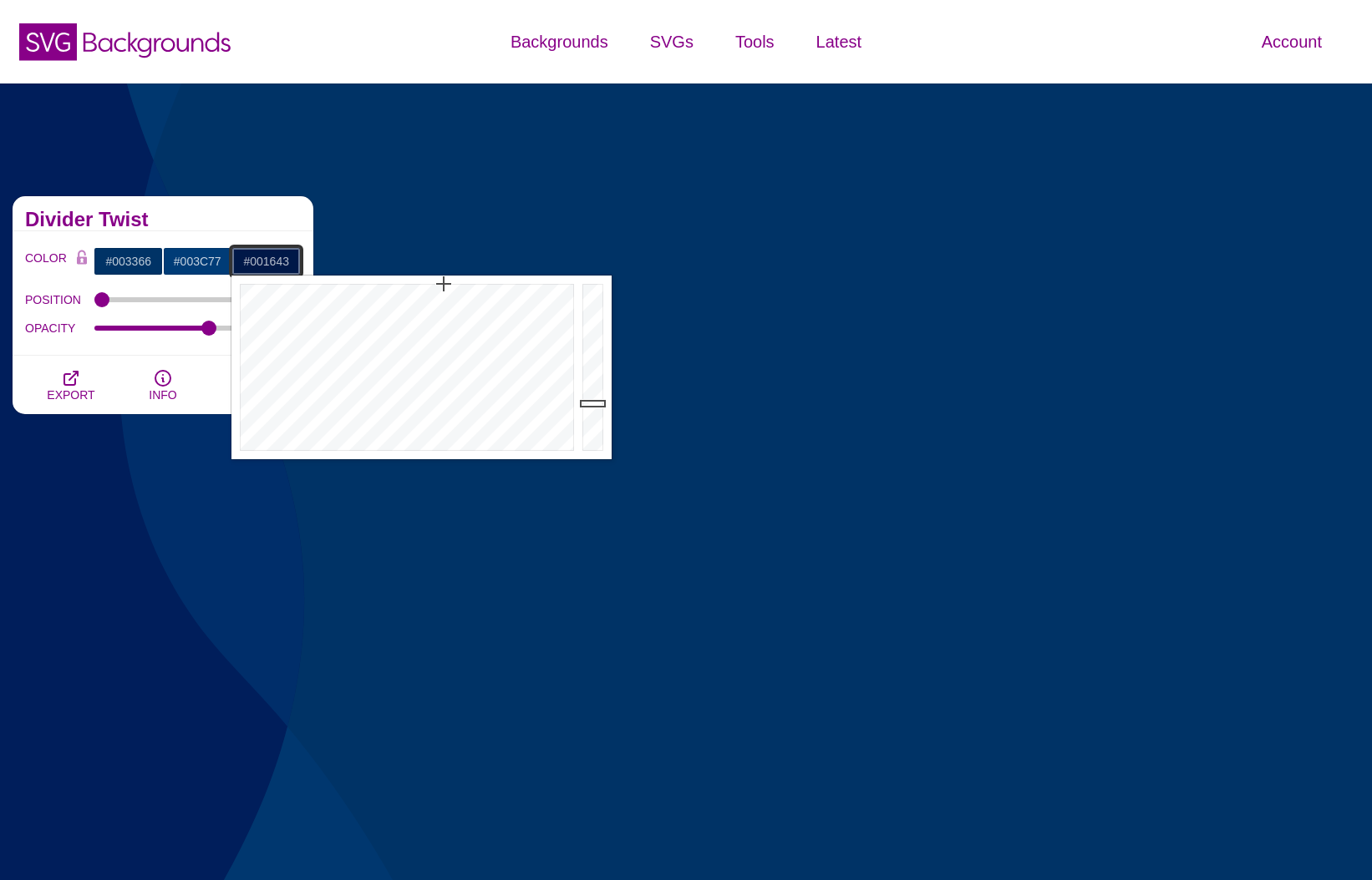
type input "#001641"
drag, startPoint x: 593, startPoint y: 390, endPoint x: 594, endPoint y: 407, distance: 17.0
click at [594, 407] on div at bounding box center [594, 367] width 33 height 184
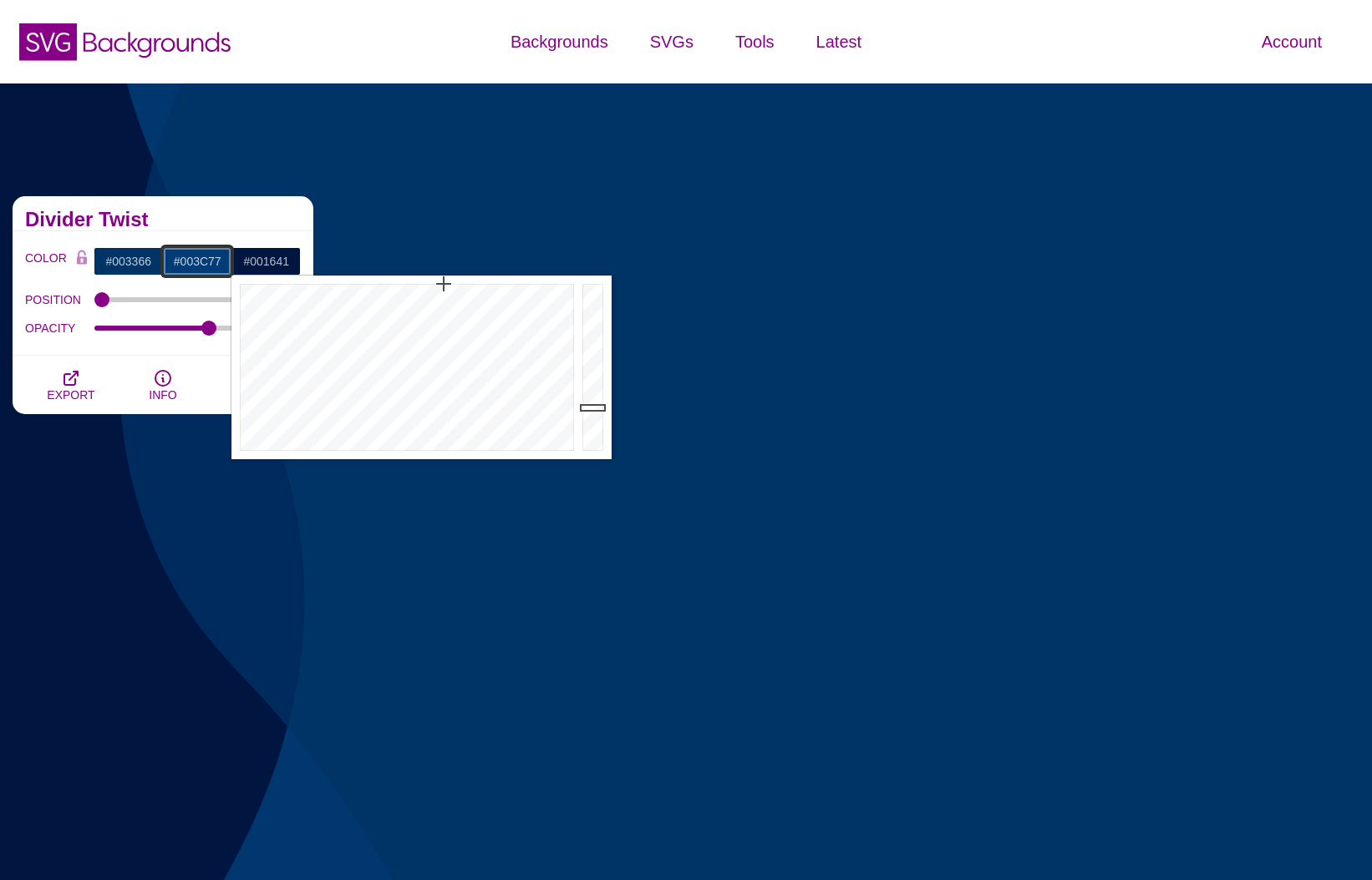
click at [196, 256] on input "#003C77" at bounding box center [197, 261] width 69 height 28
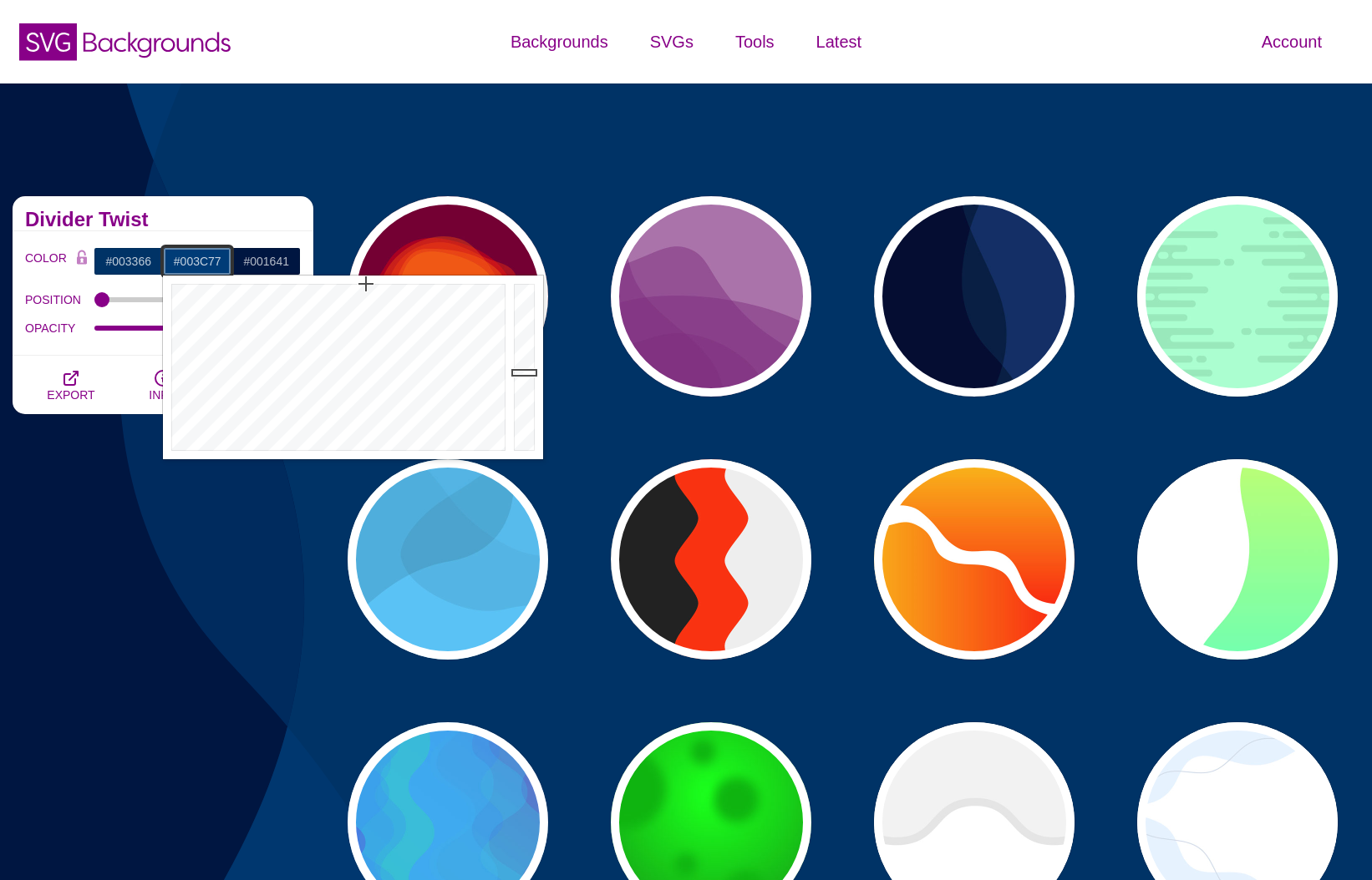
type input "#002F5E"
click at [527, 389] on div at bounding box center [526, 367] width 33 height 184
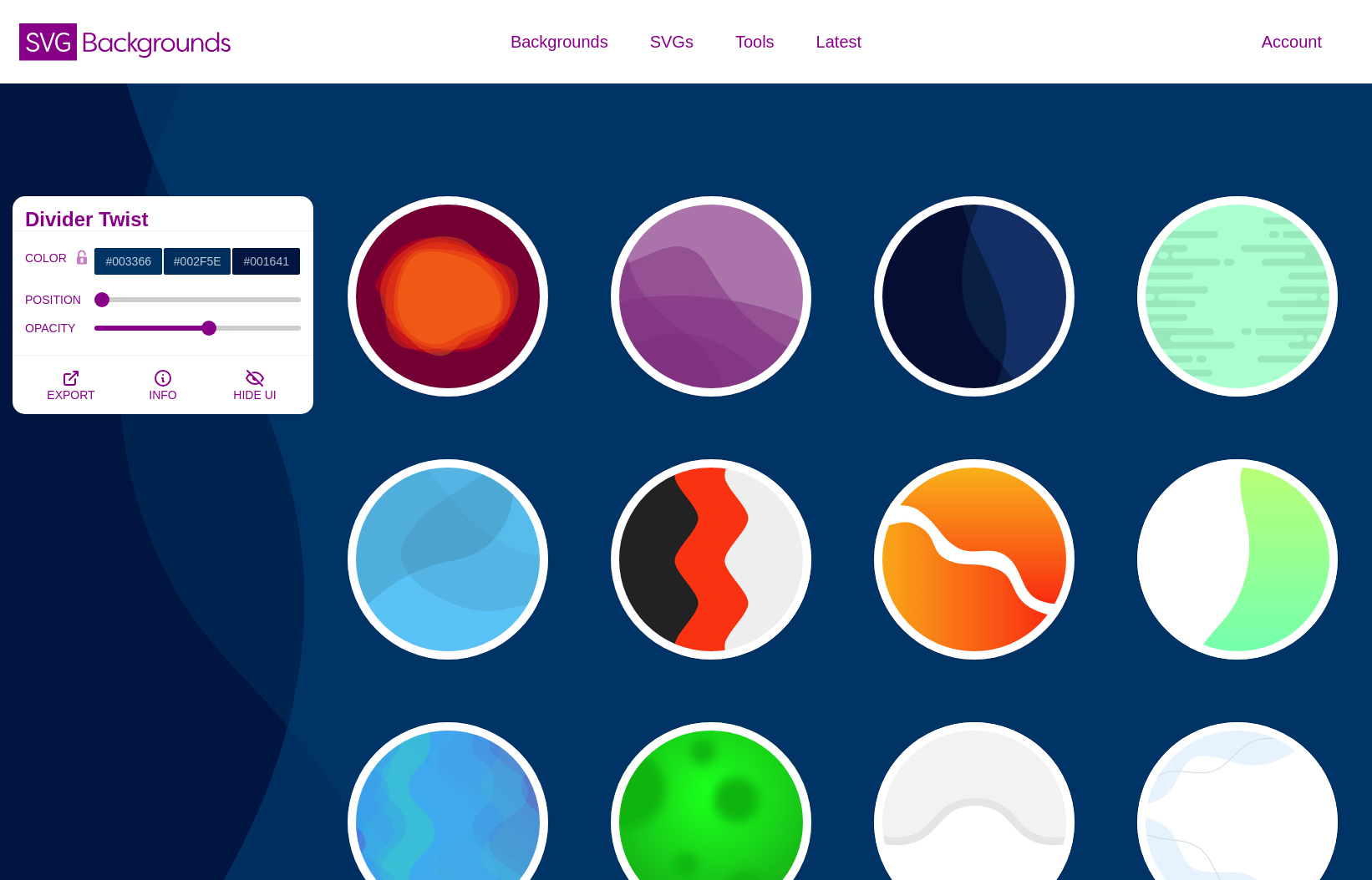
click at [197, 582] on div "Waves and Blobs Break up boring solid colors that stretch the entire screen wit…" at bounding box center [163, 691] width 326 height 1015
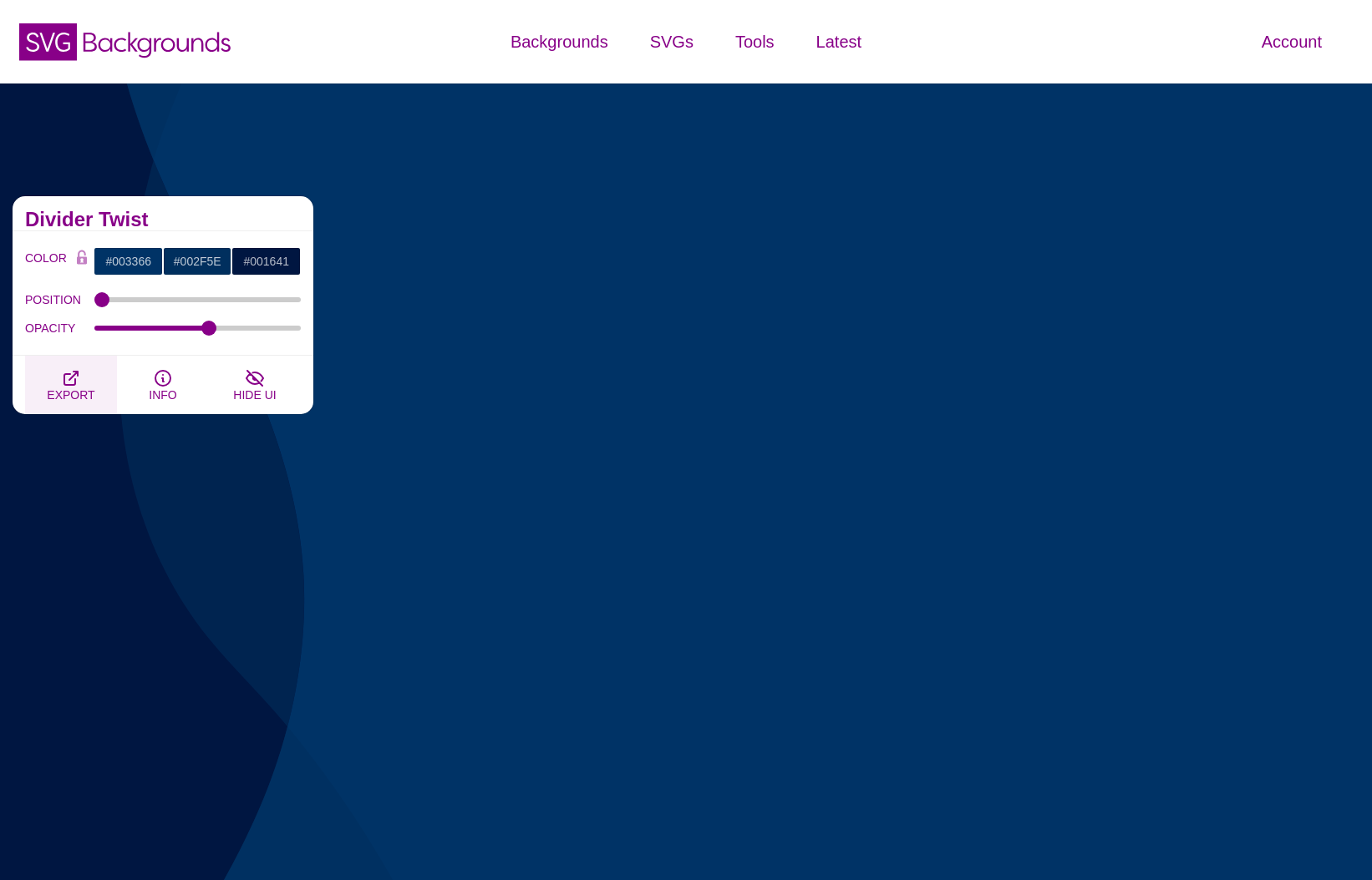
click at [64, 372] on icon "button" at bounding box center [72, 378] width 20 height 20
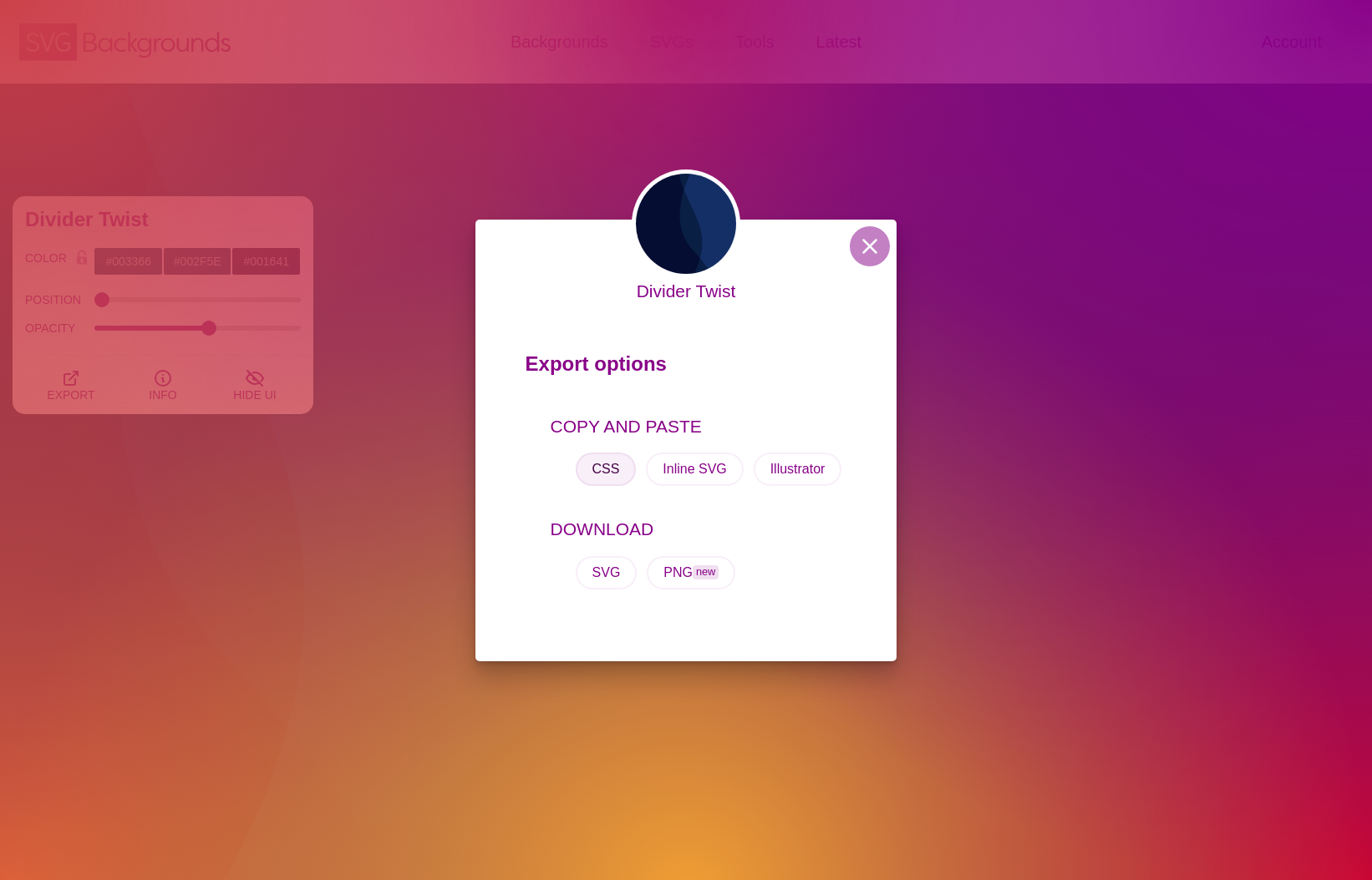
click at [622, 472] on button "CSS" at bounding box center [606, 469] width 61 height 33
click at [768, 101] on div "Divider Twist Export options COPY AND PASTE CSS Inline SVG Illustrator DOWNLOAD…" at bounding box center [686, 440] width 1372 height 880
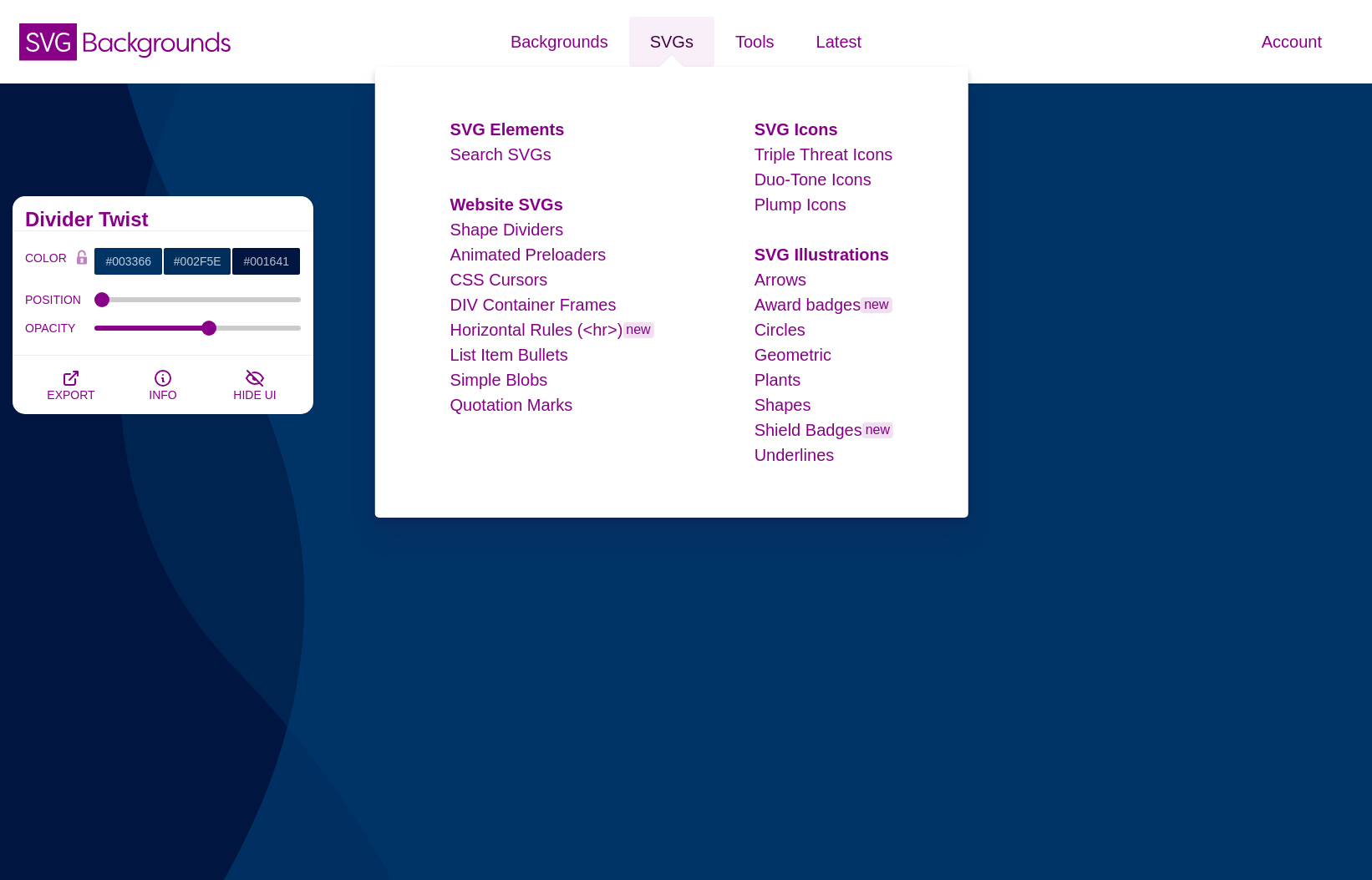
click at [661, 43] on link "SVGs" at bounding box center [672, 42] width 85 height 50
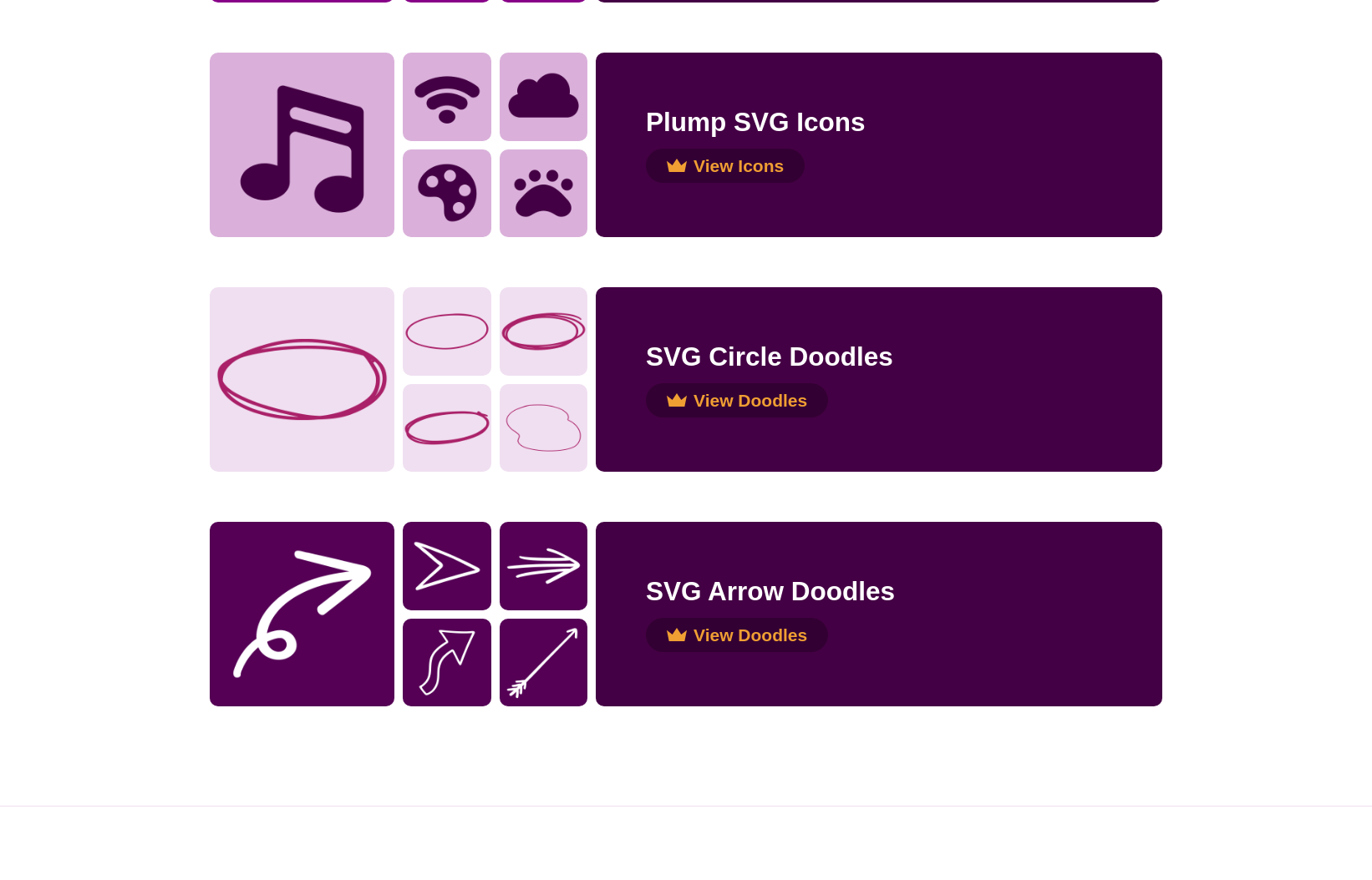
scroll to position [3076, 0]
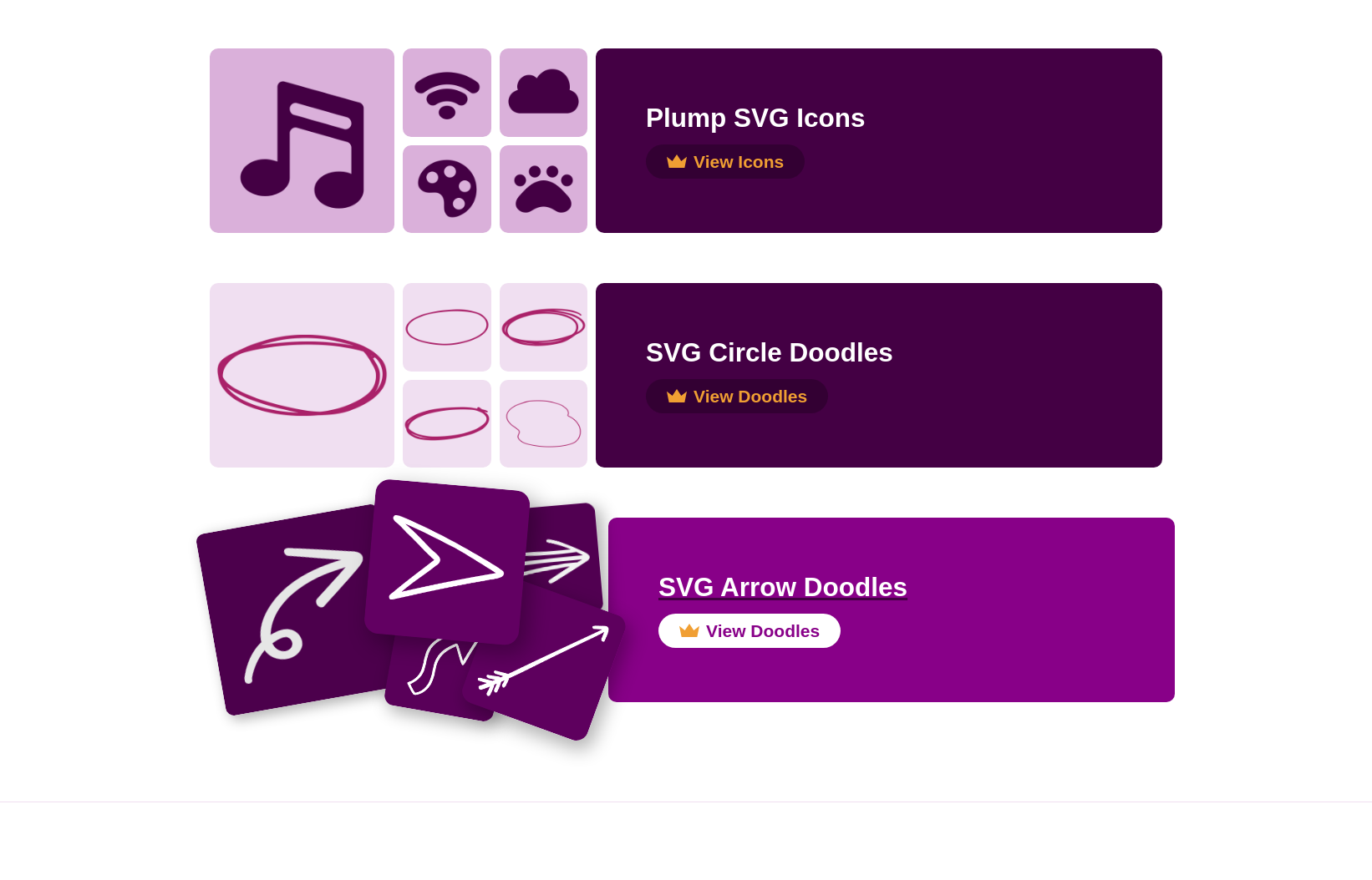
click at [782, 613] on div "SVG Arrow Doodles View Doodles" at bounding box center [891, 611] width 466 height 85
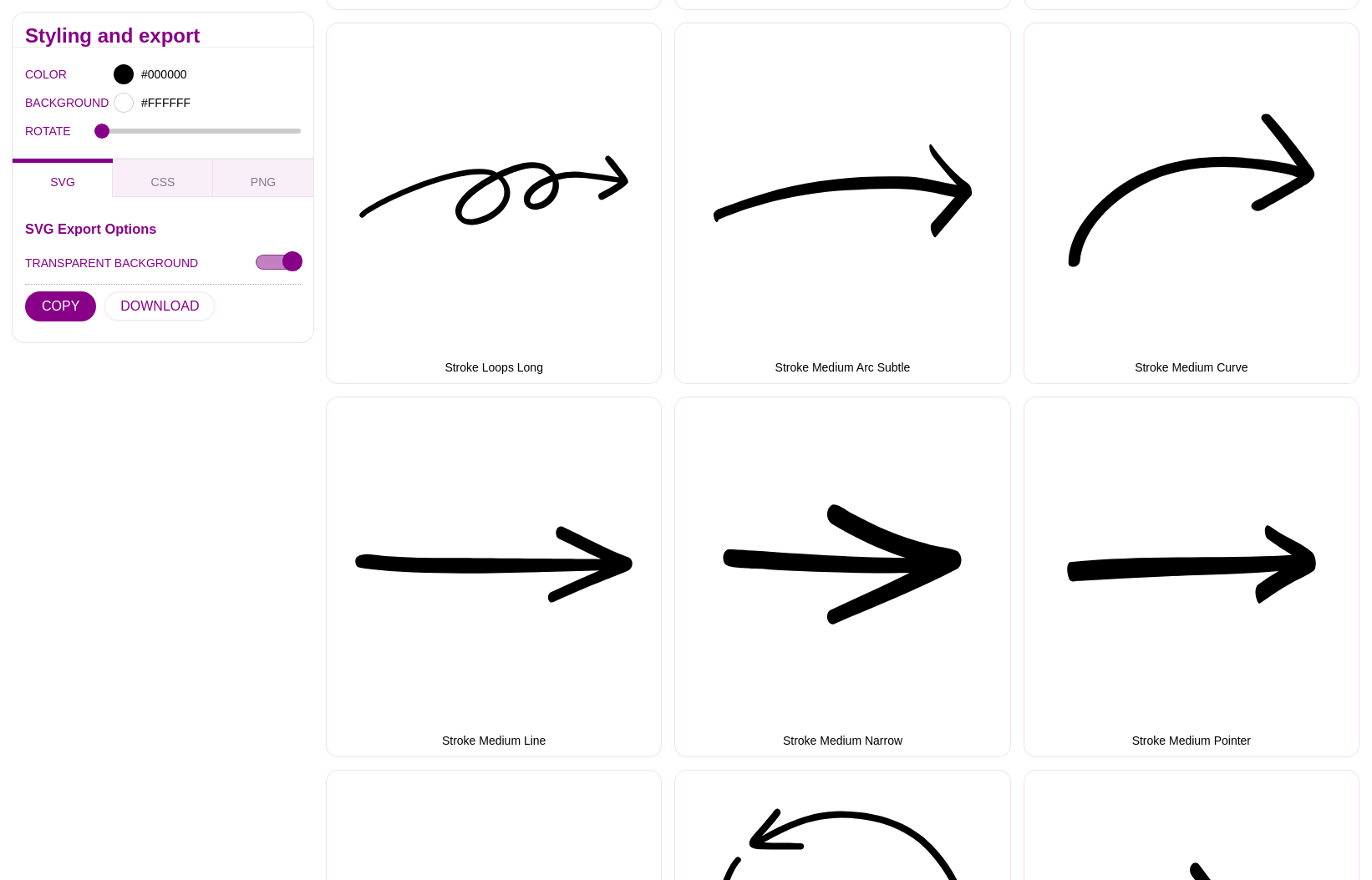
scroll to position [5541, 0]
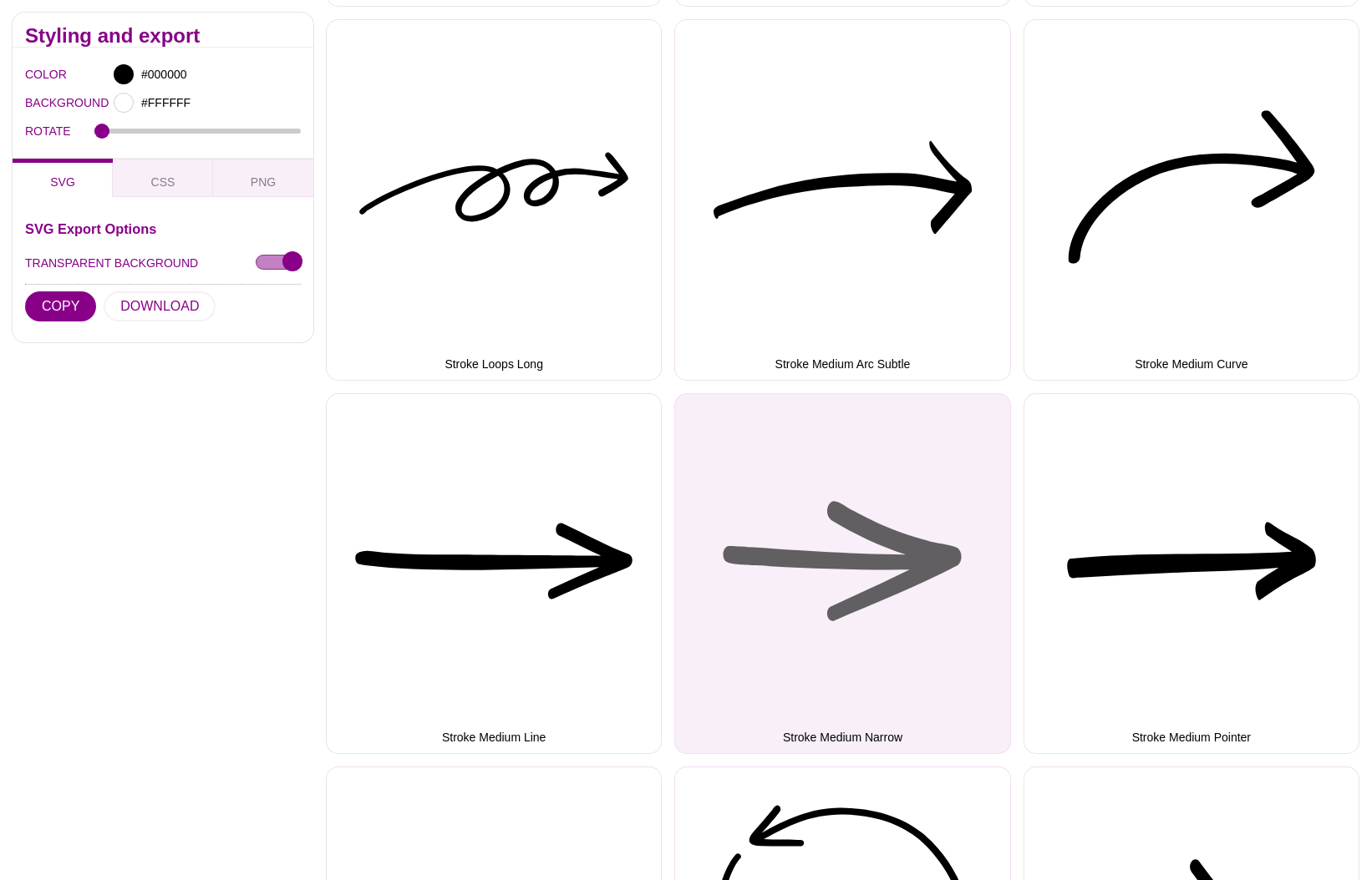
click at [910, 545] on button "Stroke Medium Narrow" at bounding box center [842, 573] width 336 height 360
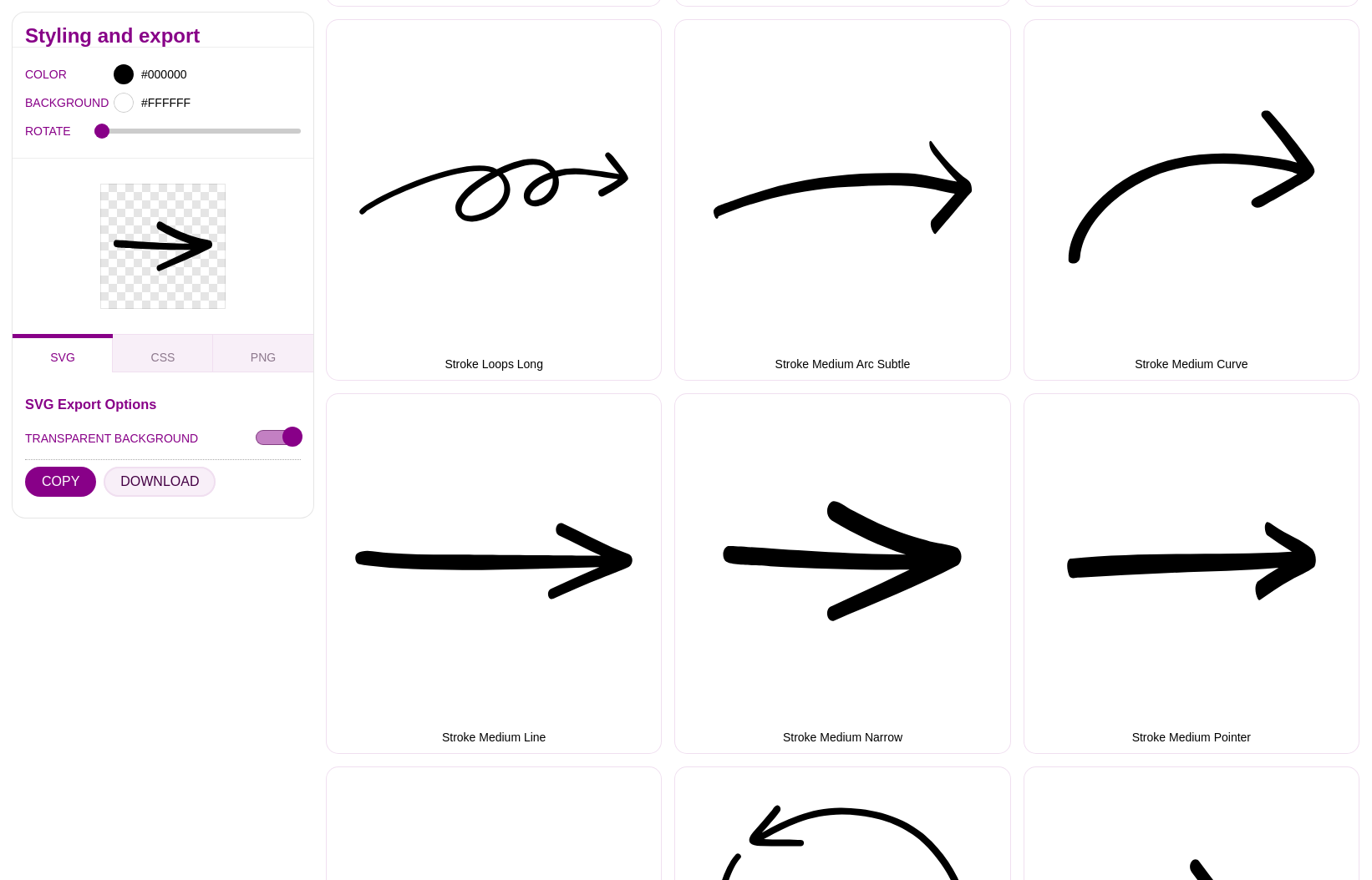
click at [161, 486] on button "DOWNLOAD" at bounding box center [159, 481] width 112 height 30
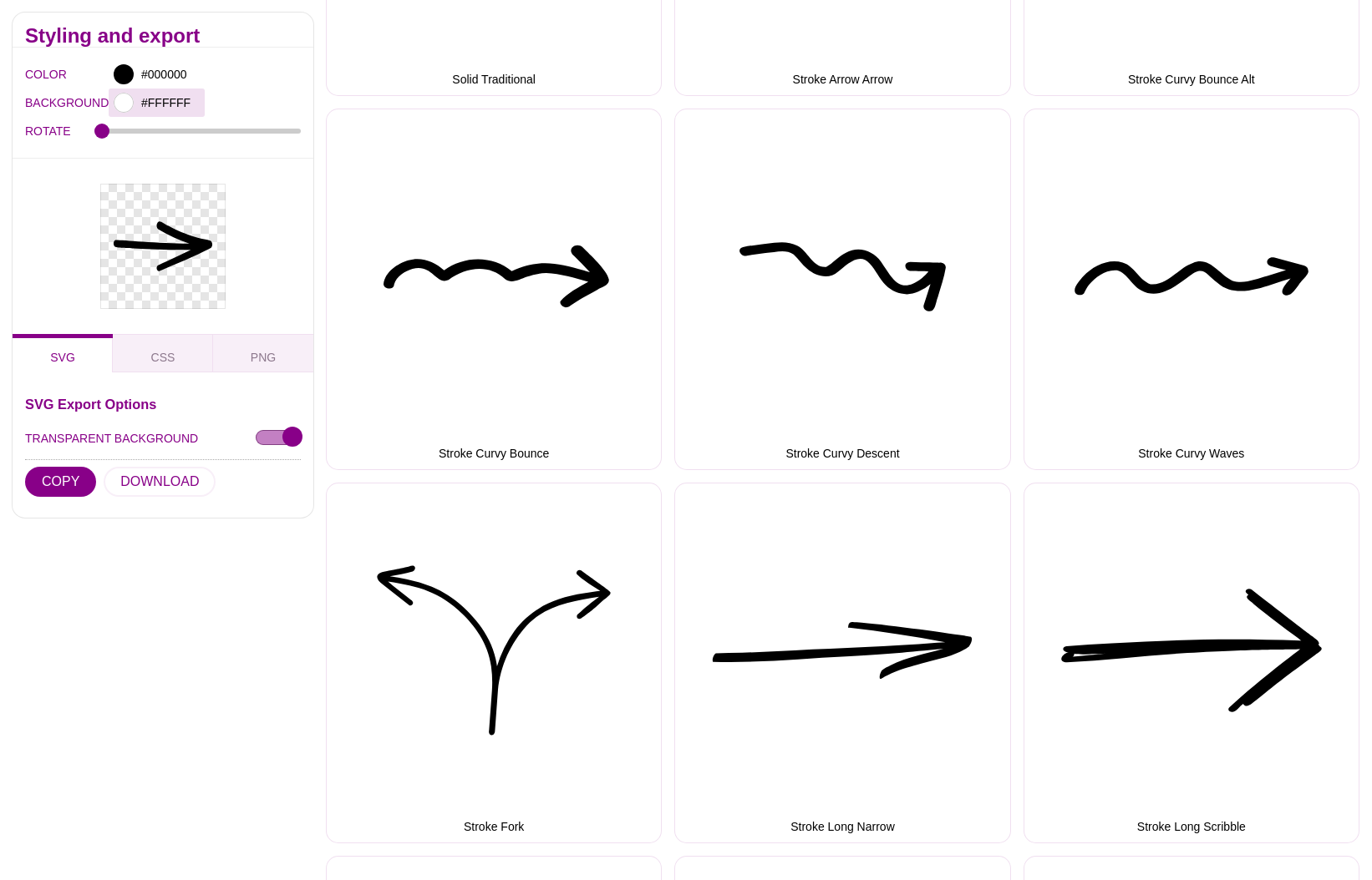
scroll to position [4035, 0]
